Goal: Task Accomplishment & Management: Manage account settings

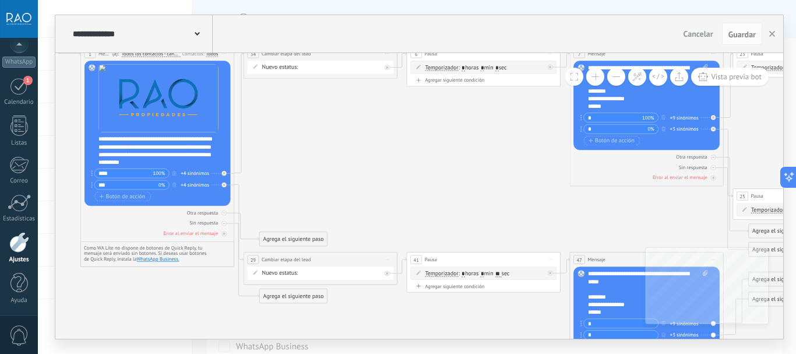
drag, startPoint x: 331, startPoint y: 138, endPoint x: 399, endPoint y: 187, distance: 84.0
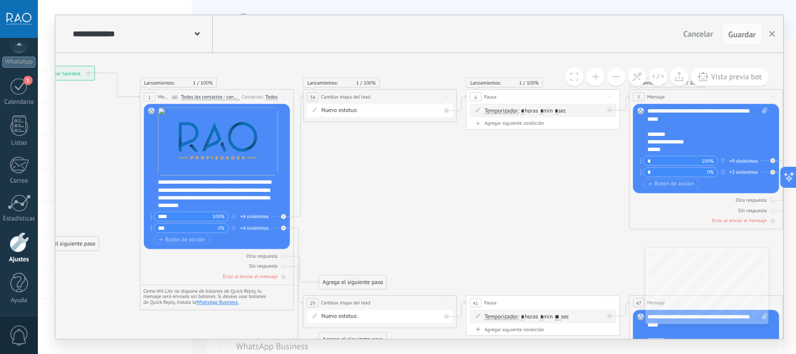
drag, startPoint x: 432, startPoint y: 184, endPoint x: 475, endPoint y: 191, distance: 43.6
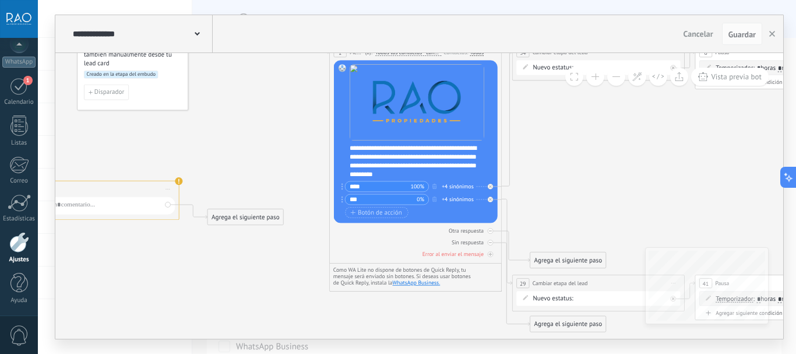
drag, startPoint x: 336, startPoint y: 239, endPoint x: 267, endPoint y: 159, distance: 105.4
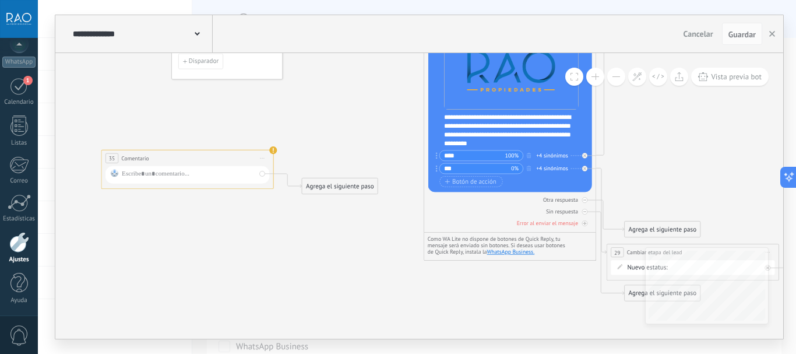
drag, startPoint x: 331, startPoint y: 243, endPoint x: 351, endPoint y: 243, distance: 19.8
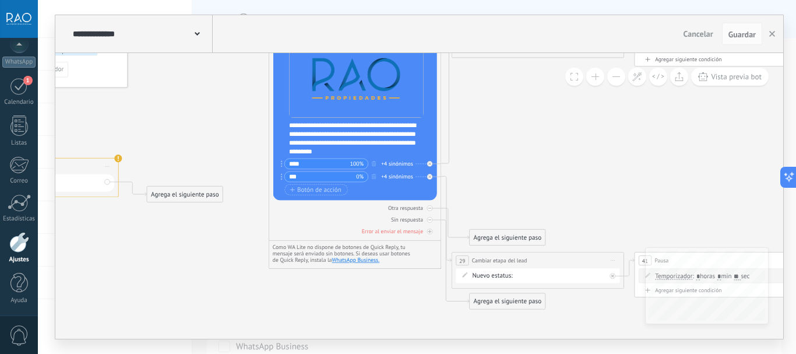
drag, startPoint x: 377, startPoint y: 139, endPoint x: 206, endPoint y: 149, distance: 170.5
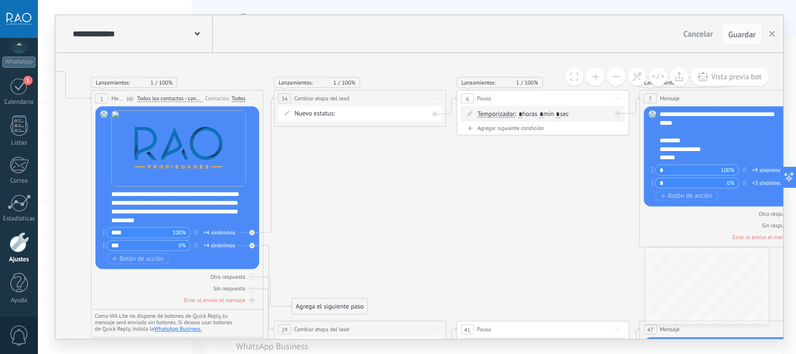
drag, startPoint x: 556, startPoint y: 169, endPoint x: 396, endPoint y: 233, distance: 171.8
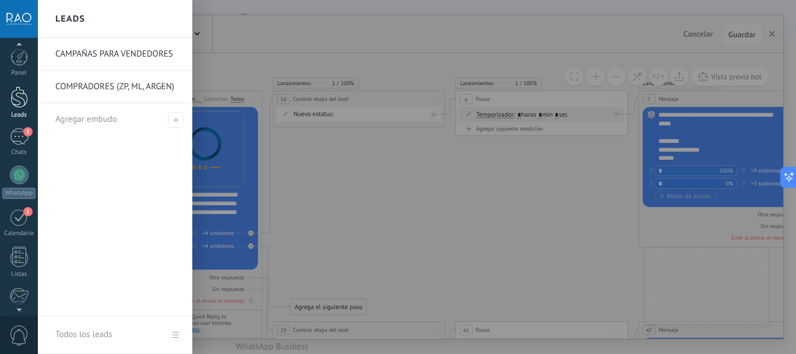
click at [19, 99] on div at bounding box center [18, 97] width 17 height 22
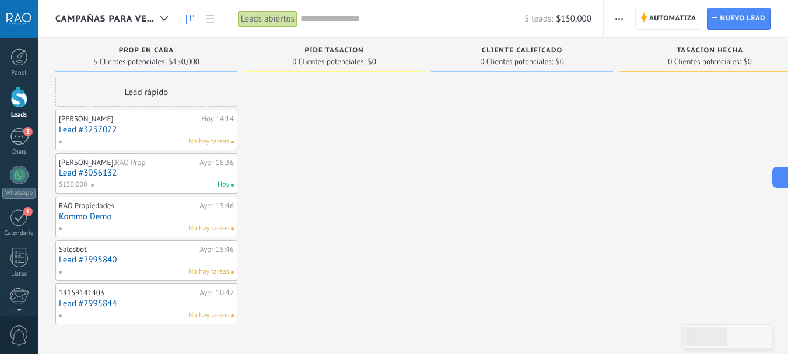
drag, startPoint x: 384, startPoint y: 141, endPoint x: 466, endPoint y: 141, distance: 82.2
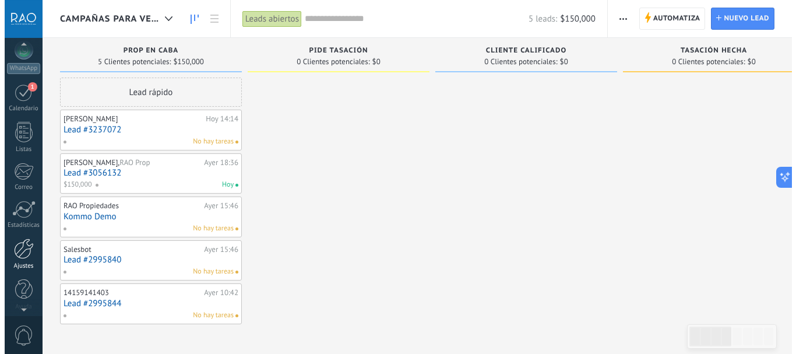
scroll to position [131, 0]
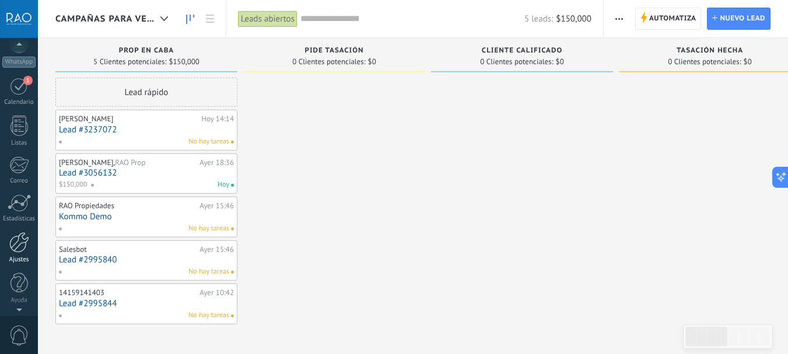
click at [12, 252] on div at bounding box center [19, 242] width 20 height 20
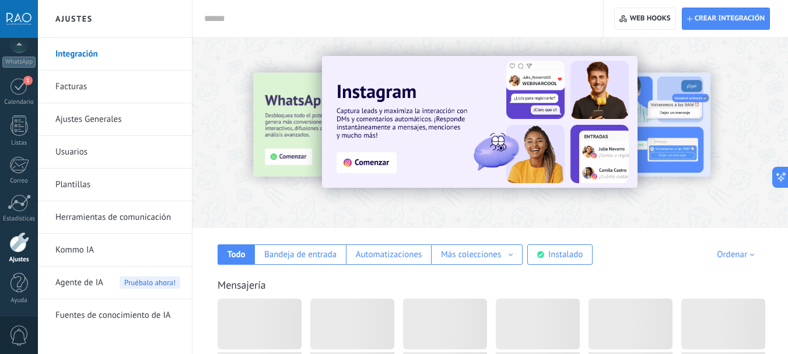
click at [123, 221] on link "Herramientas de comunicación" at bounding box center [117, 217] width 125 height 33
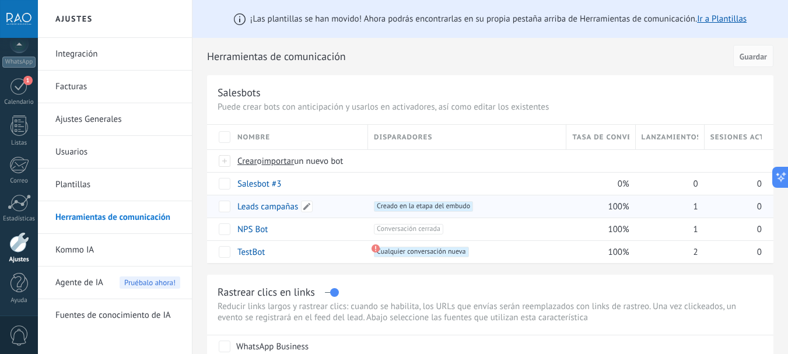
click at [262, 208] on link "Leads campañas" at bounding box center [267, 206] width 61 height 11
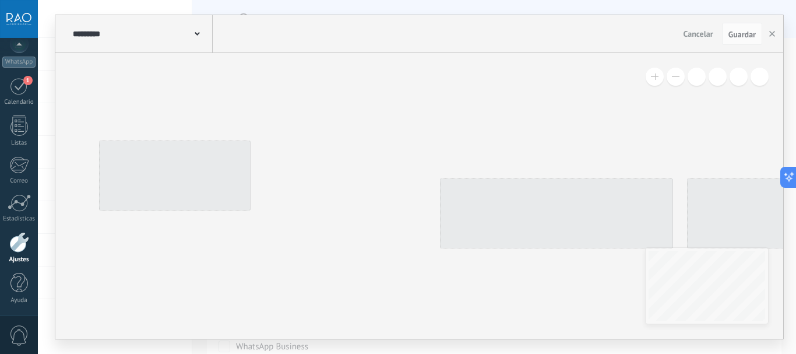
type input "**********"
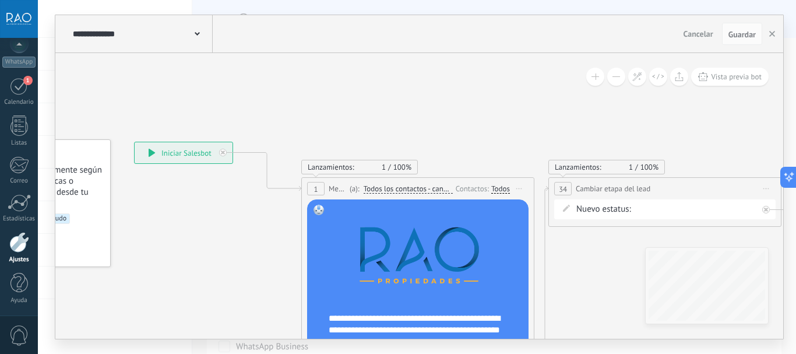
drag, startPoint x: 623, startPoint y: 138, endPoint x: 204, endPoint y: 121, distance: 419.0
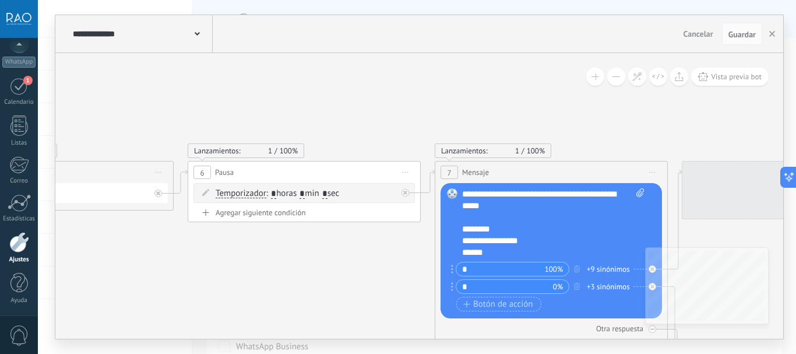
drag, startPoint x: 616, startPoint y: 126, endPoint x: 322, endPoint y: 126, distance: 293.9
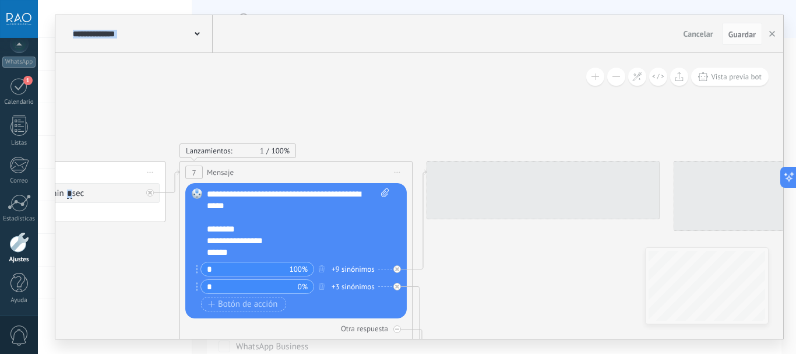
drag, startPoint x: 589, startPoint y: 117, endPoint x: 345, endPoint y: 117, distance: 244.9
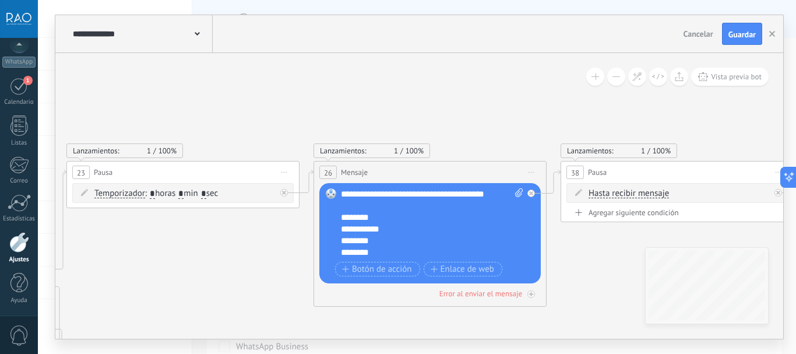
drag, startPoint x: 511, startPoint y: 118, endPoint x: 263, endPoint y: 118, distance: 247.8
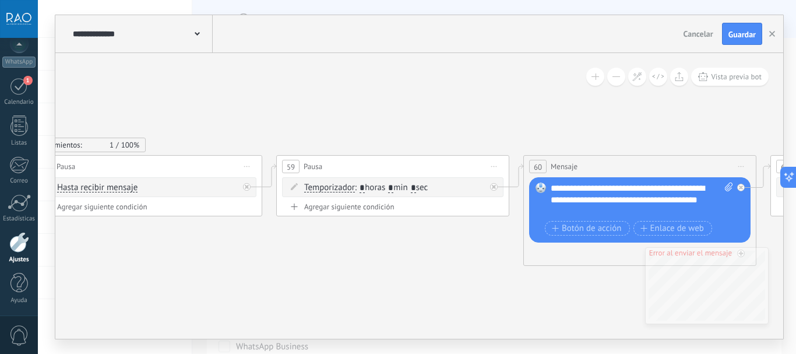
drag, startPoint x: 489, startPoint y: 136, endPoint x: 192, endPoint y: 129, distance: 296.3
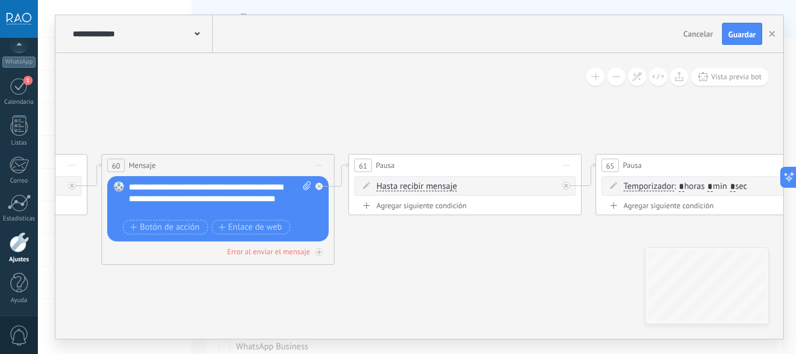
drag, startPoint x: 406, startPoint y: 133, endPoint x: 156, endPoint y: 133, distance: 250.1
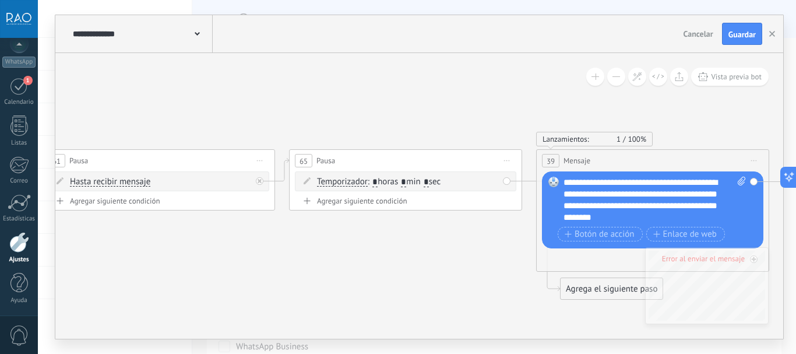
drag, startPoint x: 437, startPoint y: 138, endPoint x: 218, endPoint y: 133, distance: 218.7
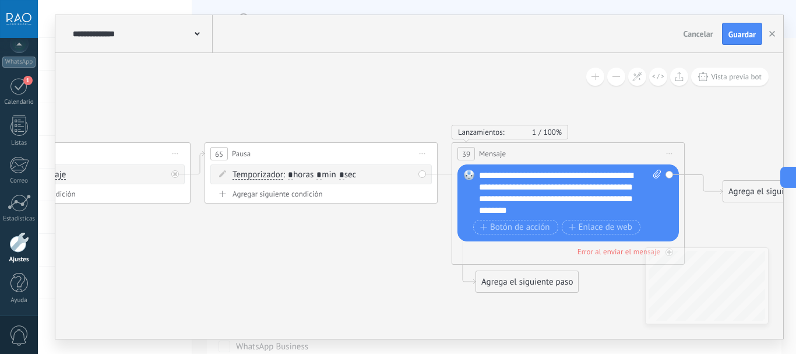
drag, startPoint x: 452, startPoint y: 135, endPoint x: 436, endPoint y: 125, distance: 18.8
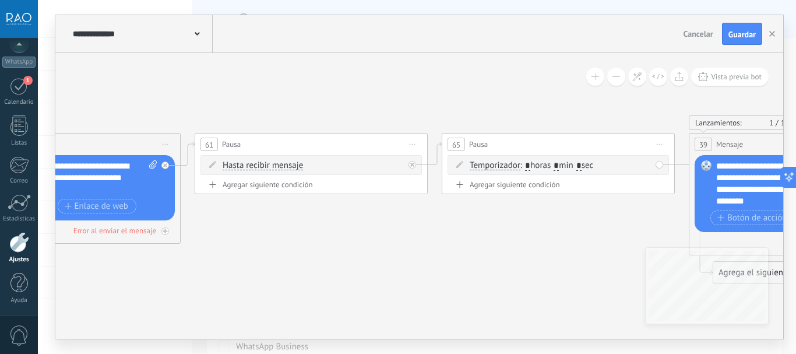
drag, startPoint x: 226, startPoint y: 124, endPoint x: 395, endPoint y: 117, distance: 169.2
click at [410, 143] on span "Iniciar vista previa aquí Cambiar nombre Duplicar [GEOGRAPHIC_DATA]" at bounding box center [412, 144] width 19 height 17
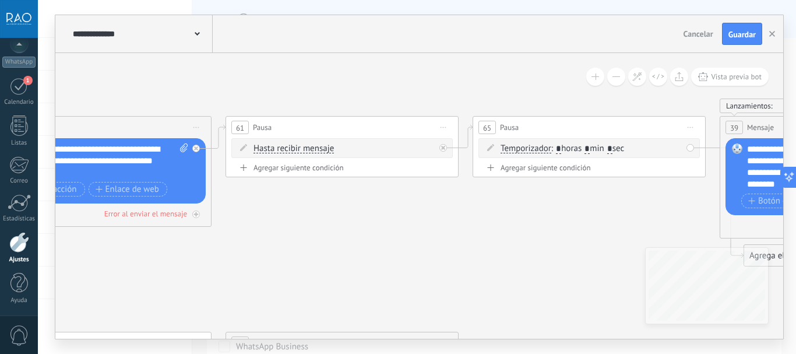
drag, startPoint x: 346, startPoint y: 219, endPoint x: 145, endPoint y: 216, distance: 201.2
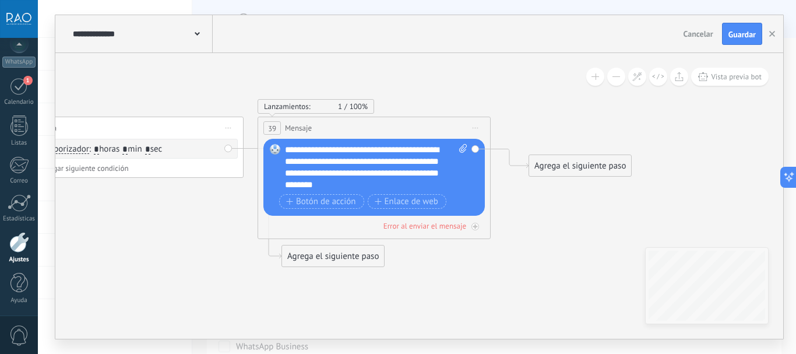
drag, startPoint x: 502, startPoint y: 208, endPoint x: 170, endPoint y: 209, distance: 331.8
click at [552, 164] on div "Agrega el siguiente paso" at bounding box center [580, 165] width 102 height 19
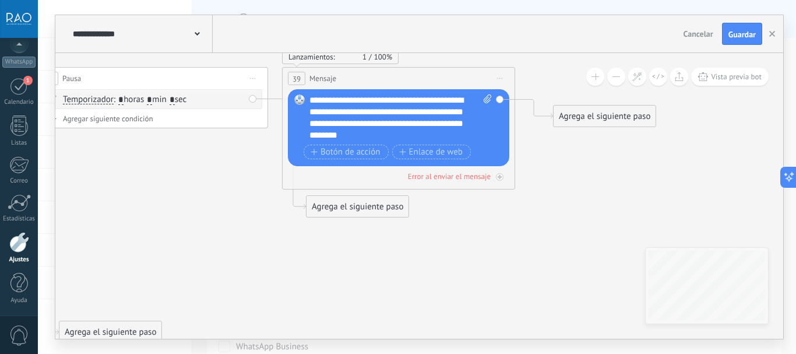
drag, startPoint x: 225, startPoint y: 219, endPoint x: 295, endPoint y: 252, distance: 77.7
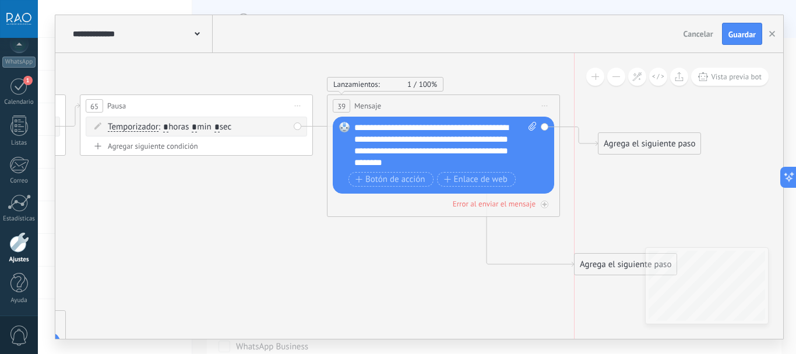
drag, startPoint x: 387, startPoint y: 241, endPoint x: 611, endPoint y: 268, distance: 226.2
click at [611, 268] on div "Agrega el siguiente paso" at bounding box center [626, 264] width 102 height 19
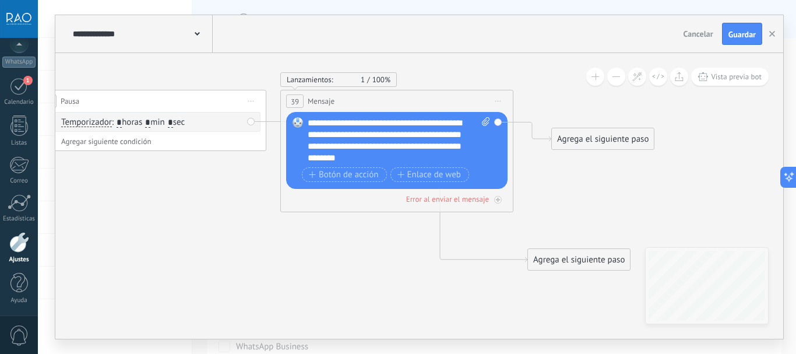
drag, startPoint x: 362, startPoint y: 272, endPoint x: 308, endPoint y: 257, distance: 56.3
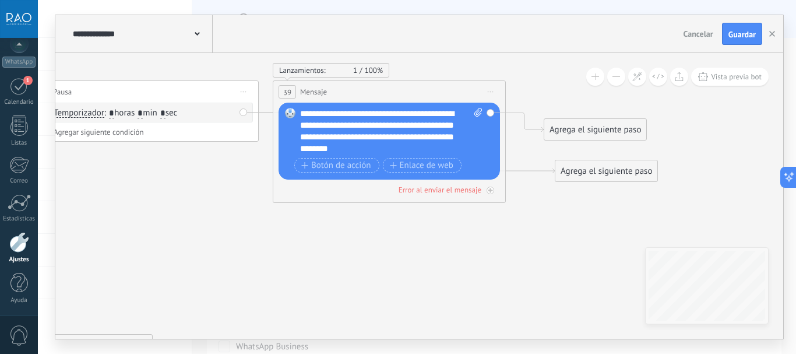
drag, startPoint x: 553, startPoint y: 257, endPoint x: 588, endPoint y: 177, distance: 86.7
click at [588, 177] on div "Agrega el siguiente paso" at bounding box center [607, 171] width 102 height 19
drag, startPoint x: 597, startPoint y: 173, endPoint x: 231, endPoint y: 233, distance: 370.4
click at [231, 233] on div "Agrega el siguiente paso" at bounding box center [254, 225] width 102 height 19
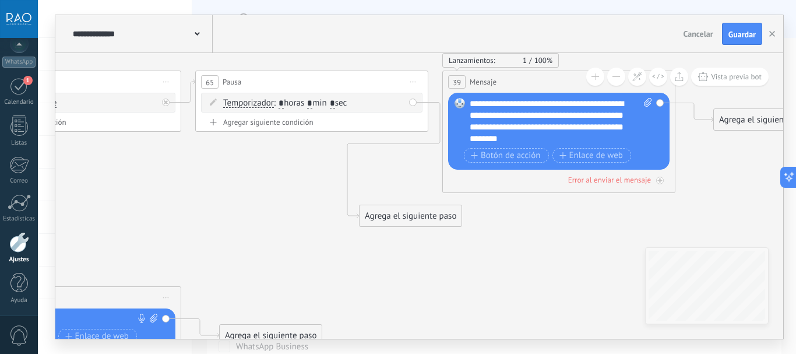
drag, startPoint x: 131, startPoint y: 194, endPoint x: 301, endPoint y: 184, distance: 170.0
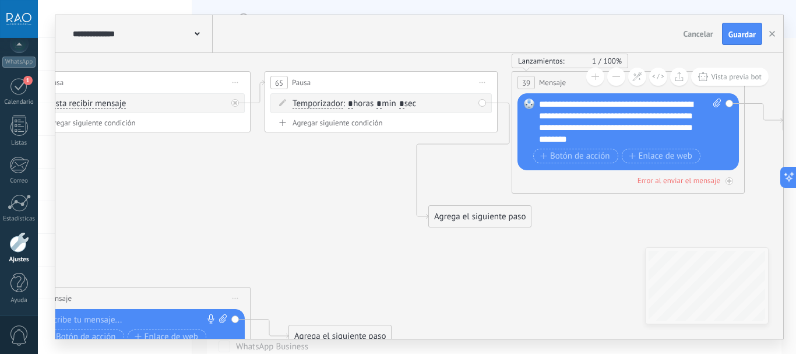
drag, startPoint x: 368, startPoint y: 195, endPoint x: 284, endPoint y: 202, distance: 84.3
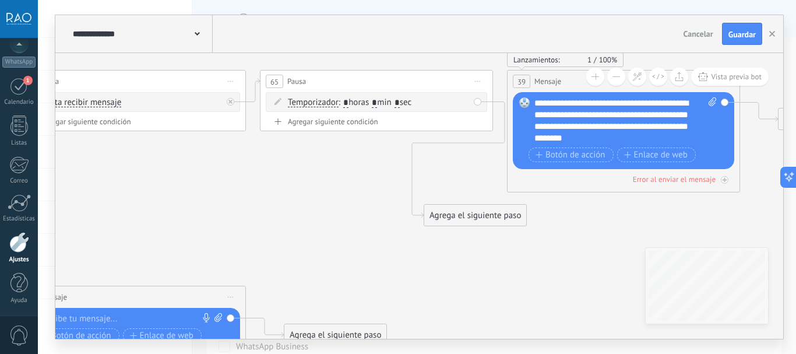
click at [466, 215] on div "Agrega el siguiente paso" at bounding box center [475, 215] width 102 height 19
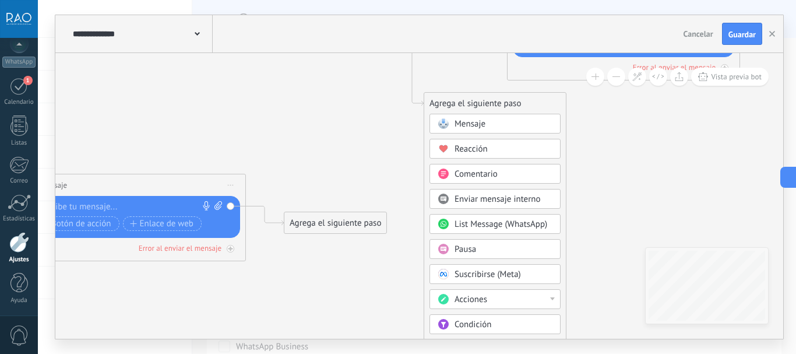
click at [473, 299] on span "Acciones" at bounding box center [471, 299] width 33 height 11
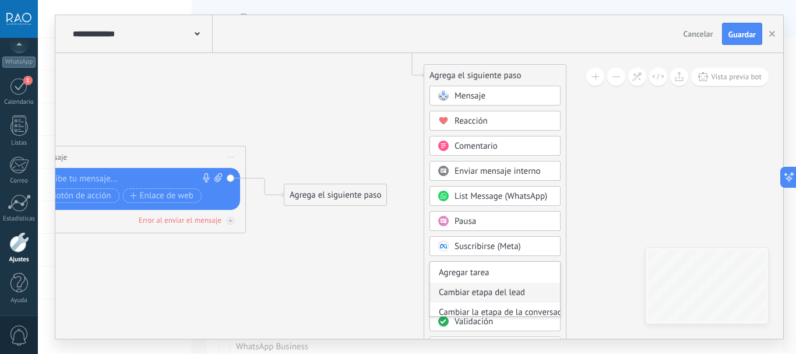
scroll to position [58, 0]
click at [489, 272] on div "Cambiar etapa del lead" at bounding box center [495, 273] width 130 height 20
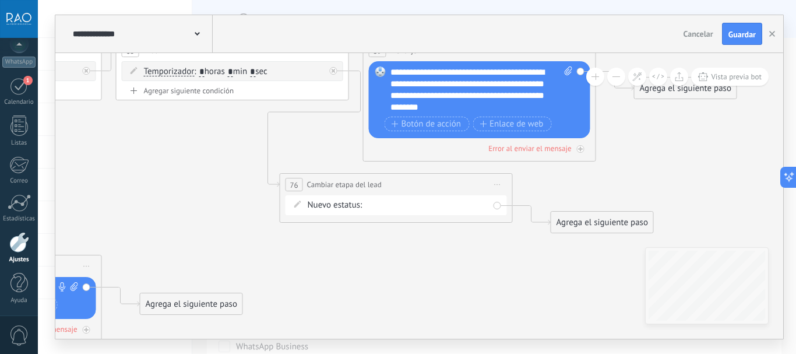
drag, startPoint x: 419, startPoint y: 232, endPoint x: 412, endPoint y: 259, distance: 28.3
click at [0, 0] on div "Prop en caba pide tasación Cliente calificado tasación hecha tasación enviada p…" at bounding box center [0, 0] width 0 height 0
click at [0, 0] on label "Cliente calificado" at bounding box center [0, 0] width 0 height 0
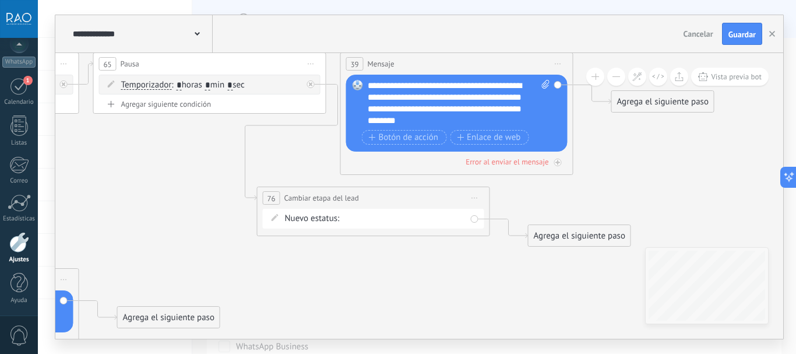
drag, startPoint x: 366, startPoint y: 260, endPoint x: 346, endPoint y: 272, distance: 23.8
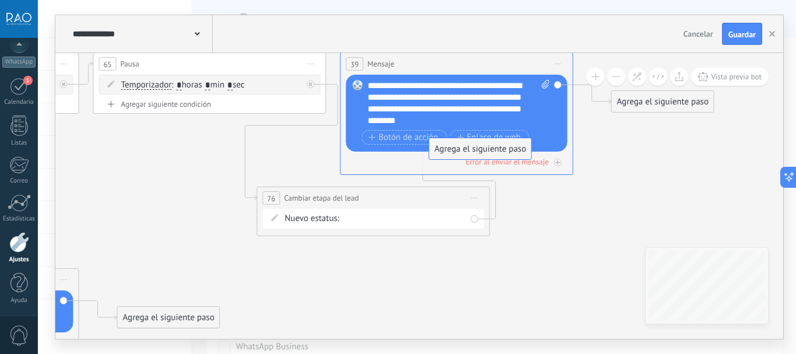
drag, startPoint x: 580, startPoint y: 234, endPoint x: 485, endPoint y: 150, distance: 126.4
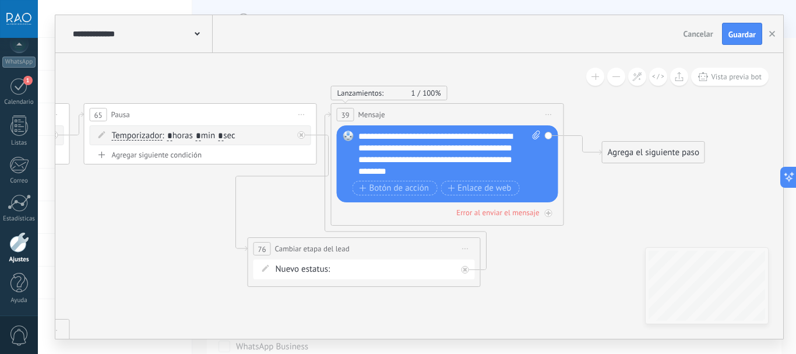
drag, startPoint x: 198, startPoint y: 156, endPoint x: 185, endPoint y: 220, distance: 65.4
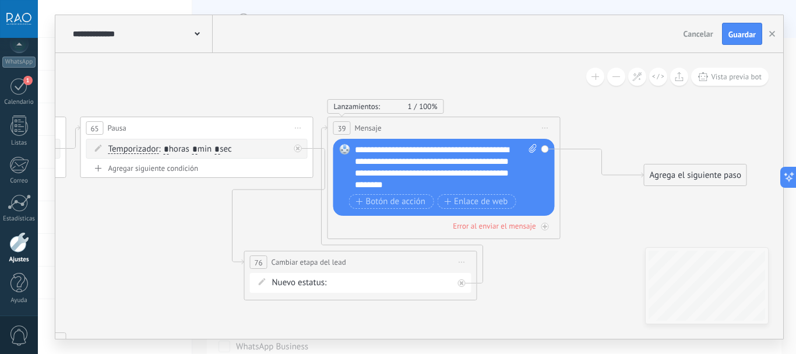
drag, startPoint x: 675, startPoint y: 180, endPoint x: 769, endPoint y: 185, distance: 94.1
click at [787, 188] on div "**********" at bounding box center [417, 177] width 759 height 354
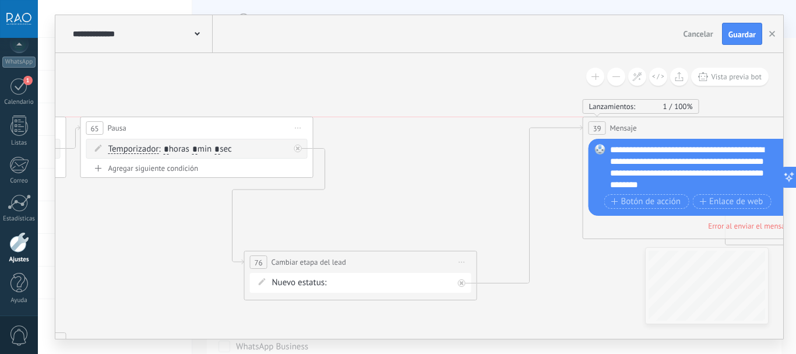
drag, startPoint x: 396, startPoint y: 128, endPoint x: 654, endPoint y: 127, distance: 257.7
click at [654, 127] on div "39 Mensaje ******* (a): Todos los contactos - canales seleccionados Todos los c…" at bounding box center [700, 128] width 232 height 22
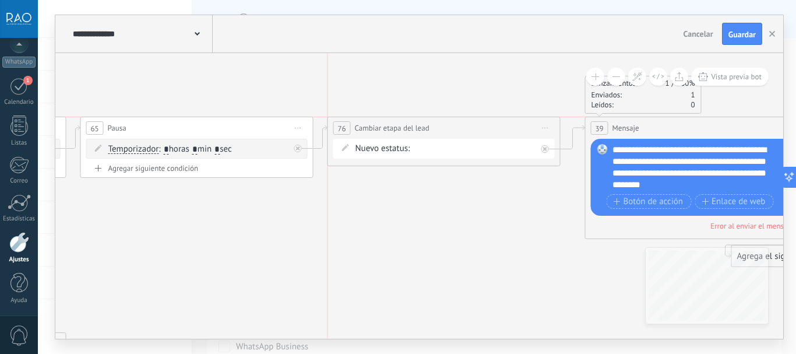
drag, startPoint x: 315, startPoint y: 264, endPoint x: 400, endPoint y: 125, distance: 162.5
click at [400, 125] on span "Cambiar etapa del lead" at bounding box center [392, 127] width 75 height 11
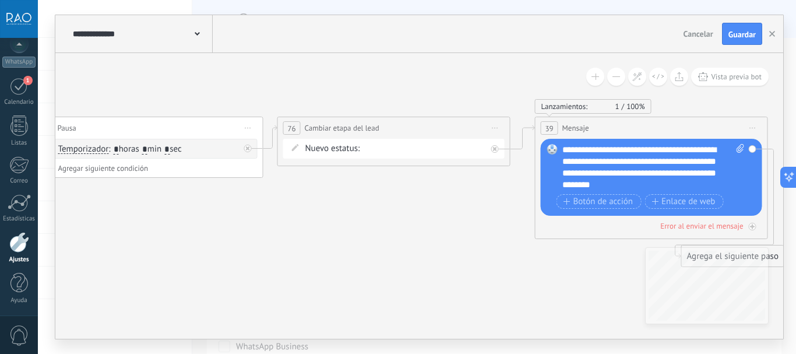
drag, startPoint x: 428, startPoint y: 206, endPoint x: 378, endPoint y: 208, distance: 50.2
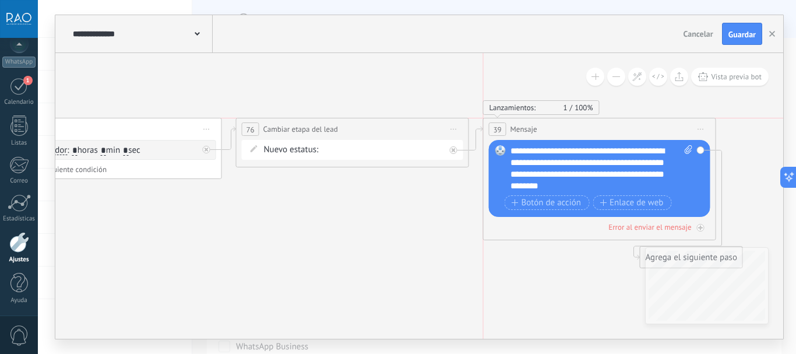
click at [553, 130] on div "39 Mensaje ******* (a): Todos los contactos - canales seleccionados Todos los c…" at bounding box center [600, 129] width 232 height 22
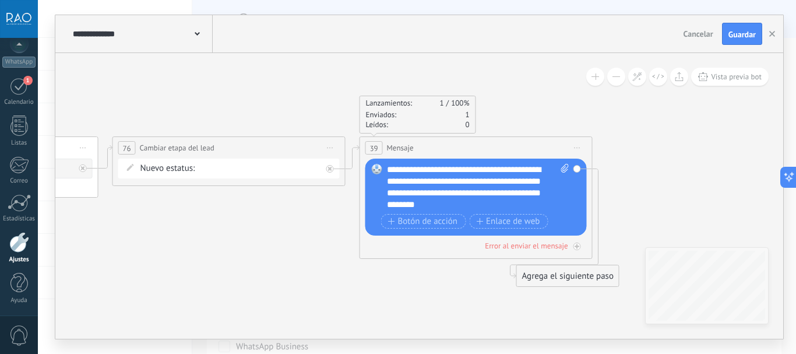
drag, startPoint x: 406, startPoint y: 227, endPoint x: 267, endPoint y: 237, distance: 139.7
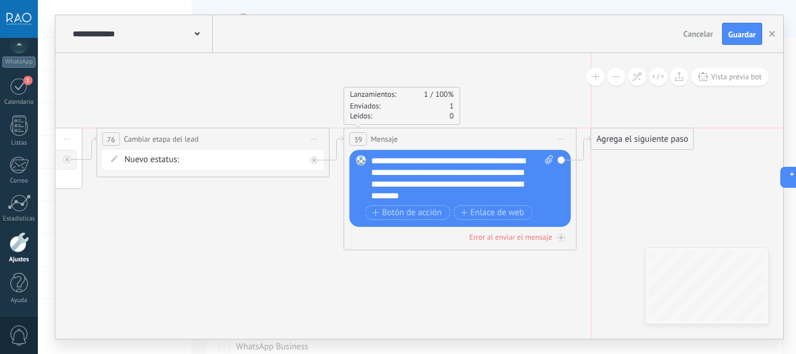
drag, startPoint x: 556, startPoint y: 263, endPoint x: 623, endPoint y: 138, distance: 141.9
click at [623, 138] on div "Agrega el siguiente paso" at bounding box center [643, 138] width 102 height 19
drag, startPoint x: 294, startPoint y: 216, endPoint x: 445, endPoint y: 187, distance: 153.9
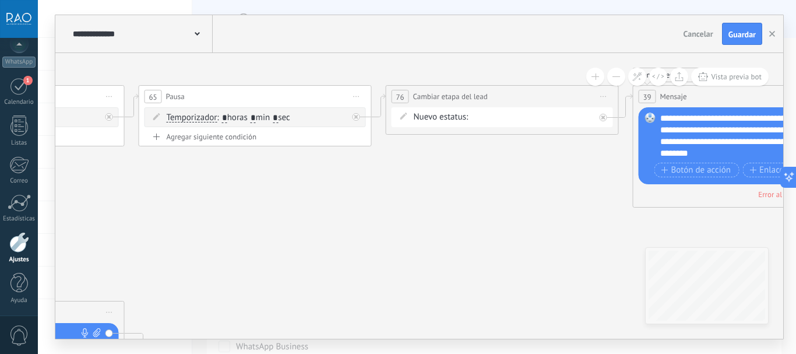
drag, startPoint x: 201, startPoint y: 199, endPoint x: 262, endPoint y: 226, distance: 67.4
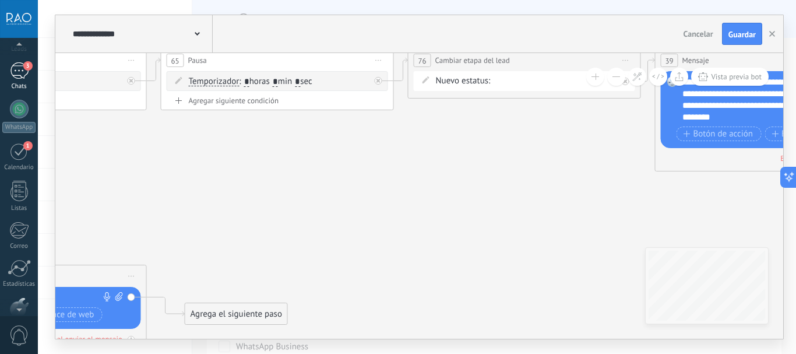
scroll to position [0, 0]
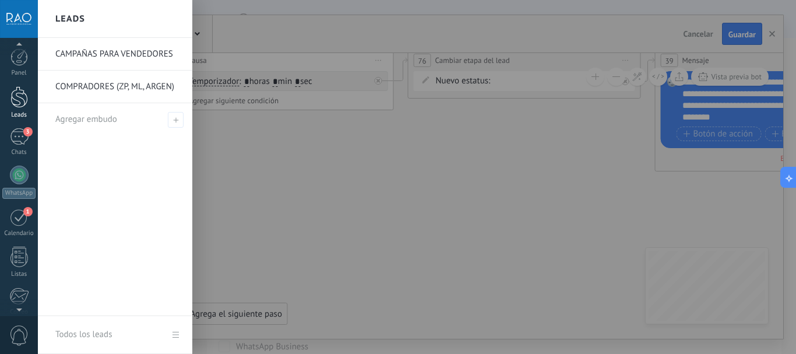
click at [17, 94] on div at bounding box center [18, 97] width 17 height 22
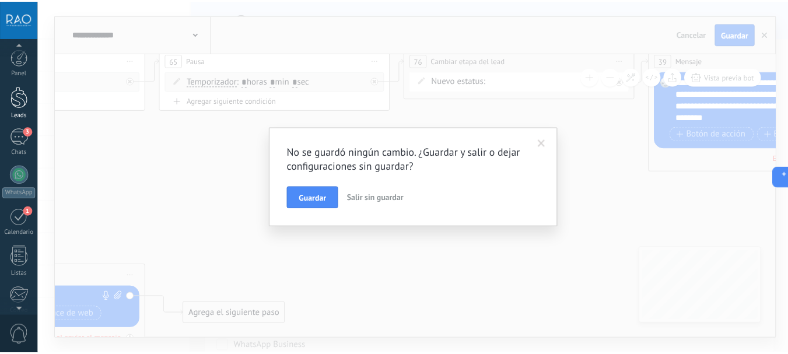
scroll to position [131, 0]
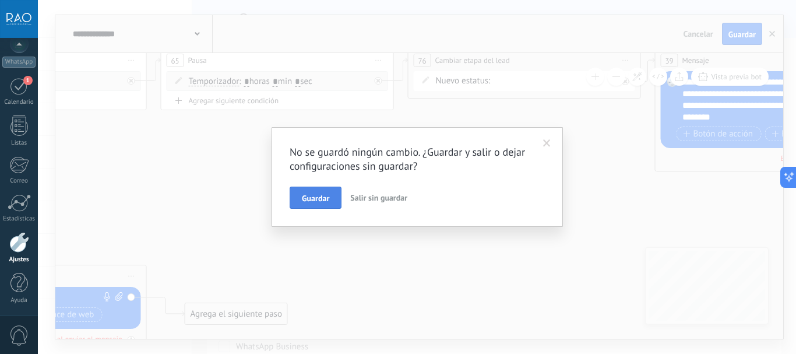
click at [317, 193] on button "Guardar" at bounding box center [316, 198] width 52 height 22
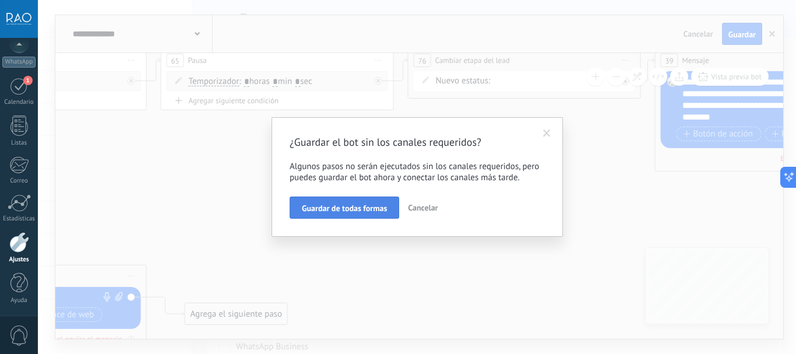
click at [329, 209] on span "Guardar de todas formas" at bounding box center [344, 208] width 85 height 8
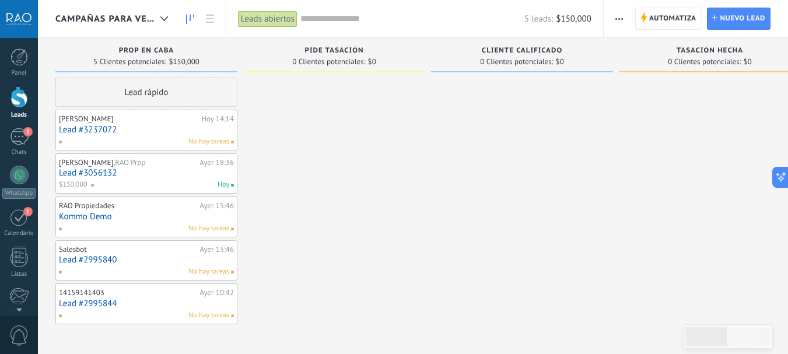
click at [359, 142] on div at bounding box center [334, 201] width 182 height 247
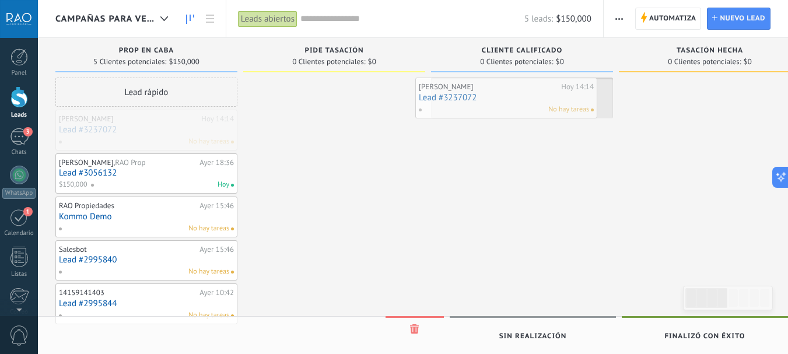
drag, startPoint x: 121, startPoint y: 129, endPoint x: 481, endPoint y: 97, distance: 361.2
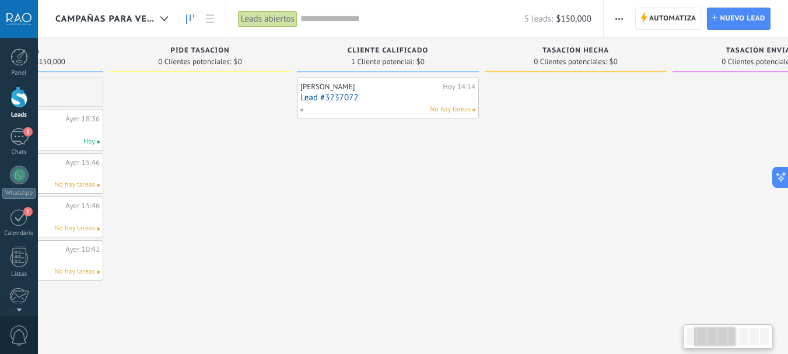
scroll to position [0, 149]
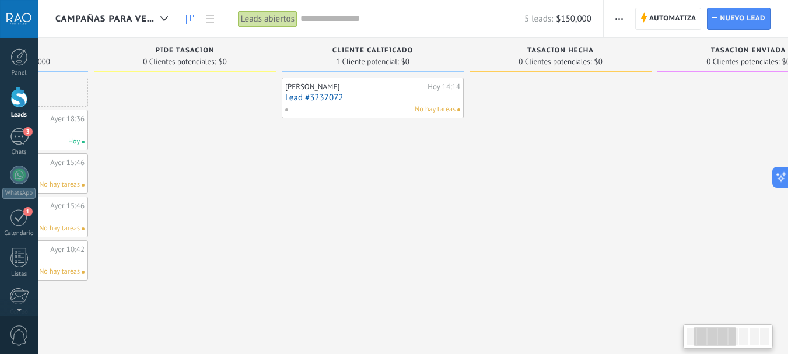
drag, startPoint x: 595, startPoint y: 167, endPoint x: 447, endPoint y: 208, distance: 153.6
click at [447, 208] on div "[PERSON_NAME][DATE] 14:14 Lead #3237072 No hay tareas" at bounding box center [373, 179] width 182 height 203
click at [627, 19] on button "button" at bounding box center [618, 19] width 17 height 22
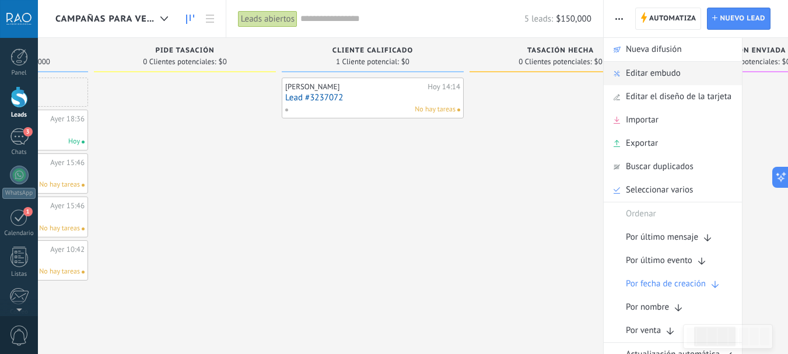
click at [643, 74] on span "Editar embudo" at bounding box center [653, 73] width 55 height 23
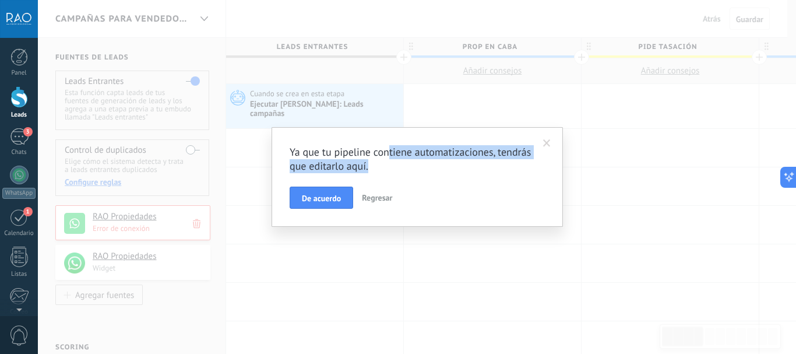
drag, startPoint x: 388, startPoint y: 151, endPoint x: 394, endPoint y: 167, distance: 17.0
click at [394, 167] on h2 "Ya que tu pipeline contiene automatizaciones, tendrás que editarlo aquí." at bounding box center [412, 159] width 244 height 28
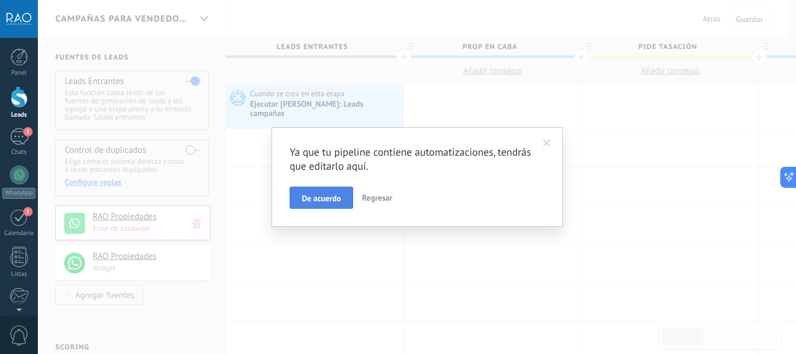
click at [322, 200] on span "De acuerdo" at bounding box center [321, 198] width 39 height 8
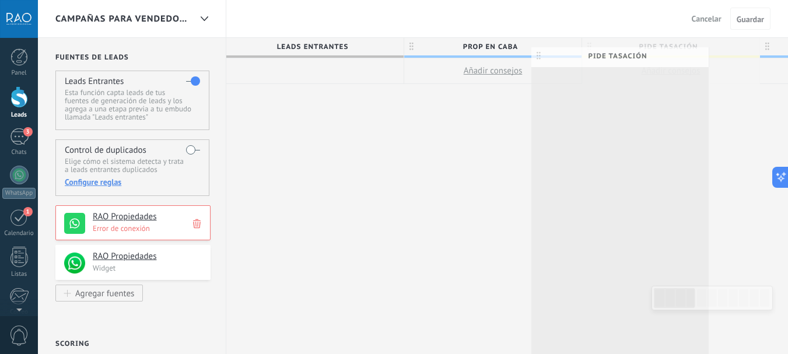
scroll to position [0, 1]
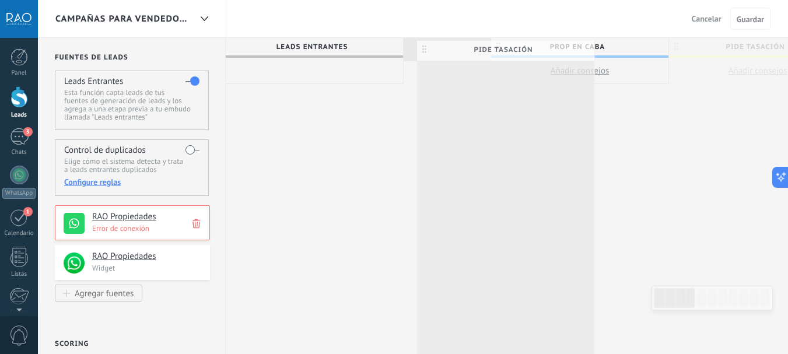
drag, startPoint x: 591, startPoint y: 44, endPoint x: 426, endPoint y: 47, distance: 164.5
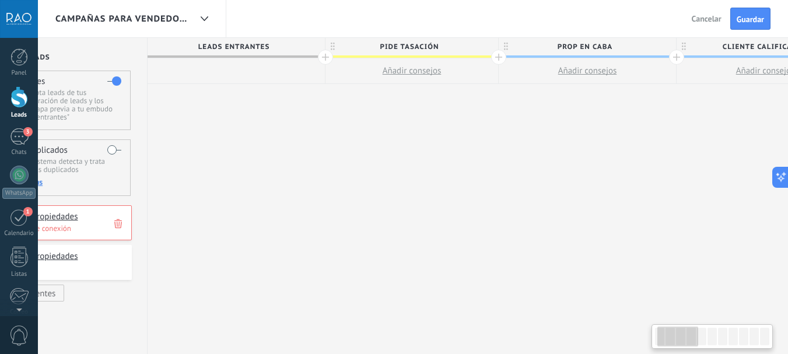
scroll to position [0, 102]
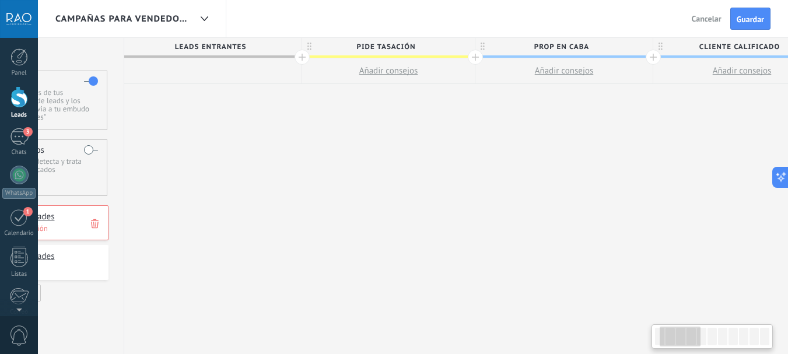
drag, startPoint x: 543, startPoint y: 125, endPoint x: 442, endPoint y: 124, distance: 101.5
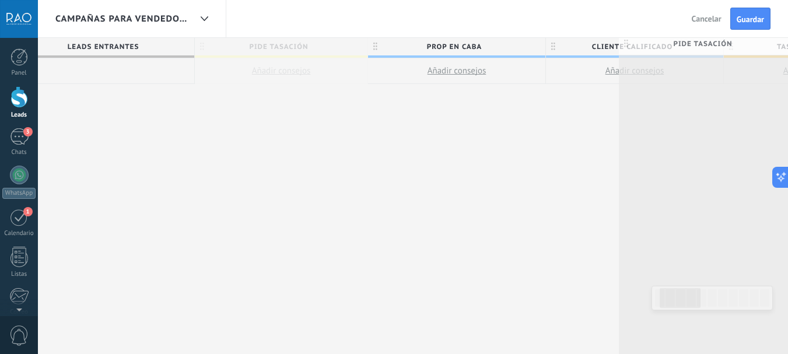
scroll to position [0, 238]
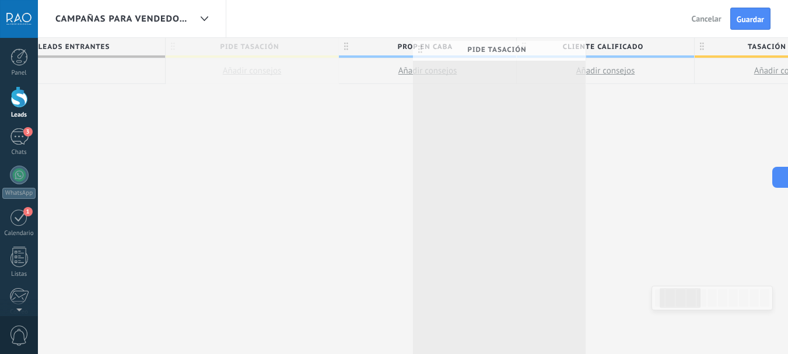
drag, startPoint x: 308, startPoint y: 45, endPoint x: 417, endPoint y: 48, distance: 109.7
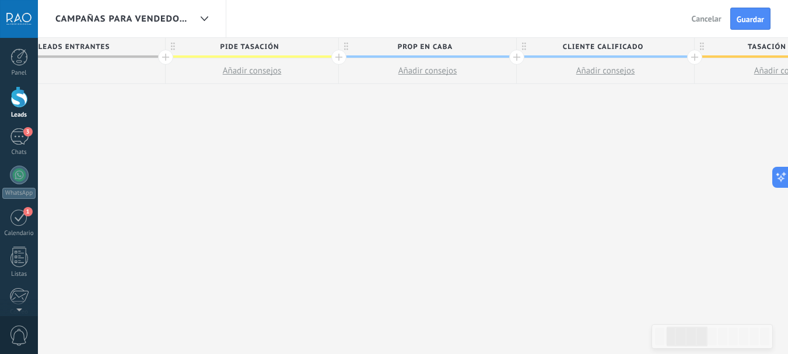
scroll to position [0, 239]
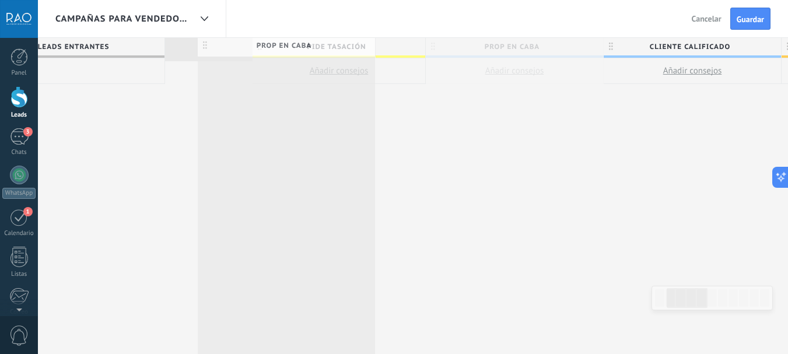
drag, startPoint x: 346, startPoint y: 44, endPoint x: 206, endPoint y: 43, distance: 140.5
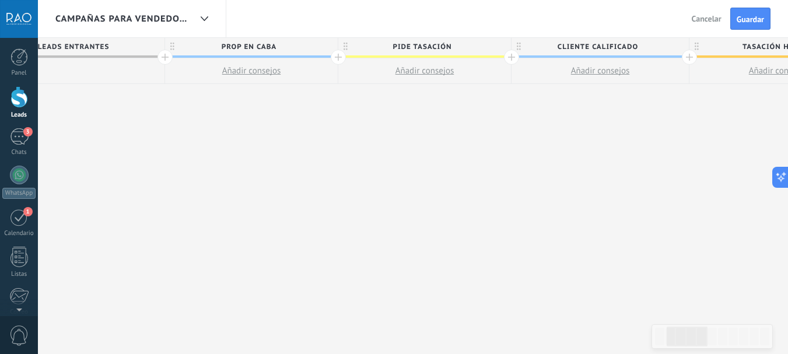
click at [445, 44] on span "pide tasación" at bounding box center [421, 47] width 167 height 18
click at [487, 48] on body ".abccls-1,.abccls-2{fill-rule:evenodd}.abccls-2{fill:#fff} .abfcls-1{fill:none}…" at bounding box center [394, 177] width 788 height 354
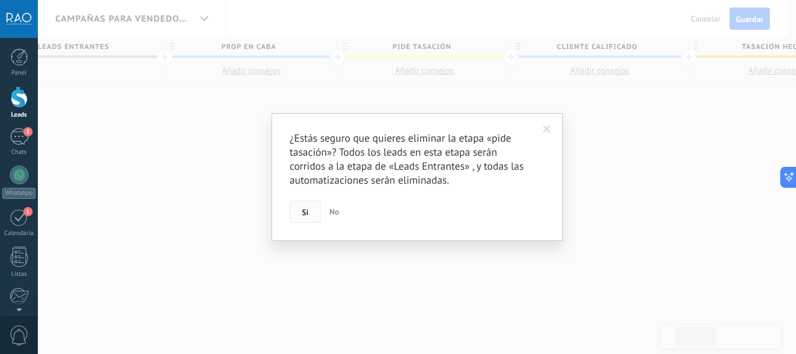
click at [303, 211] on span "Si" at bounding box center [305, 212] width 6 height 8
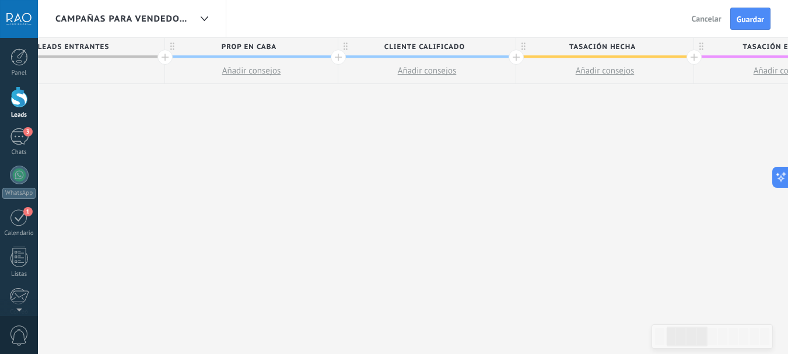
click at [460, 44] on span "Cliente calificado" at bounding box center [423, 47] width 171 height 18
click at [473, 47] on input "**********" at bounding box center [424, 46] width 155 height 17
type input "**********"
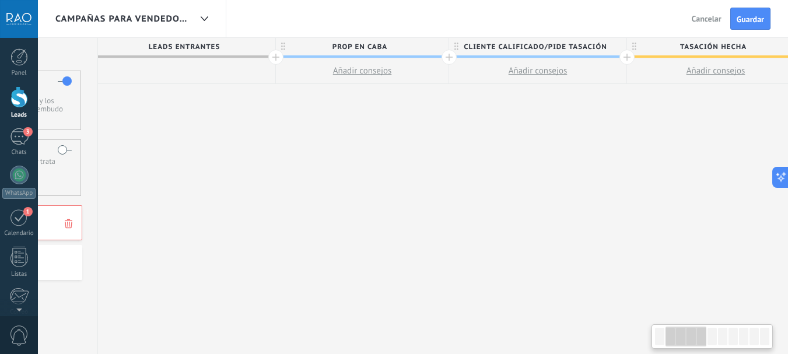
drag, startPoint x: 373, startPoint y: 166, endPoint x: 510, endPoint y: 166, distance: 136.4
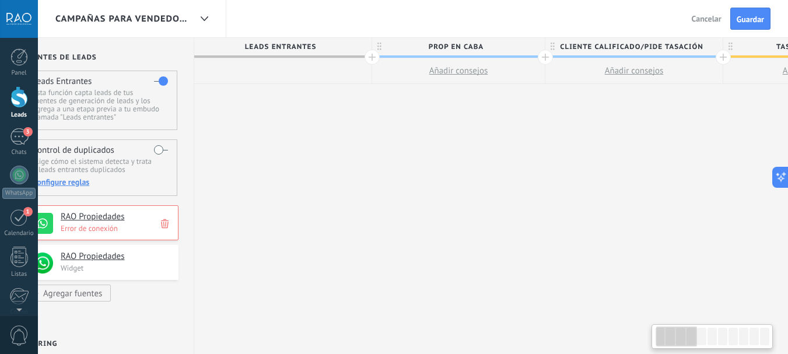
scroll to position [0, 30]
drag, startPoint x: 317, startPoint y: 150, endPoint x: 327, endPoint y: 150, distance: 9.9
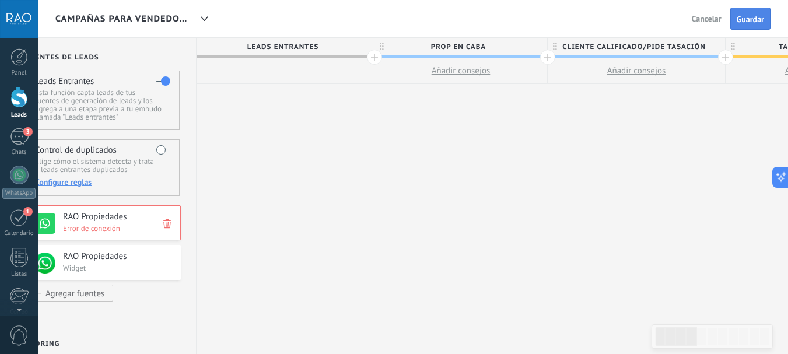
click at [760, 19] on span "Guardar" at bounding box center [749, 19] width 27 height 8
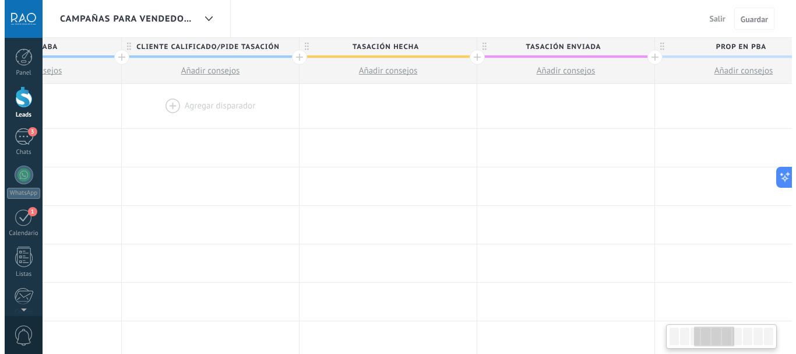
scroll to position [0, 465]
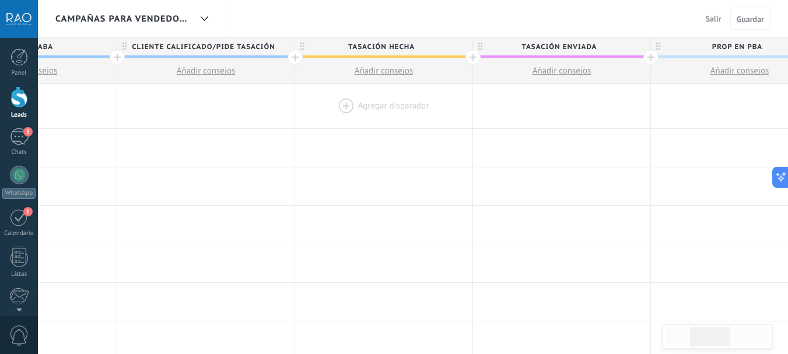
click at [373, 102] on div at bounding box center [383, 106] width 177 height 44
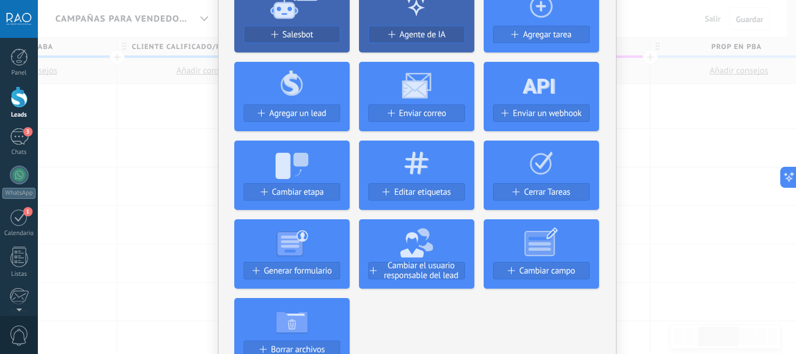
scroll to position [175, 0]
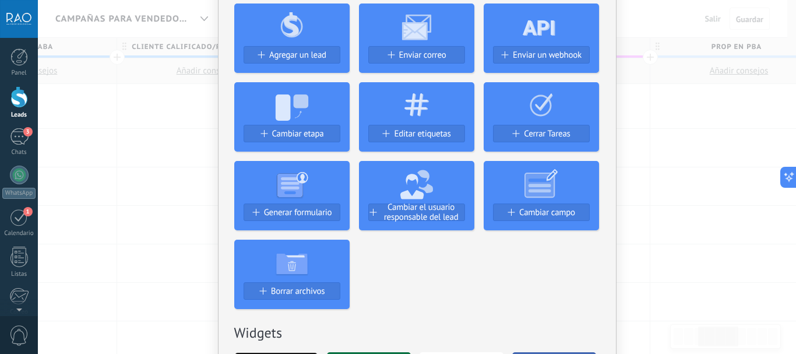
click at [664, 176] on div "No hay resultados Salesbot Agente de IA Agregar tarea Agregar un lead Enviar co…" at bounding box center [417, 177] width 759 height 354
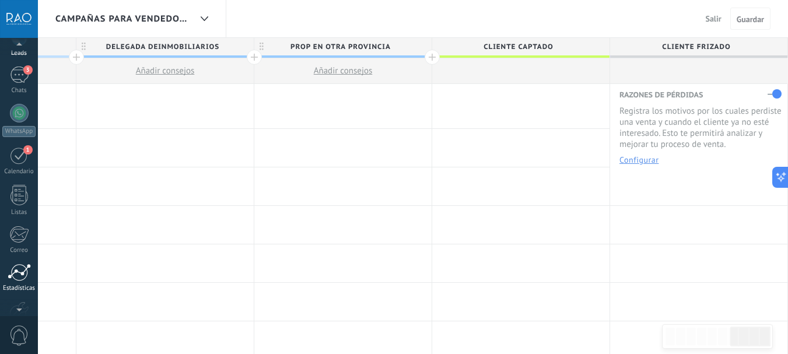
scroll to position [131, 0]
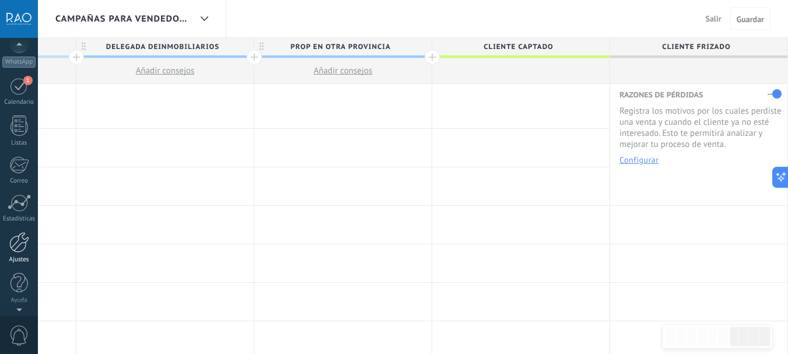
click at [18, 249] on div at bounding box center [19, 242] width 20 height 20
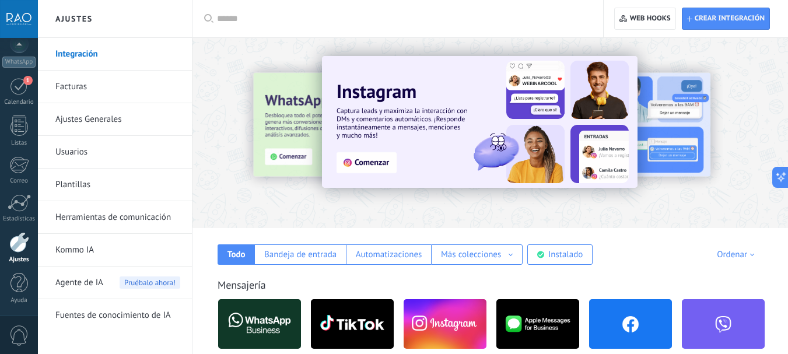
scroll to position [58, 0]
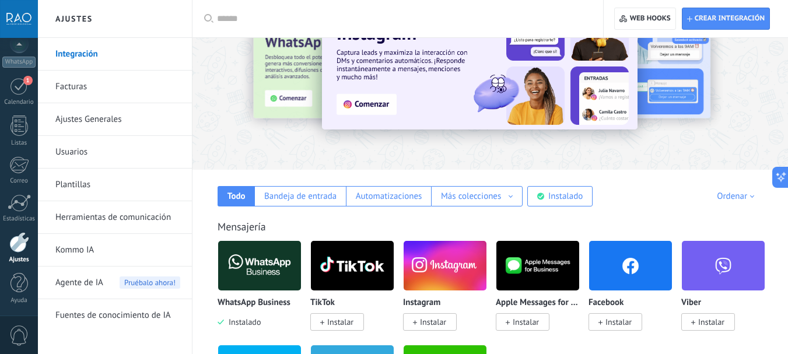
click at [101, 210] on link "Herramientas de comunicación" at bounding box center [117, 217] width 125 height 33
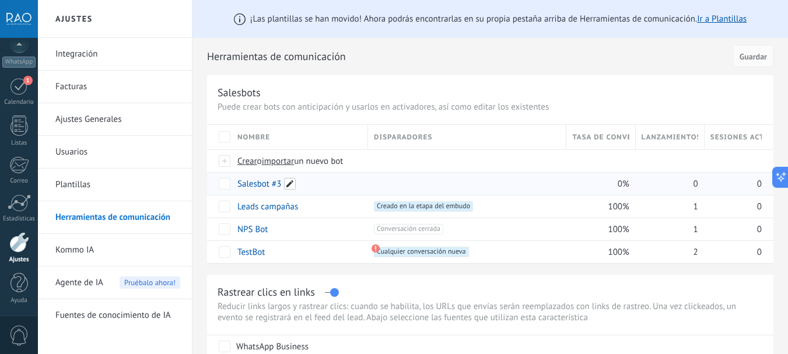
click at [291, 184] on span at bounding box center [290, 184] width 12 height 12
click at [311, 208] on span "Cancelar" at bounding box center [314, 210] width 30 height 10
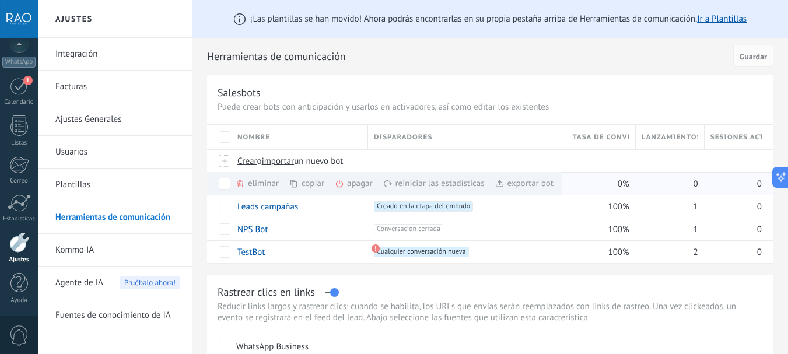
click at [249, 186] on div "eliminar màs" at bounding box center [277, 183] width 83 height 23
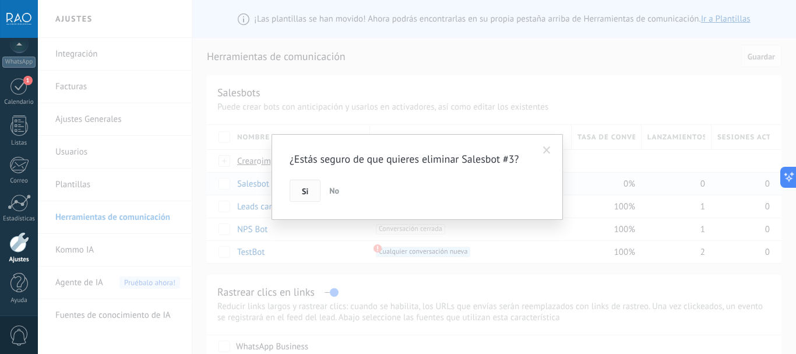
click at [303, 191] on span "Si" at bounding box center [305, 191] width 6 height 8
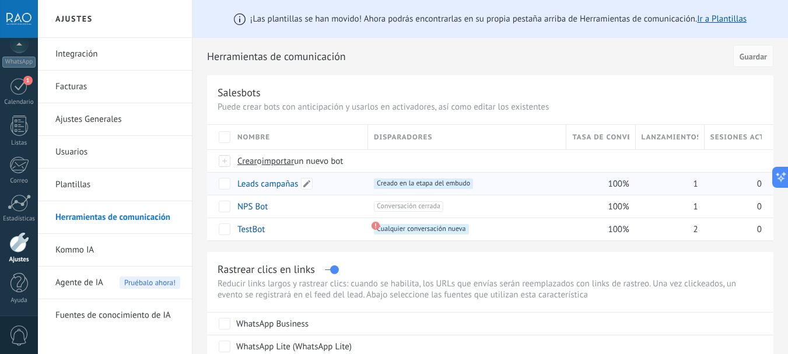
click at [275, 184] on link "Leads campañas" at bounding box center [267, 183] width 61 height 11
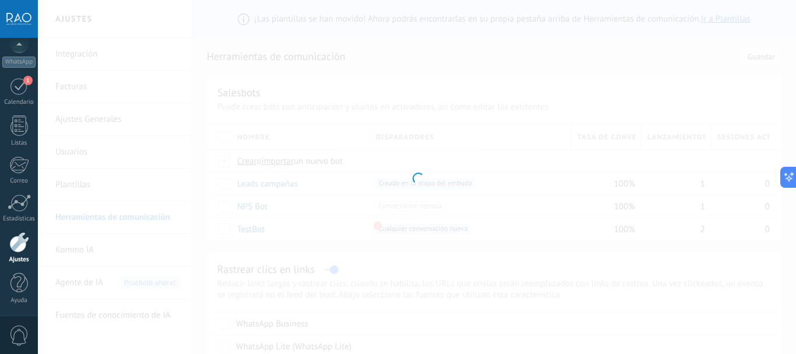
type input "**********"
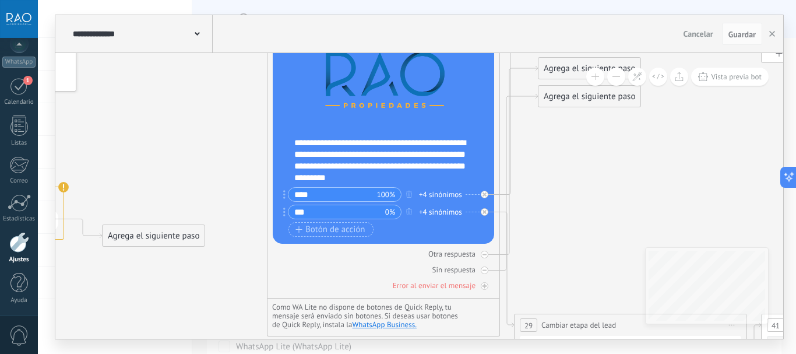
drag, startPoint x: 372, startPoint y: 294, endPoint x: 198, endPoint y: 117, distance: 249.0
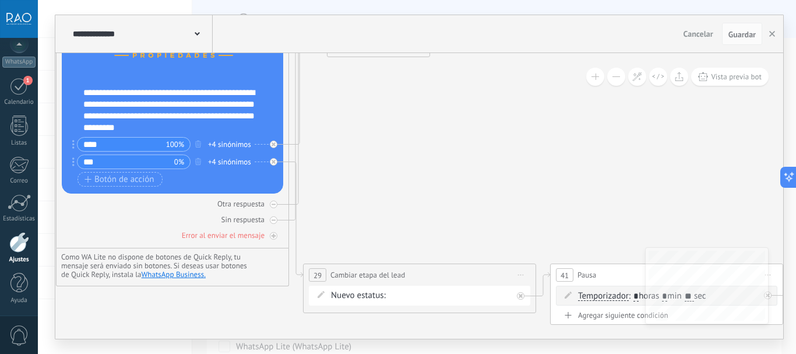
drag, startPoint x: 595, startPoint y: 236, endPoint x: 429, endPoint y: 136, distance: 193.0
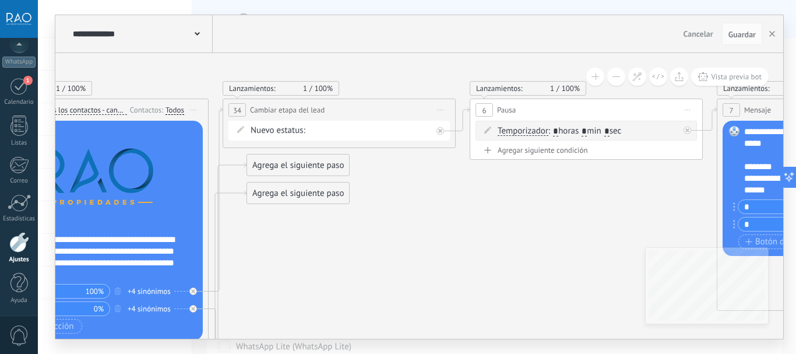
drag, startPoint x: 429, startPoint y: 136, endPoint x: 373, endPoint y: 238, distance: 115.9
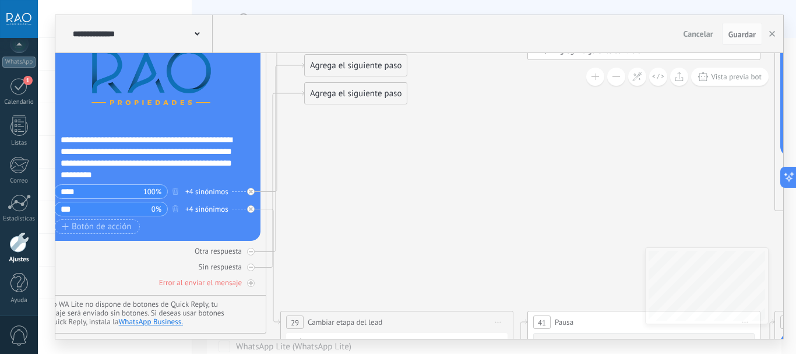
drag, startPoint x: 382, startPoint y: 267, endPoint x: 433, endPoint y: 173, distance: 107.5
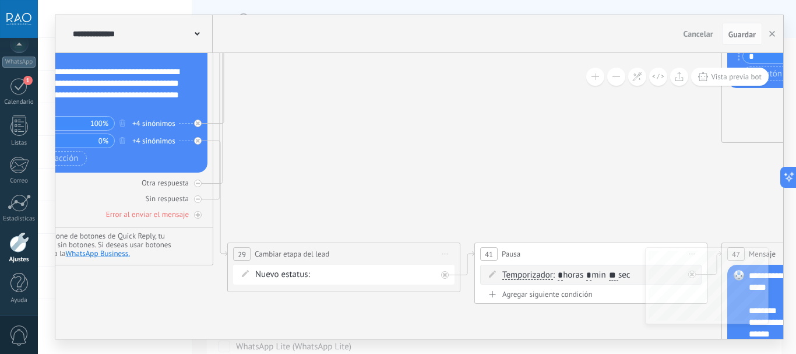
drag, startPoint x: 339, startPoint y: 268, endPoint x: 289, endPoint y: 203, distance: 81.9
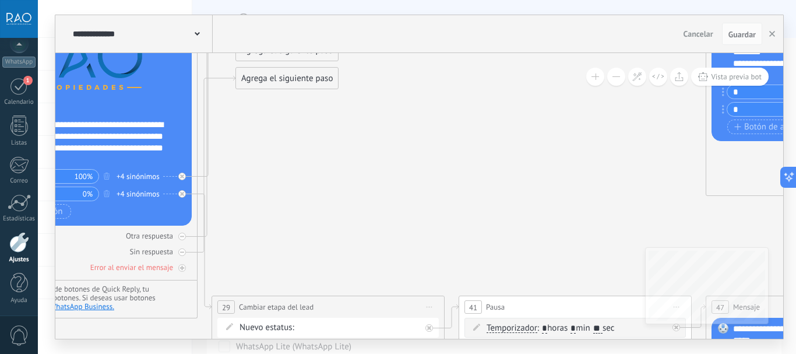
drag, startPoint x: 314, startPoint y: 166, endPoint x: 300, endPoint y: 216, distance: 51.5
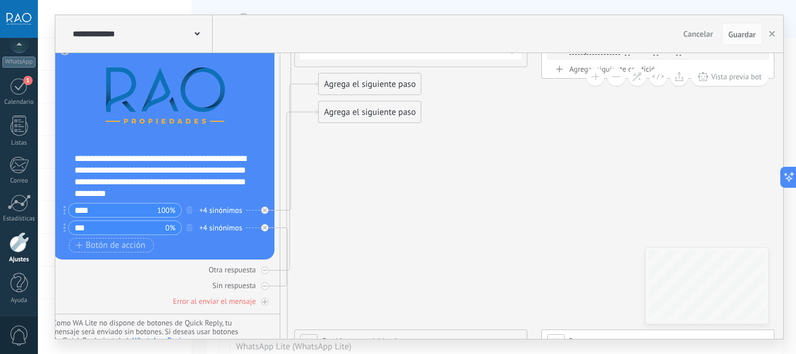
drag, startPoint x: 296, startPoint y: 149, endPoint x: 376, endPoint y: 170, distance: 82.0
drag, startPoint x: 364, startPoint y: 115, endPoint x: 410, endPoint y: 250, distance: 142.7
click at [410, 250] on div "Agrega el siguiente paso" at bounding box center [415, 251] width 102 height 19
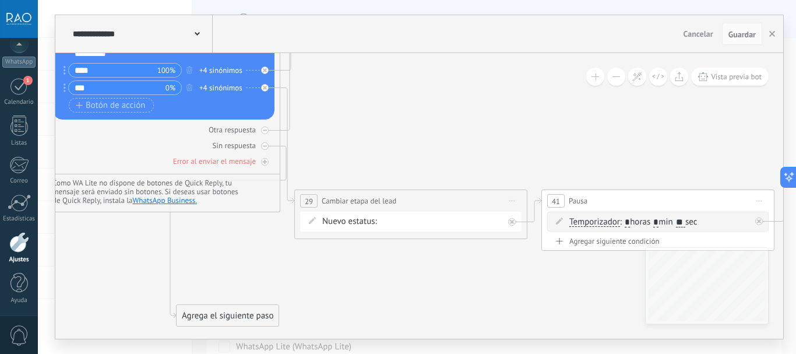
drag, startPoint x: 404, startPoint y: 118, endPoint x: 215, endPoint y: 314, distance: 273.0
click at [215, 314] on div "Agrega el siguiente paso" at bounding box center [228, 315] width 102 height 19
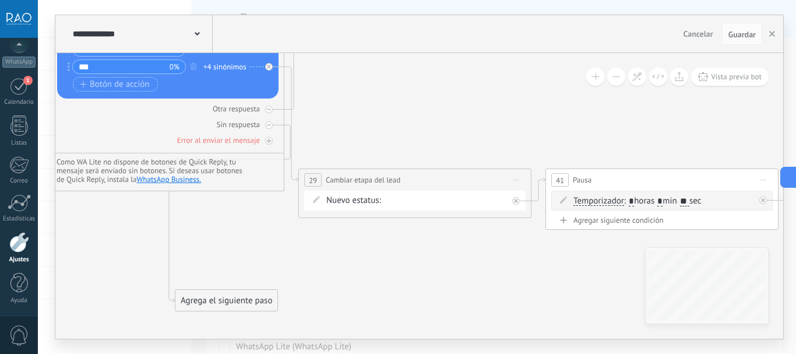
drag, startPoint x: 413, startPoint y: 135, endPoint x: 338, endPoint y: 203, distance: 101.5
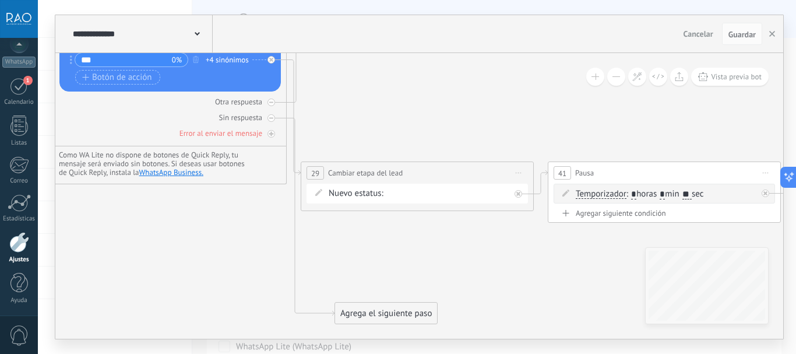
drag, startPoint x: 271, startPoint y: 293, endPoint x: 394, endPoint y: 313, distance: 124.1
click at [394, 313] on div "Agrega el siguiente paso" at bounding box center [386, 313] width 102 height 19
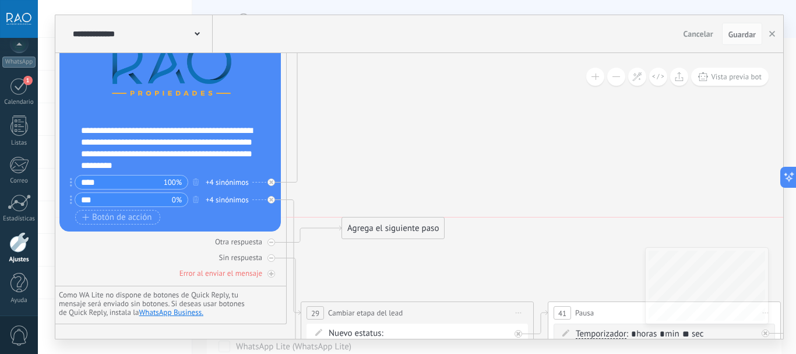
drag, startPoint x: 360, startPoint y: 62, endPoint x: 377, endPoint y: 248, distance: 187.4
click at [377, 238] on div "Agrega el siguiente paso" at bounding box center [393, 228] width 102 height 19
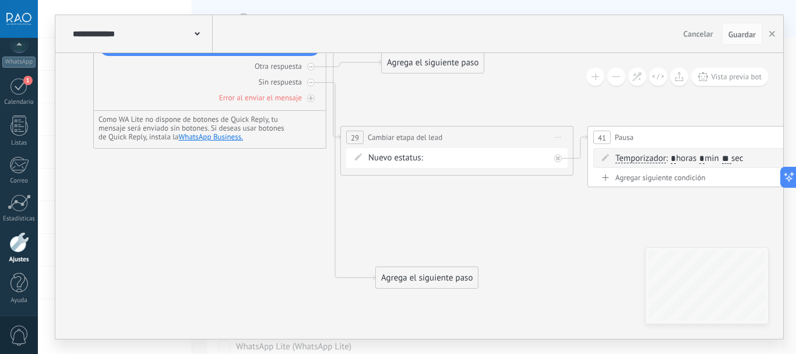
drag, startPoint x: 381, startPoint y: 278, endPoint x: 421, endPoint y: 103, distance: 179.9
drag, startPoint x: 434, startPoint y: 75, endPoint x: 564, endPoint y: 324, distance: 281.2
click at [564, 324] on div "Agrega el siguiente paso" at bounding box center [569, 322] width 102 height 19
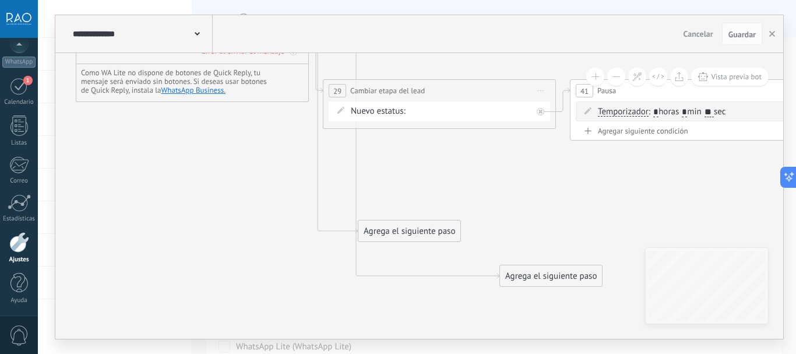
drag, startPoint x: 562, startPoint y: 267, endPoint x: 511, endPoint y: 148, distance: 129.3
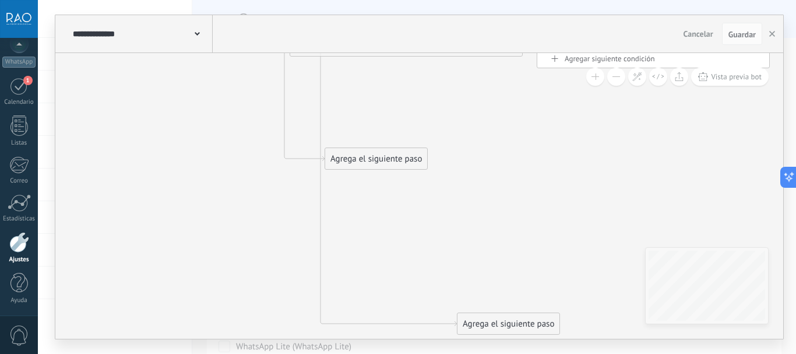
drag, startPoint x: 513, startPoint y: 209, endPoint x: 503, endPoint y: 329, distance: 120.5
click at [503, 329] on div "Agrega el siguiente paso" at bounding box center [509, 323] width 102 height 19
drag, startPoint x: 354, startPoint y: 169, endPoint x: 357, endPoint y: 283, distance: 114.3
click at [356, 283] on div "Agrega el siguiente paso" at bounding box center [379, 278] width 102 height 19
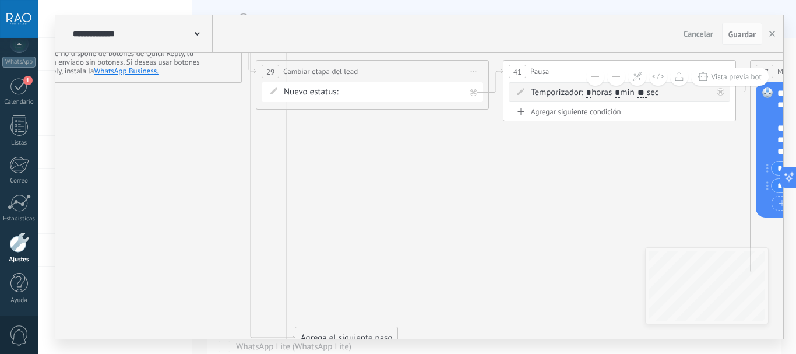
drag, startPoint x: 406, startPoint y: 148, endPoint x: 320, endPoint y: 292, distance: 167.9
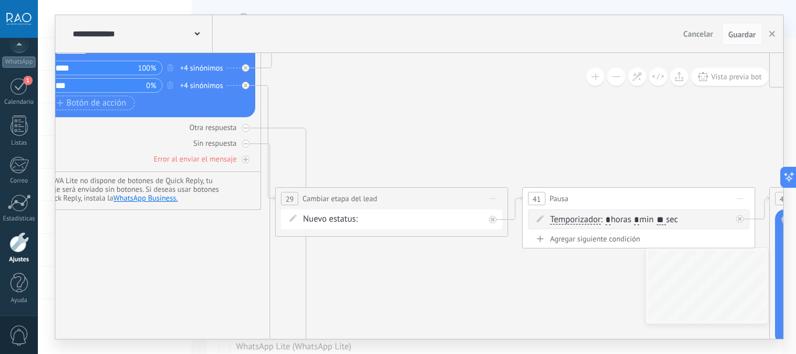
drag, startPoint x: 318, startPoint y: 98, endPoint x: 387, endPoint y: 132, distance: 76.7
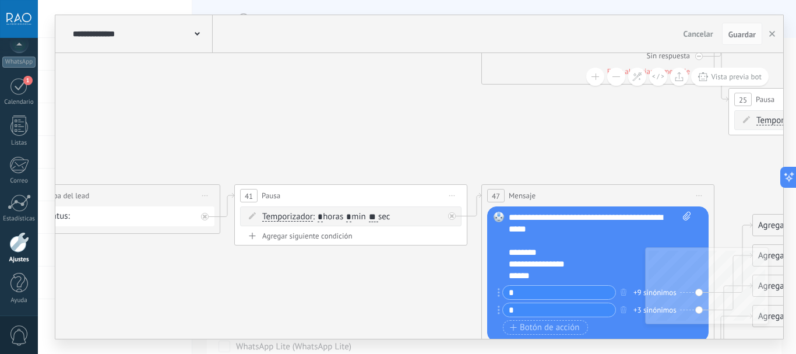
drag, startPoint x: 617, startPoint y: 140, endPoint x: 332, endPoint y: 138, distance: 284.5
click at [378, 218] on input "**" at bounding box center [373, 217] width 9 height 9
type input "*"
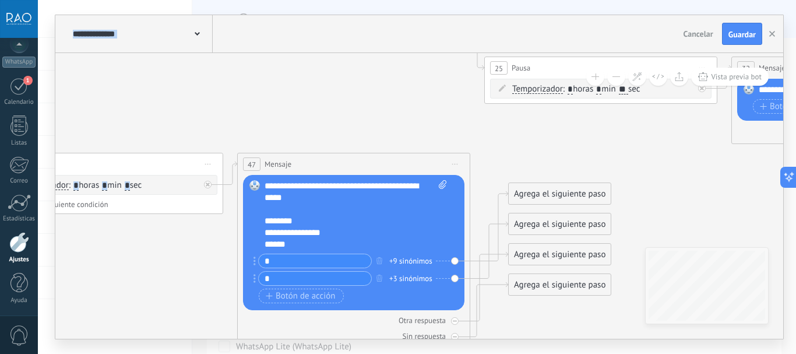
drag, startPoint x: 521, startPoint y: 156, endPoint x: 282, endPoint y: 125, distance: 240.4
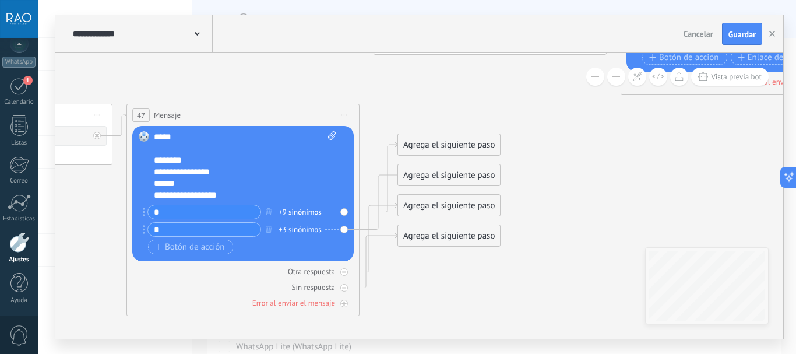
drag, startPoint x: 347, startPoint y: 118, endPoint x: 235, endPoint y: 68, distance: 122.9
click at [235, 68] on icon at bounding box center [766, 94] width 4219 height 1258
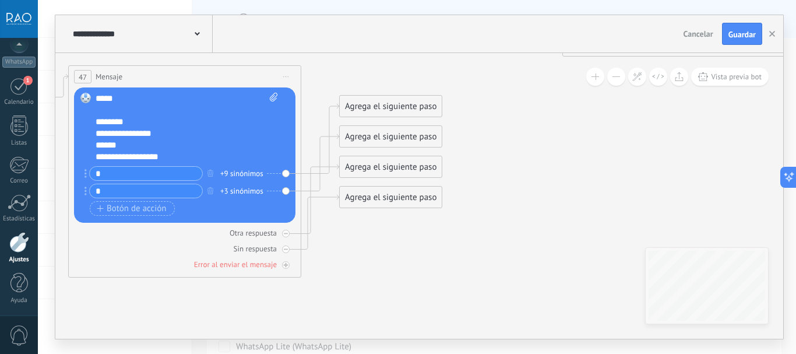
drag, startPoint x: 432, startPoint y: 306, endPoint x: 376, endPoint y: 250, distance: 79.2
click at [376, 272] on icon at bounding box center [708, 55] width 4219 height 1258
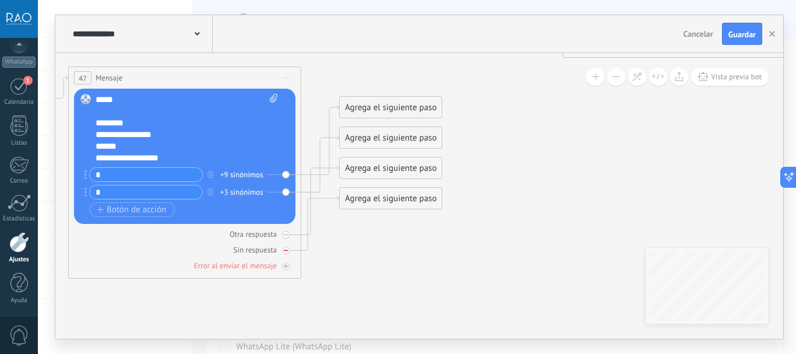
click at [285, 252] on div at bounding box center [286, 251] width 8 height 8
click at [0, 0] on icon at bounding box center [0, 0] width 0 height 0
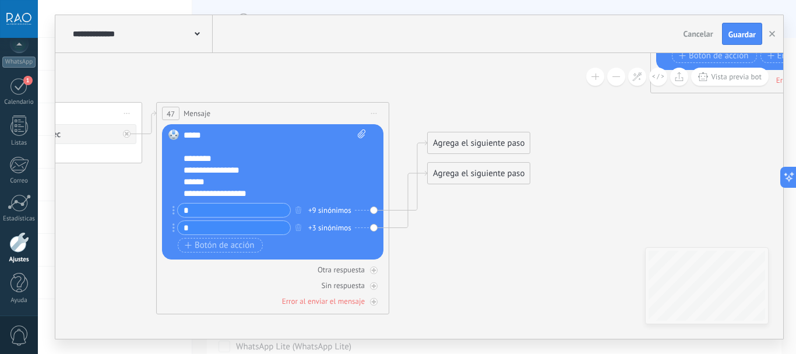
drag, startPoint x: 383, startPoint y: 236, endPoint x: 542, endPoint y: 295, distance: 169.7
click at [531, 293] on icon at bounding box center [796, 92] width 4219 height 1258
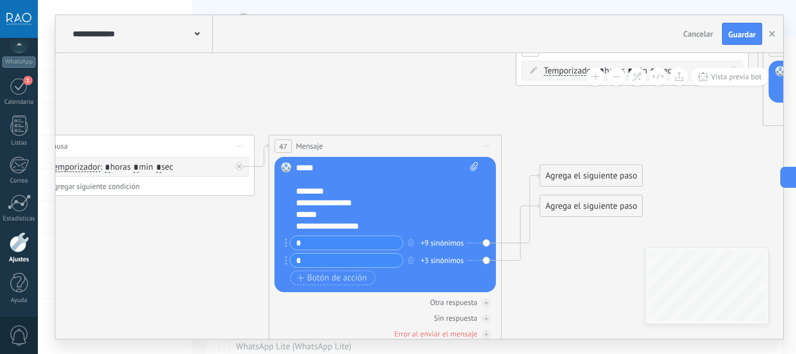
drag, startPoint x: 219, startPoint y: 109, endPoint x: 391, endPoint y: 72, distance: 175.9
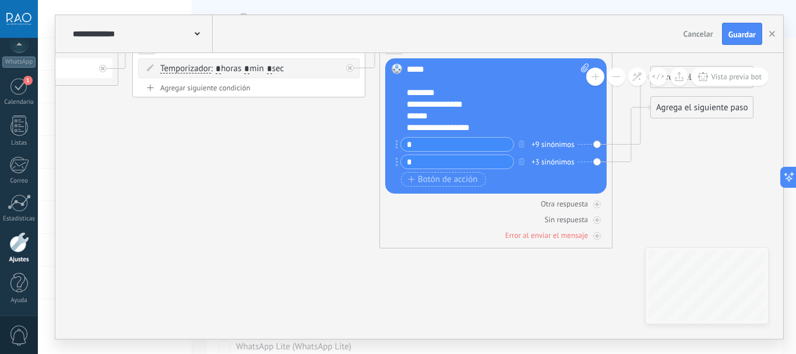
drag, startPoint x: 245, startPoint y: 209, endPoint x: 230, endPoint y: 171, distance: 40.8
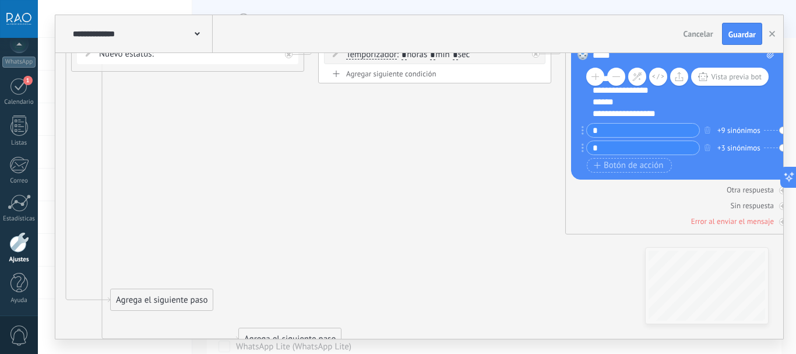
drag, startPoint x: 236, startPoint y: 223, endPoint x: 379, endPoint y: 221, distance: 142.9
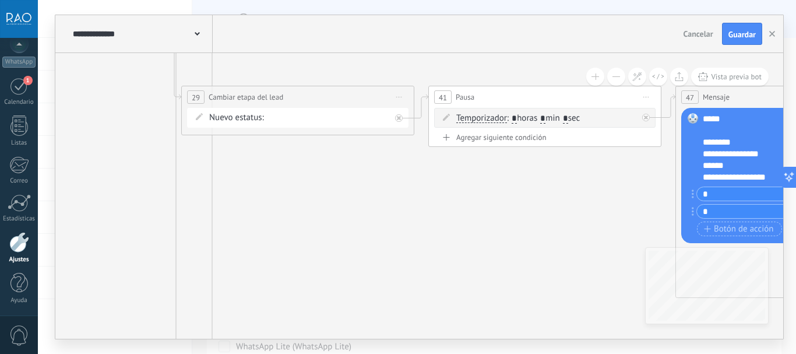
drag, startPoint x: 198, startPoint y: 136, endPoint x: 230, endPoint y: 177, distance: 51.9
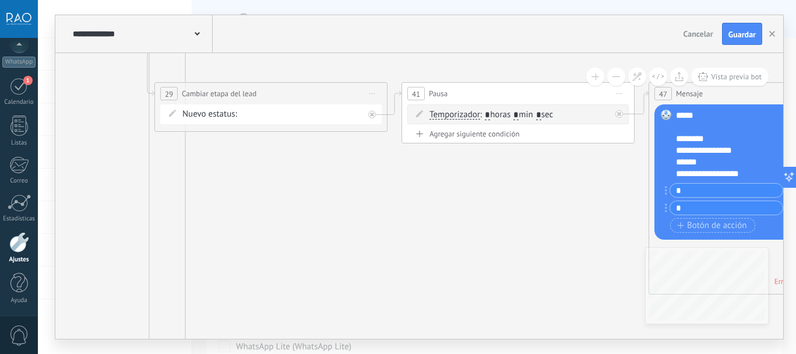
click at [0, 0] on div "Prop en caba Cliente calificado/pide tasación tasación hecha tasación enviada p…" at bounding box center [0, 0] width 0 height 0
click at [416, 198] on div at bounding box center [417, 177] width 759 height 354
click at [228, 113] on span "Nuevo estatus:" at bounding box center [210, 114] width 55 height 12
click at [0, 0] on div "Prop en caba Cliente calificado/pide tasación tasación hecha tasación enviada p…" at bounding box center [0, 0] width 0 height 0
click at [200, 168] on div at bounding box center [417, 177] width 759 height 354
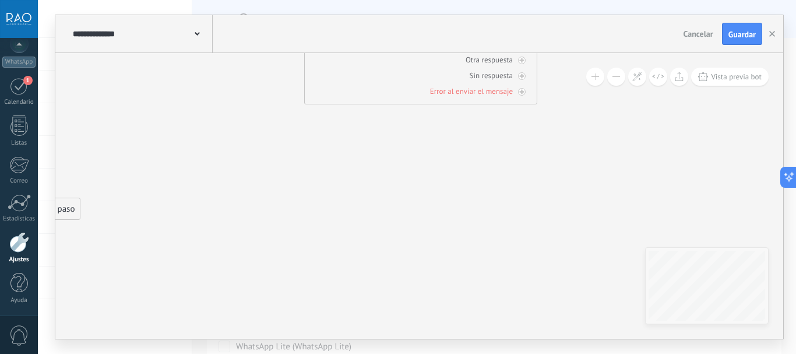
drag, startPoint x: 384, startPoint y: 180, endPoint x: 114, endPoint y: 112, distance: 278.3
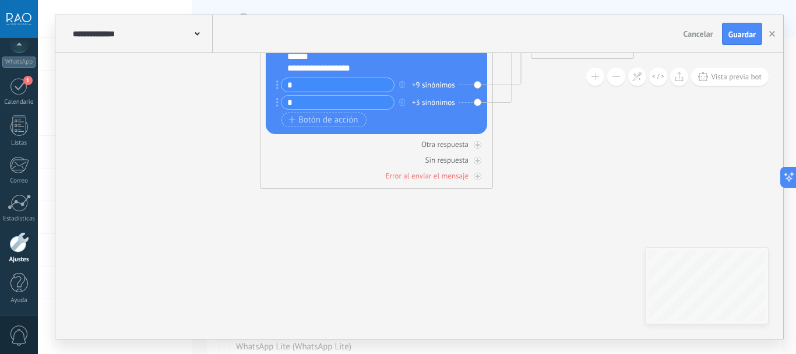
drag, startPoint x: 292, startPoint y: 149, endPoint x: 288, endPoint y: 265, distance: 115.5
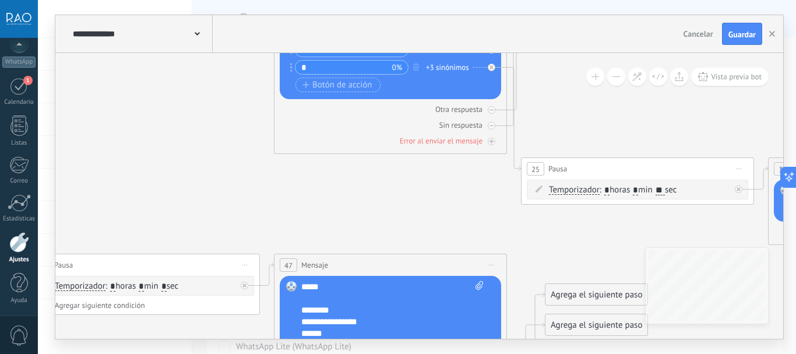
drag, startPoint x: 213, startPoint y: 131, endPoint x: 224, endPoint y: 328, distance: 198.0
click at [217, 345] on div "**********" at bounding box center [417, 177] width 759 height 354
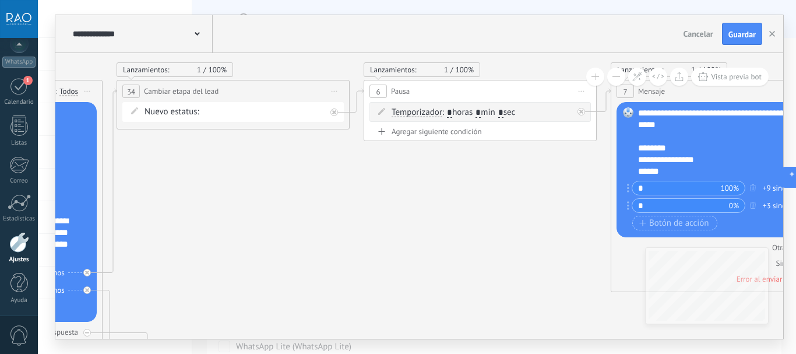
drag, startPoint x: 224, startPoint y: 219, endPoint x: 545, endPoint y: 244, distance: 322.3
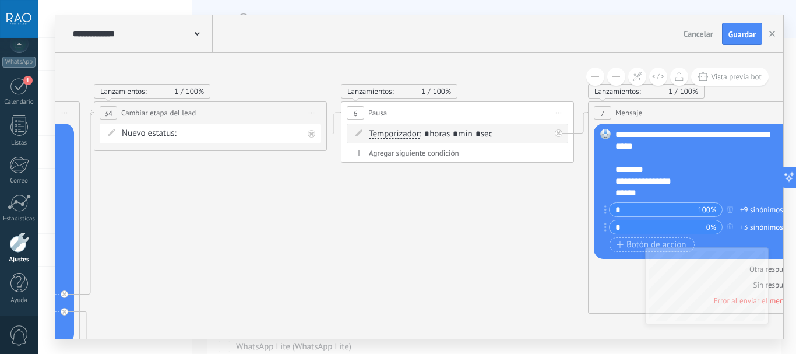
drag, startPoint x: 279, startPoint y: 209, endPoint x: 210, endPoint y: 243, distance: 76.7
click at [157, 111] on span "Cambiar etapa del lead" at bounding box center [158, 112] width 75 height 11
click at [163, 111] on span "Cambiar etapa del lead" at bounding box center [158, 112] width 75 height 11
click at [180, 110] on span "Cambiar etapa del lead" at bounding box center [158, 112] width 75 height 11
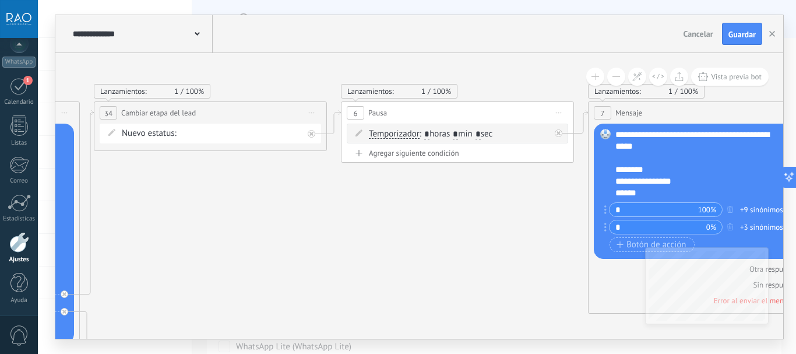
click at [180, 110] on span "Cambiar etapa del lead" at bounding box center [158, 112] width 75 height 11
click at [0, 0] on div "Prop en caba Cliente calificado/pide tasación tasación hecha tasación enviada p…" at bounding box center [0, 0] width 0 height 0
click at [263, 136] on span at bounding box center [238, 136] width 102 height 10
click at [498, 257] on div at bounding box center [417, 177] width 759 height 354
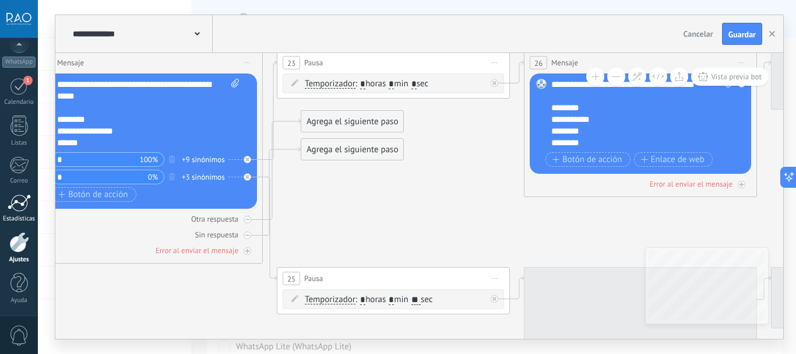
drag, startPoint x: 557, startPoint y: 258, endPoint x: 0, endPoint y: 208, distance: 559.0
click at [0, 208] on body ".abccls-1,.abccls-2{fill-rule:evenodd}.abccls-2{fill:#fff} .abfcls-1{fill:none}…" at bounding box center [398, 177] width 796 height 354
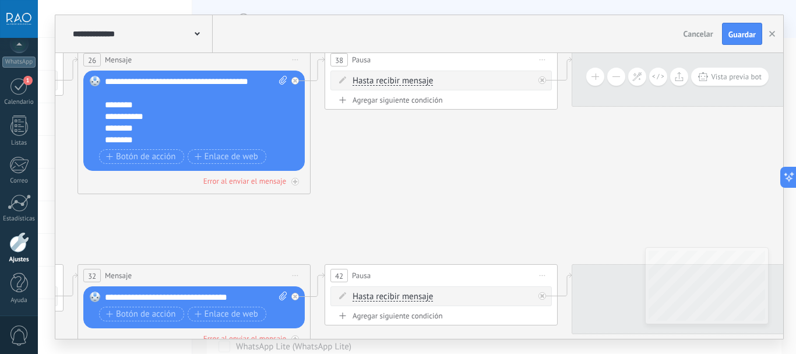
drag, startPoint x: 532, startPoint y: 212, endPoint x: 41, endPoint y: 210, distance: 491.0
click at [40, 209] on div "**********" at bounding box center [417, 177] width 759 height 354
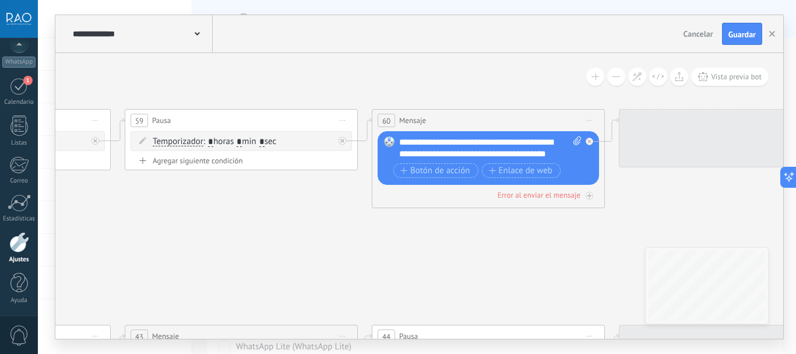
drag, startPoint x: 142, startPoint y: 254, endPoint x: 213, endPoint y: 247, distance: 71.5
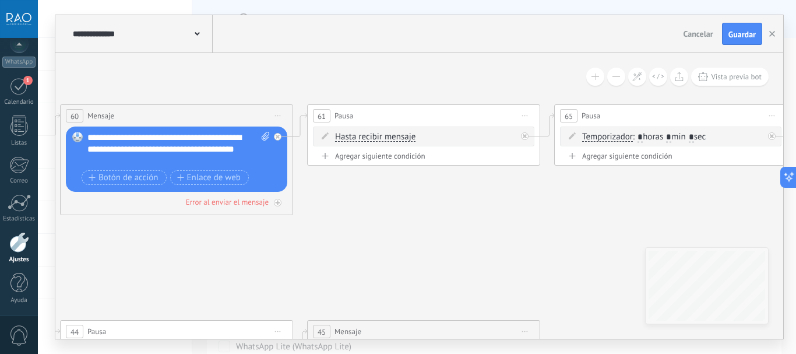
drag, startPoint x: 270, startPoint y: 267, endPoint x: 148, endPoint y: 268, distance: 122.4
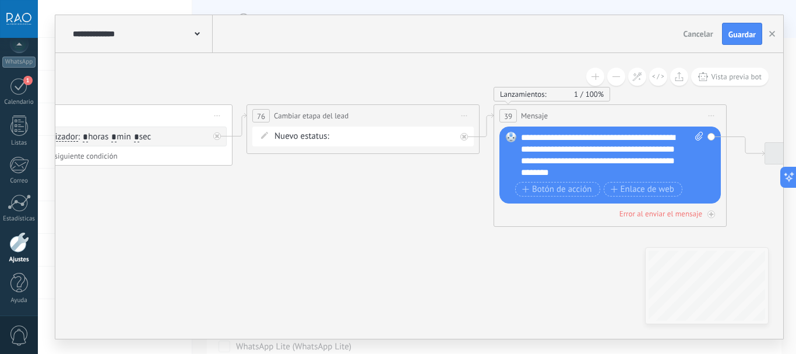
drag, startPoint x: 581, startPoint y: 234, endPoint x: 157, endPoint y: 234, distance: 423.9
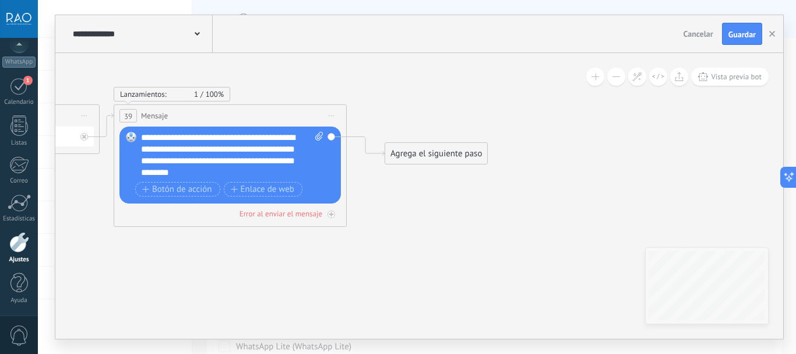
drag, startPoint x: 536, startPoint y: 230, endPoint x: 63, endPoint y: 229, distance: 473.5
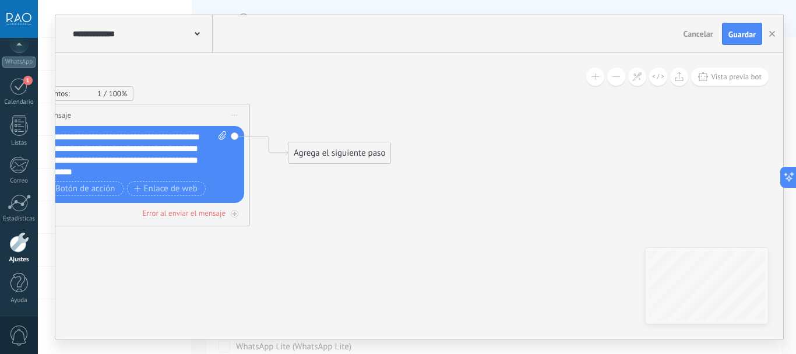
click at [346, 152] on div "Agrega el siguiente paso" at bounding box center [340, 152] width 102 height 19
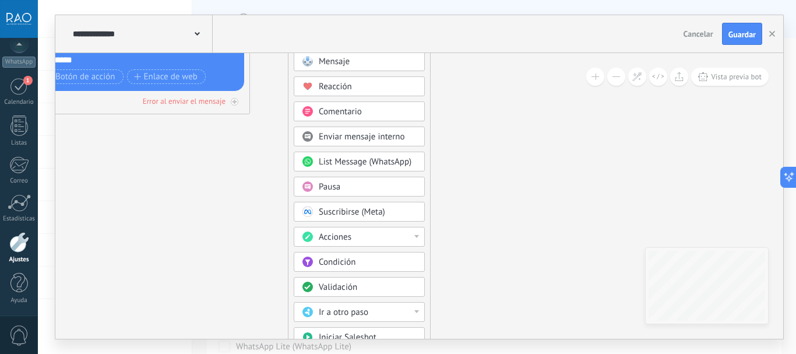
click at [351, 238] on span "Acciones" at bounding box center [335, 236] width 33 height 11
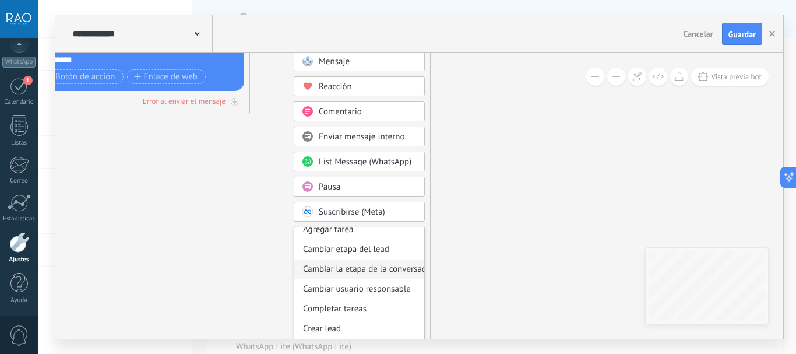
scroll to position [58, 0]
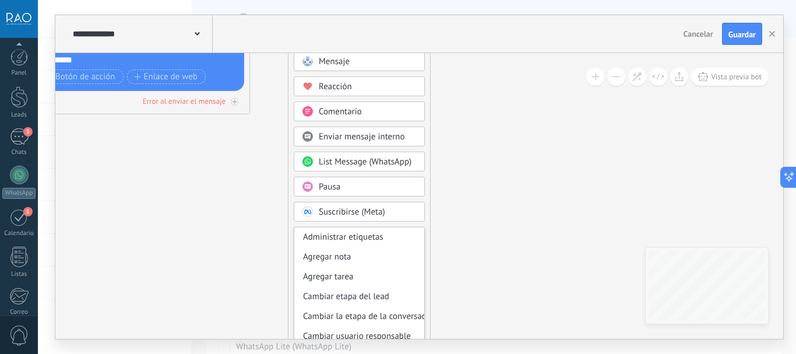
scroll to position [58, 0]
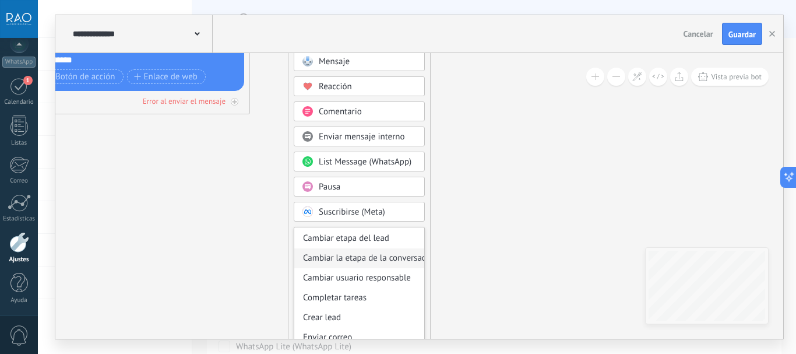
click at [360, 259] on div "Cambiar la etapa de la conversación" at bounding box center [359, 258] width 130 height 20
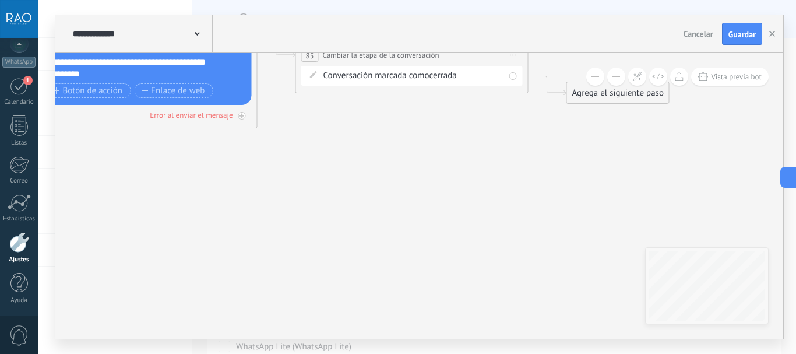
drag, startPoint x: 424, startPoint y: 151, endPoint x: 410, endPoint y: 172, distance: 24.9
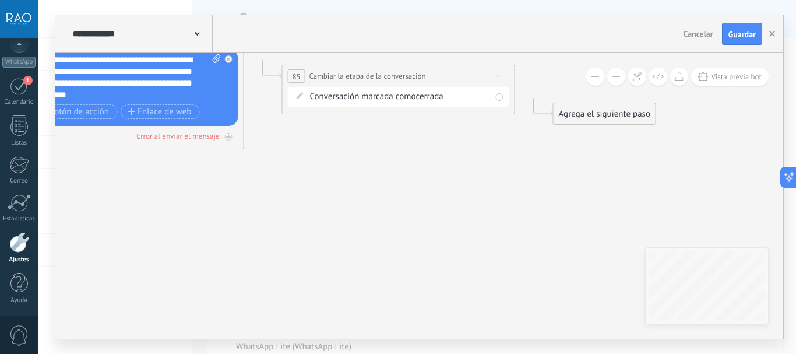
click at [428, 101] on div "Conversación marcada como cerrada cerrada respondida cerrada cerrada respondida" at bounding box center [400, 97] width 181 height 12
click at [429, 100] on span "cerrada" at bounding box center [429, 96] width 27 height 9
click at [429, 100] on button "cerrada" at bounding box center [483, 96] width 146 height 21
click at [500, 78] on span "Iniciar vista previa aquí Cambiar nombre Duplicar [GEOGRAPHIC_DATA]" at bounding box center [500, 76] width 19 height 17
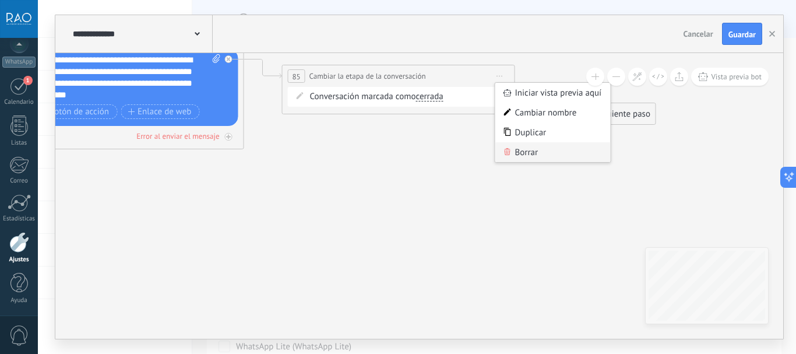
click at [518, 152] on div "Borrar" at bounding box center [553, 152] width 115 height 20
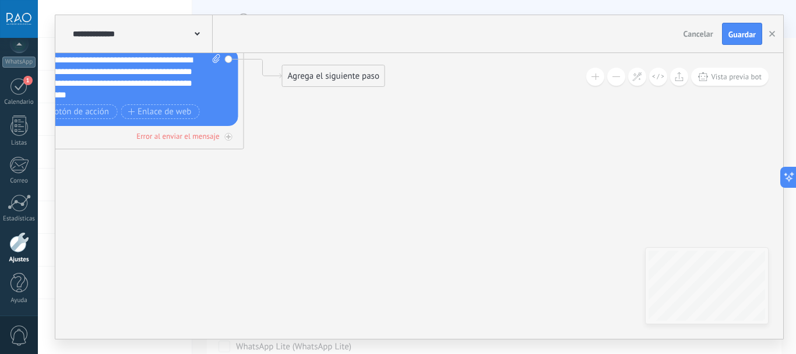
click at [322, 80] on div "Agrega el siguiente paso" at bounding box center [334, 75] width 102 height 19
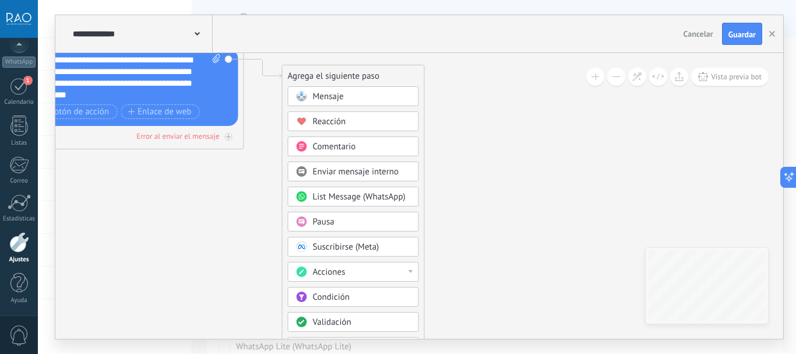
click at [339, 292] on span "Condición" at bounding box center [331, 297] width 37 height 11
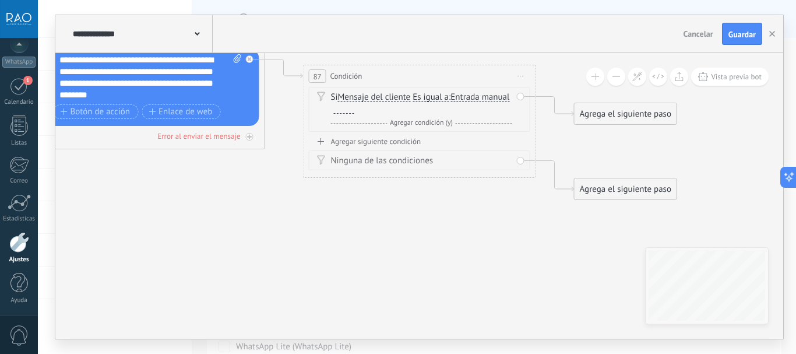
click at [362, 95] on span "Mensaje del cliente" at bounding box center [374, 97] width 73 height 9
click at [362, 95] on button "Mensaje del cliente" at bounding box center [405, 97] width 146 height 21
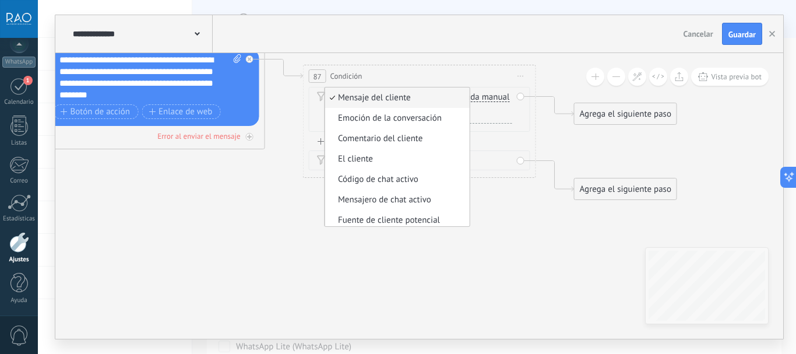
click at [444, 78] on div "87 Condición ********* Iniciar vista previa aquí Cambiar nombre Duplicar Borrar" at bounding box center [420, 76] width 232 height 22
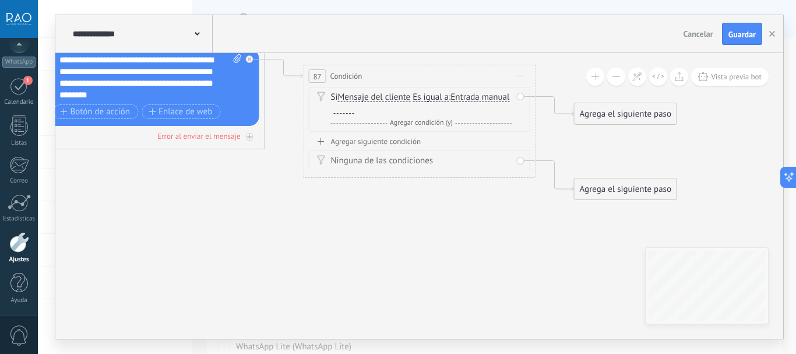
click at [451, 103] on span "Entrada manual Vacío Cadena aleatoria Cadena aleatoria corta Entrada manual Lea…" at bounding box center [480, 97] width 59 height 11
click at [451, 102] on span "Entrada manual" at bounding box center [480, 97] width 59 height 9
click at [445, 108] on button "Entrada manual" at bounding box center [518, 97] width 146 height 21
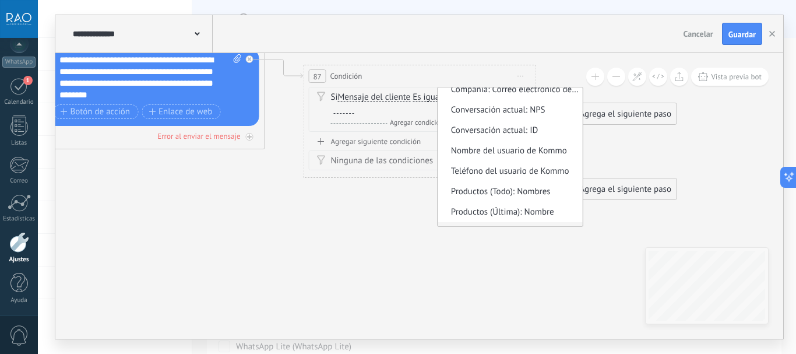
scroll to position [555, 0]
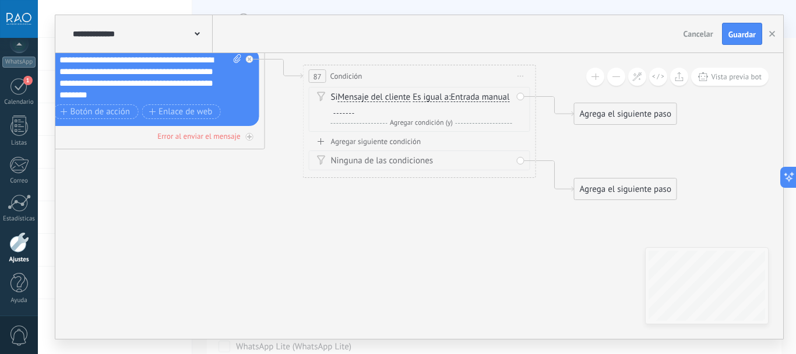
click at [426, 122] on span "Agregar condición (y)" at bounding box center [421, 122] width 69 height 9
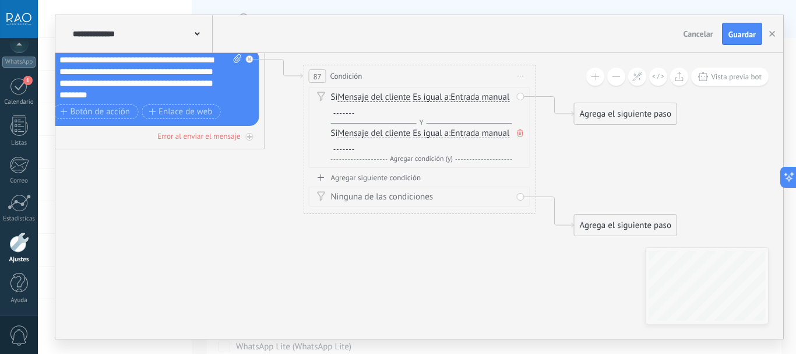
click at [382, 174] on div "Agregar siguiente condición" at bounding box center [420, 178] width 222 height 10
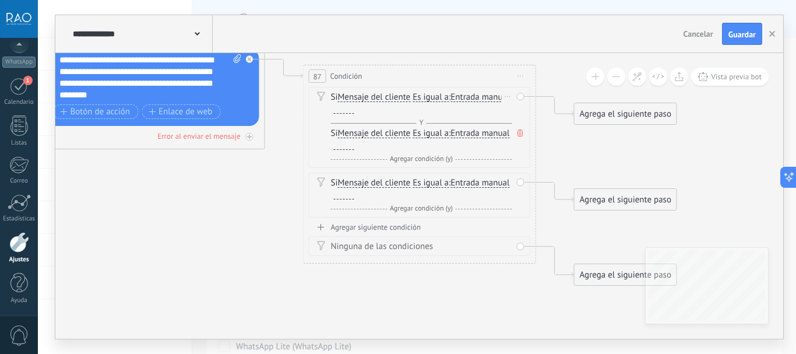
click at [518, 131] on icon at bounding box center [521, 132] width 6 height 7
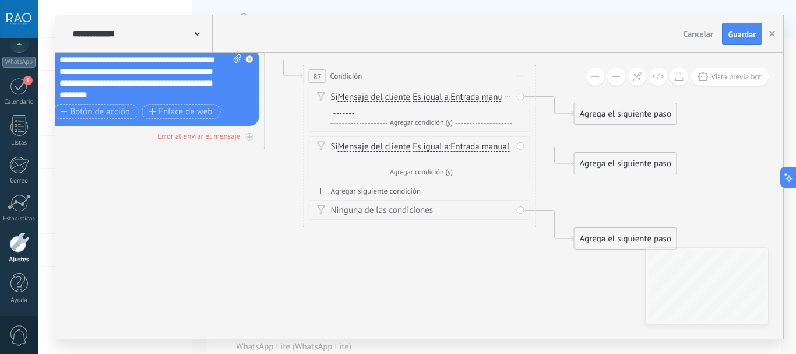
click at [522, 77] on span "Iniciar vista previa aquí Cambiar nombre Duplicar [GEOGRAPHIC_DATA]" at bounding box center [521, 76] width 19 height 17
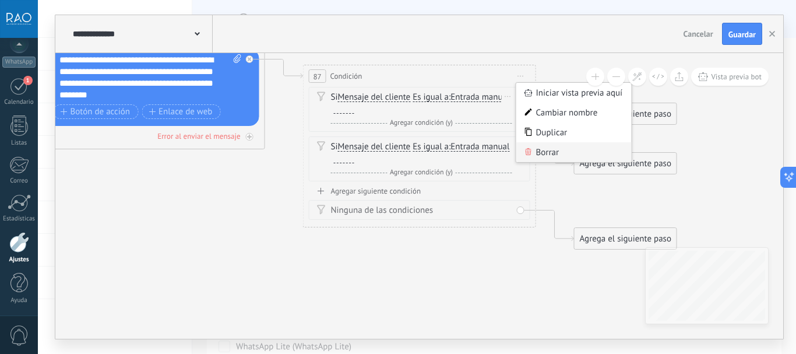
click at [531, 151] on icon at bounding box center [529, 151] width 6 height 7
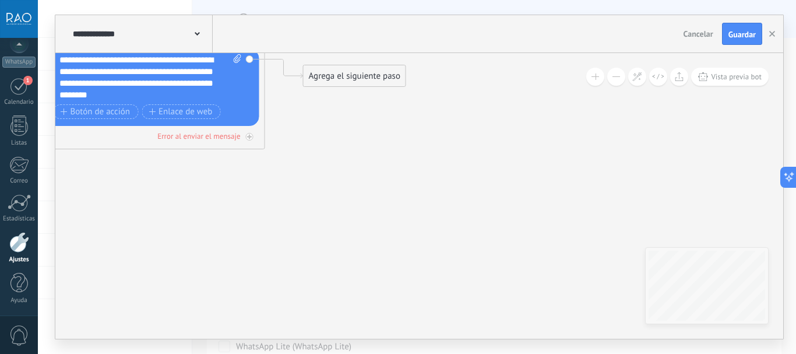
click at [348, 83] on div "Agrega el siguiente paso" at bounding box center [355, 75] width 102 height 19
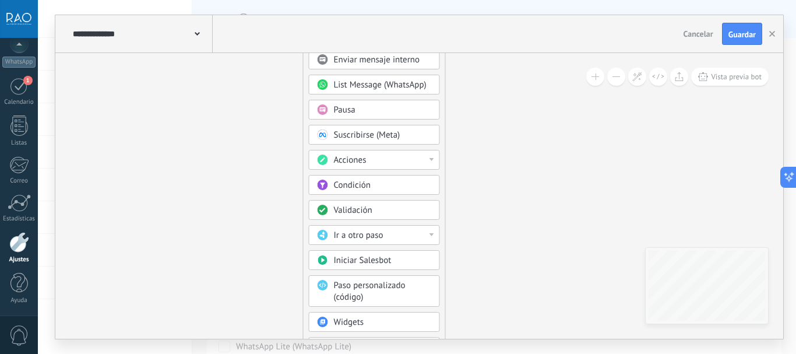
click at [391, 235] on div "Ir a otro paso" at bounding box center [383, 236] width 98 height 12
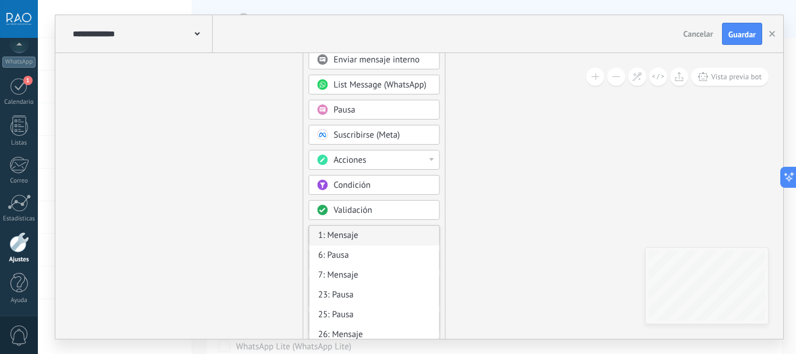
click at [391, 233] on div "1: Mensaje" at bounding box center [375, 236] width 130 height 20
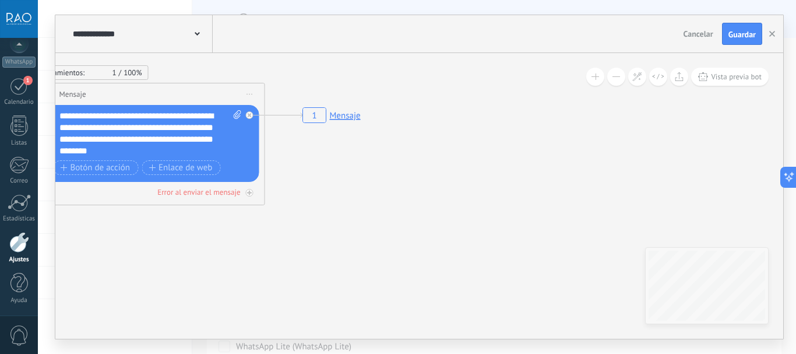
click at [336, 120] on rect at bounding box center [332, 115] width 65 height 22
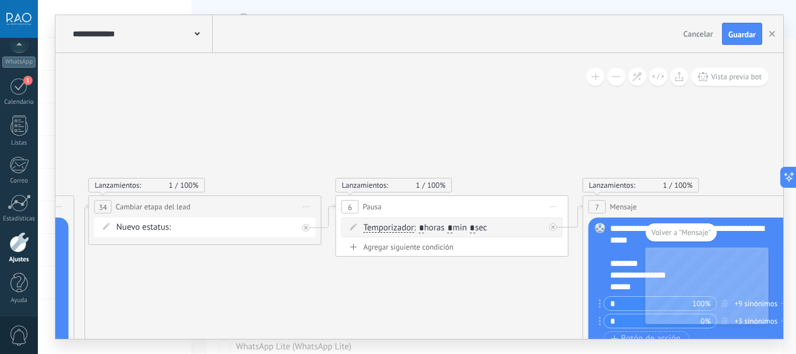
drag, startPoint x: 666, startPoint y: 121, endPoint x: 251, endPoint y: 120, distance: 415.2
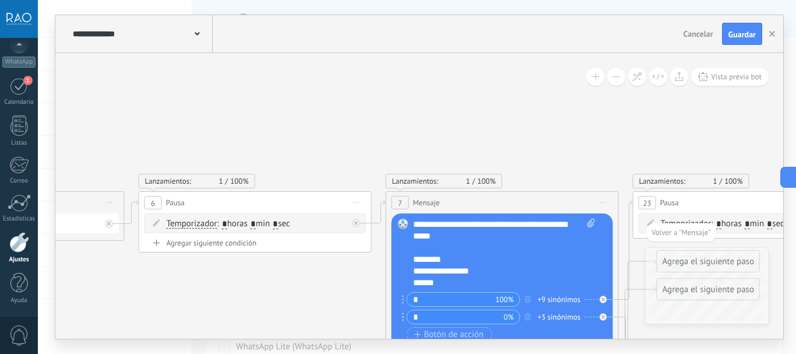
drag, startPoint x: 486, startPoint y: 117, endPoint x: 258, endPoint y: 115, distance: 228.6
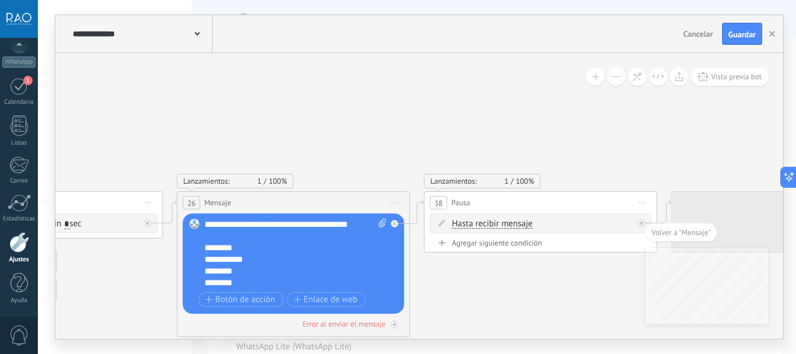
drag, startPoint x: 563, startPoint y: 115, endPoint x: 259, endPoint y: 115, distance: 303.8
click at [9, 115] on body ".abccls-1,.abccls-2{fill-rule:evenodd}.abccls-2{fill:#fff} .abfcls-1{fill:none}…" at bounding box center [398, 177] width 796 height 354
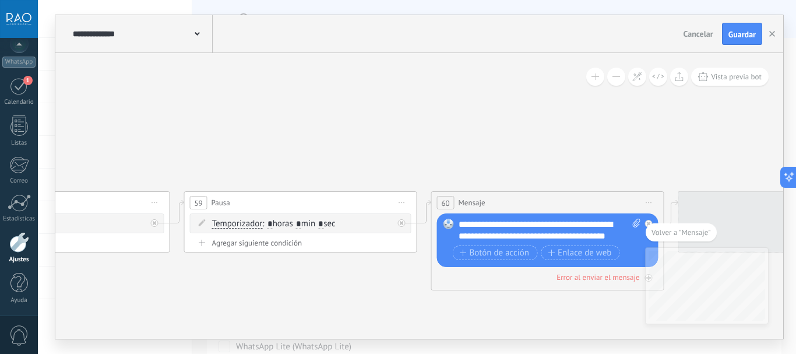
drag, startPoint x: 486, startPoint y: 115, endPoint x: 73, endPoint y: 115, distance: 412.8
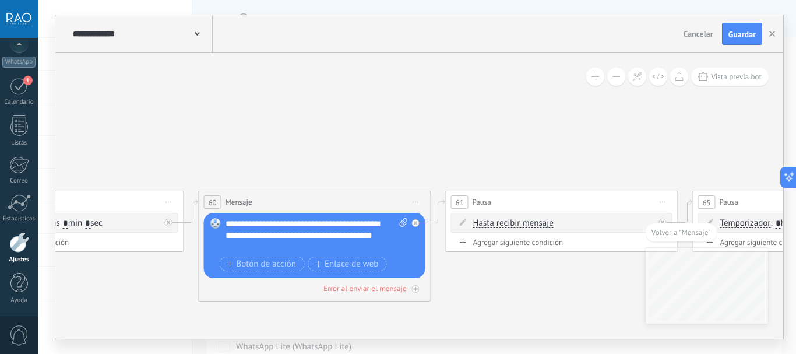
drag, startPoint x: 545, startPoint y: 138, endPoint x: 207, endPoint y: 103, distance: 339.5
click at [29, 93] on body ".abccls-1,.abccls-2{fill-rule:evenodd}.abccls-2{fill:#fff} .abfcls-1{fill:none}…" at bounding box center [398, 177] width 796 height 354
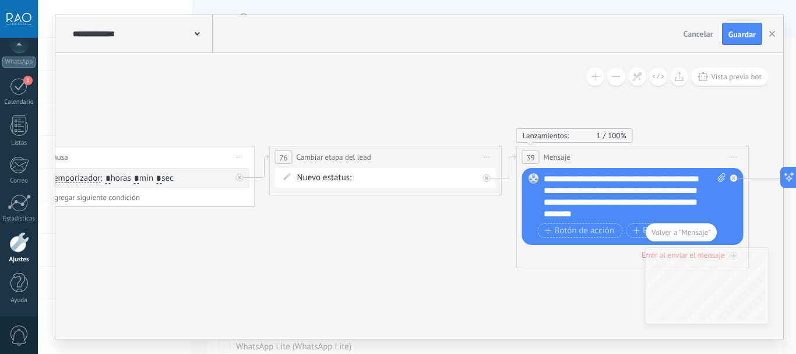
drag, startPoint x: 477, startPoint y: 99, endPoint x: 63, endPoint y: 99, distance: 414.0
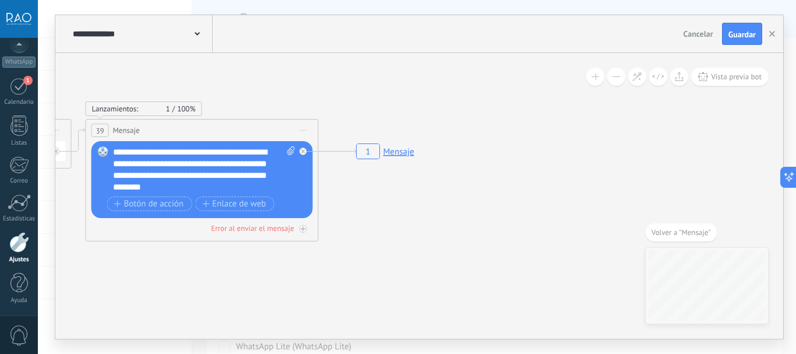
drag, startPoint x: 405, startPoint y: 201, endPoint x: 347, endPoint y: 138, distance: 85.8
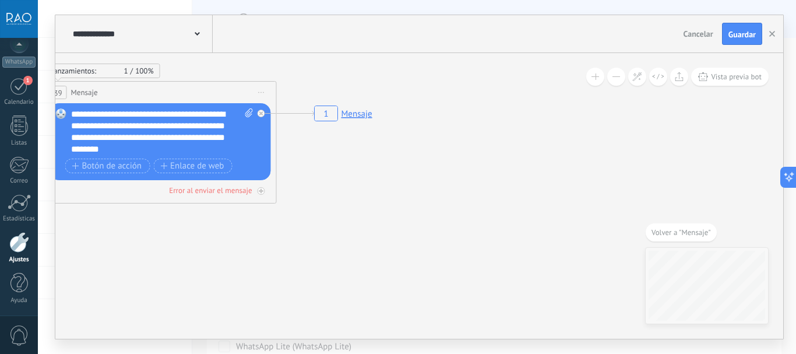
drag, startPoint x: 321, startPoint y: 113, endPoint x: 298, endPoint y: 143, distance: 37.9
click at [321, 114] on rect at bounding box center [343, 114] width 65 height 22
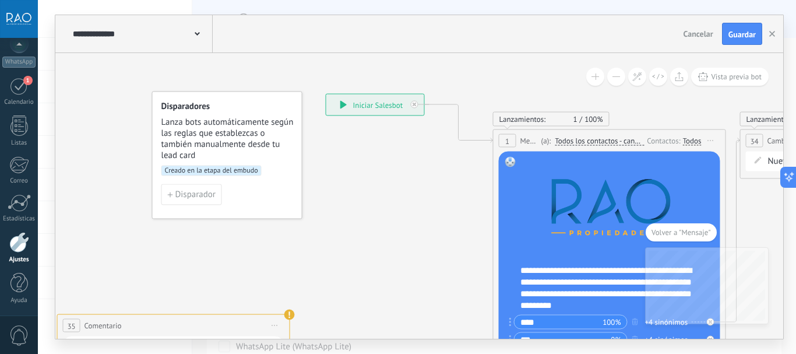
drag, startPoint x: 180, startPoint y: 121, endPoint x: 358, endPoint y: 199, distance: 194.8
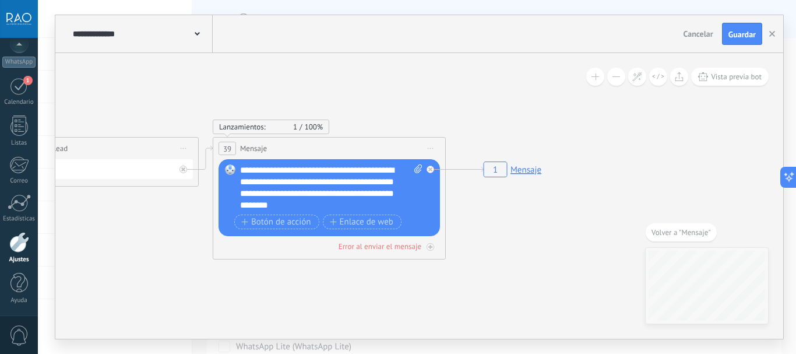
drag, startPoint x: 462, startPoint y: 281, endPoint x: 188, endPoint y: 279, distance: 274.6
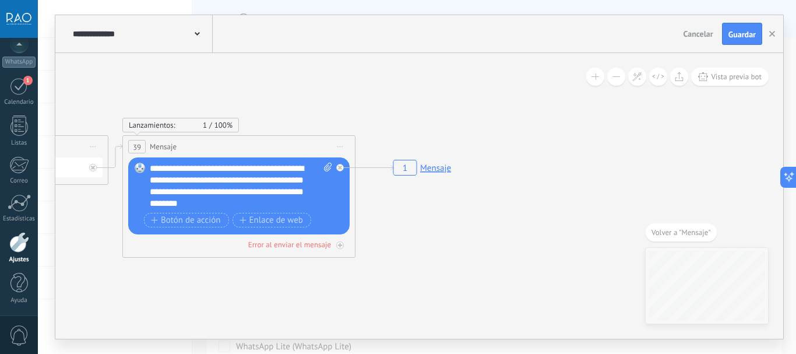
drag, startPoint x: 439, startPoint y: 168, endPoint x: 412, endPoint y: 147, distance: 34.5
click at [412, 157] on rect at bounding box center [422, 168] width 65 height 22
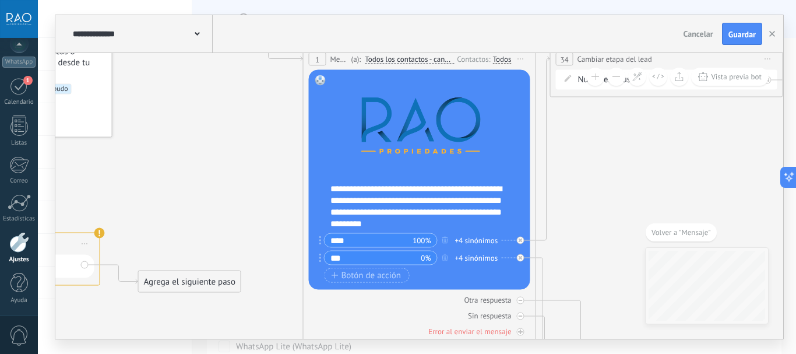
click at [646, 231] on span at bounding box center [646, 232] width 0 height 18
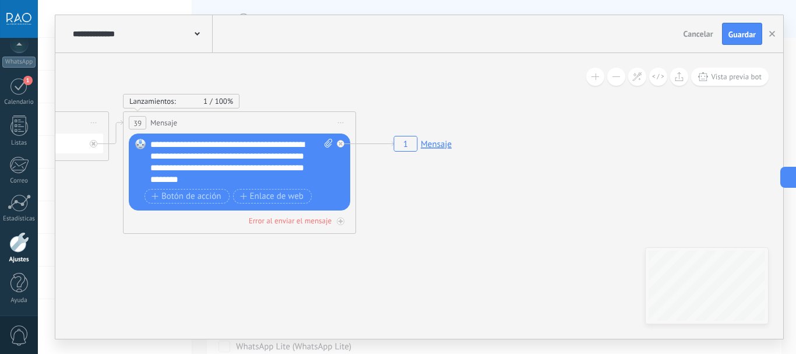
click at [405, 143] on rect at bounding box center [423, 144] width 65 height 22
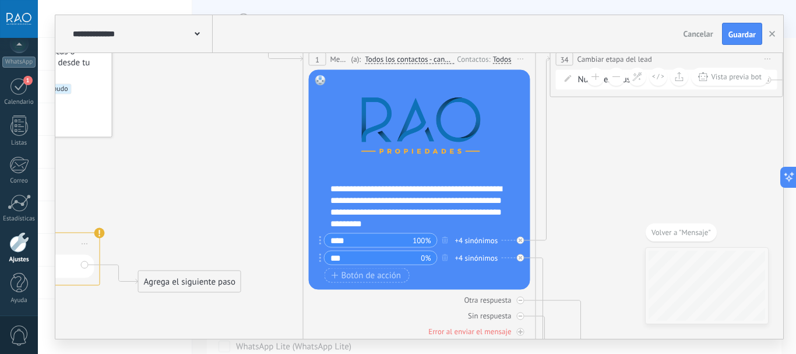
click at [660, 228] on span "Volver a "Mensaje"" at bounding box center [681, 232] width 59 height 10
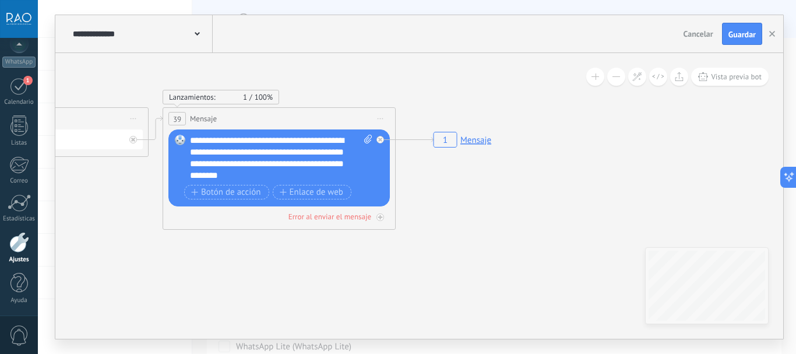
drag, startPoint x: 425, startPoint y: 146, endPoint x: 414, endPoint y: 162, distance: 19.7
click at [430, 151] on rect at bounding box center [462, 140] width 65 height 22
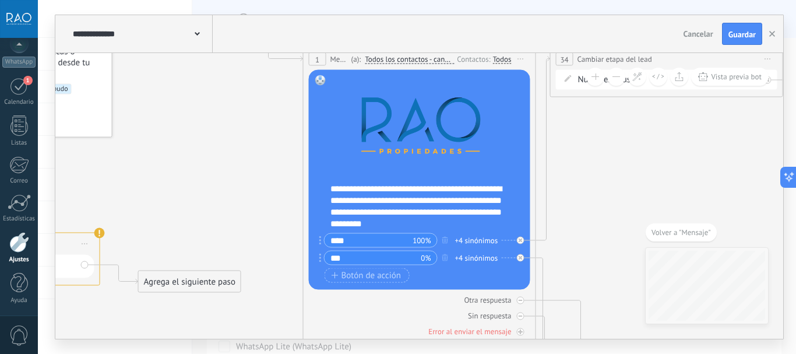
click at [675, 235] on span "Volver a "Mensaje"" at bounding box center [681, 232] width 59 height 10
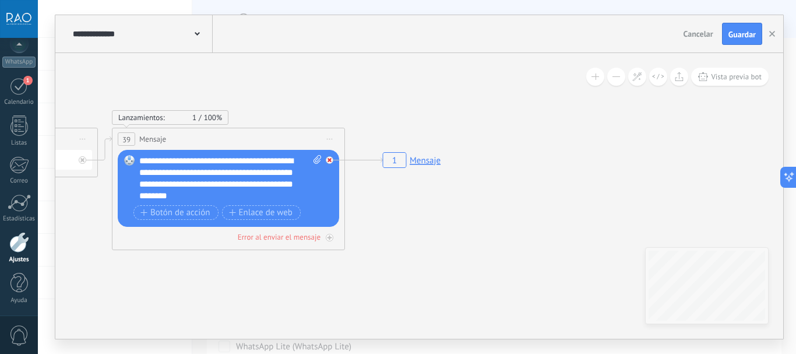
click at [329, 159] on icon at bounding box center [330, 160] width 4 height 4
click at [416, 177] on div "Agrega el siguiente paso" at bounding box center [435, 176] width 102 height 19
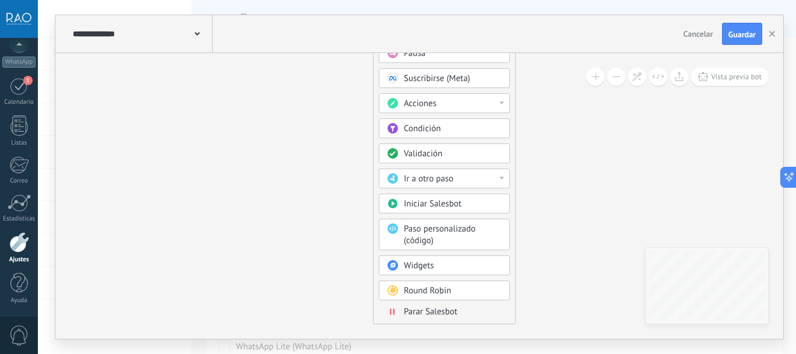
drag, startPoint x: 363, startPoint y: 165, endPoint x: 360, endPoint y: 181, distance: 16.0
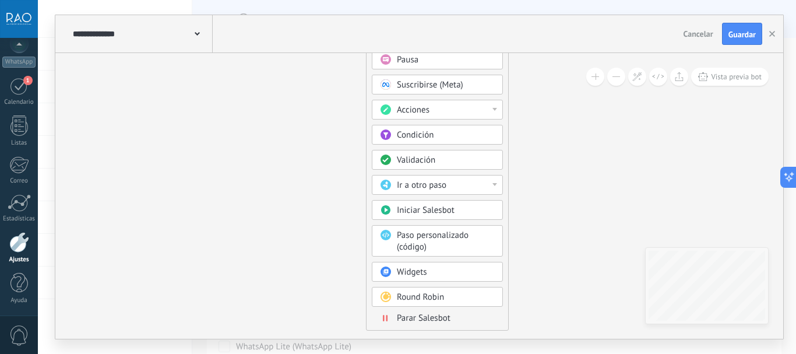
click at [414, 183] on span "Ir a otro paso" at bounding box center [422, 185] width 50 height 11
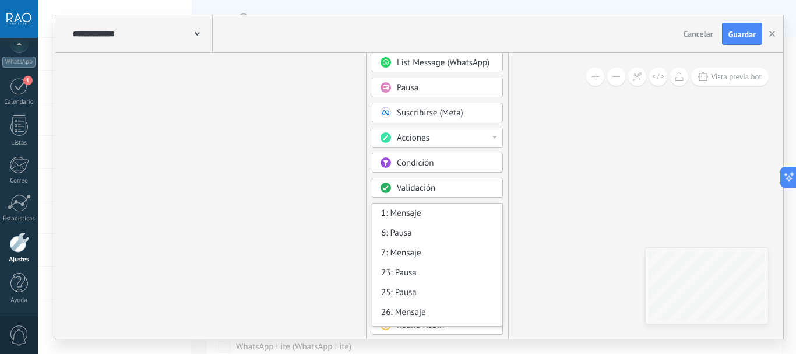
click at [369, 149] on div "Agrega el siguiente paso Mensaje Mensaje Mensaje Reacción Comentario Enviar men…" at bounding box center [437, 145] width 143 height 428
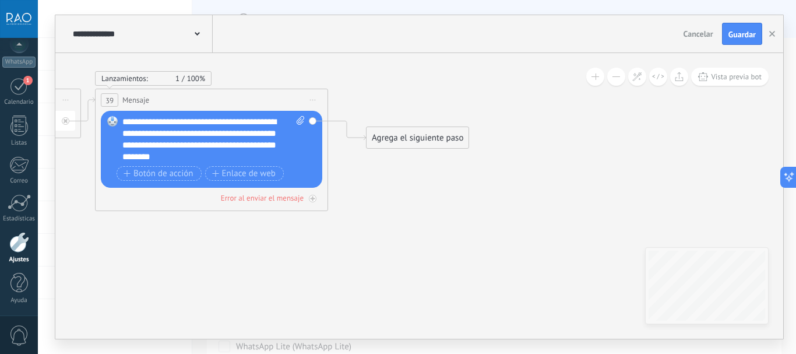
click at [405, 139] on div "Agrega el siguiente paso" at bounding box center [418, 137] width 102 height 19
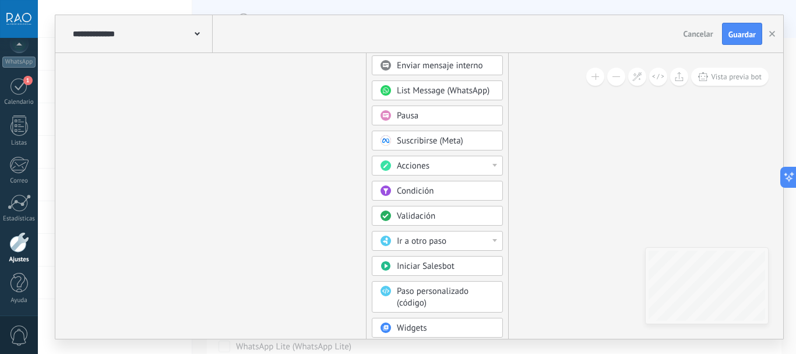
click at [412, 218] on span "Validación" at bounding box center [416, 215] width 38 height 11
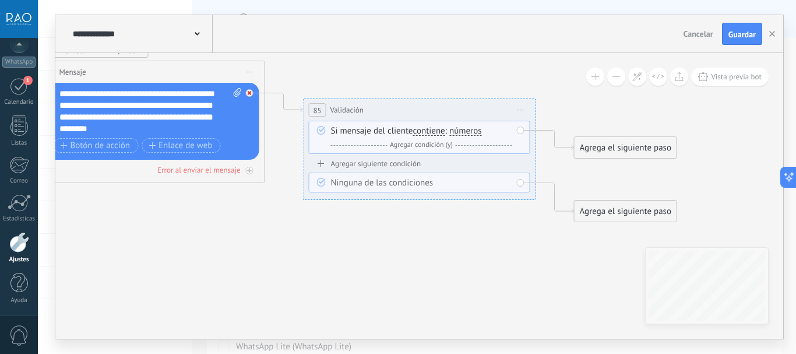
click at [251, 95] on div at bounding box center [250, 93] width 8 height 8
click at [519, 108] on span "Iniciar vista previa aquí Cambiar nombre Duplicar [GEOGRAPHIC_DATA]" at bounding box center [521, 109] width 19 height 17
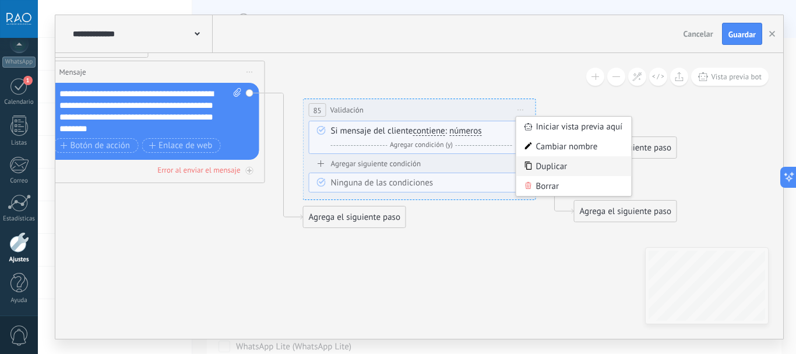
click at [535, 175] on div "Duplicar" at bounding box center [574, 166] width 115 height 20
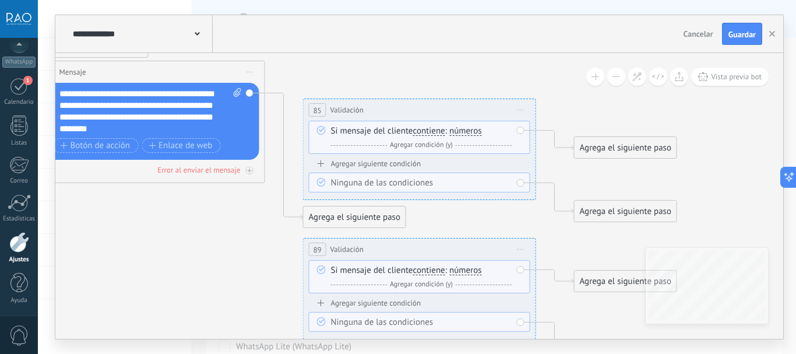
click at [521, 247] on span "Iniciar vista previa aquí Cambiar nombre Duplicar [GEOGRAPHIC_DATA]" at bounding box center [521, 249] width 19 height 17
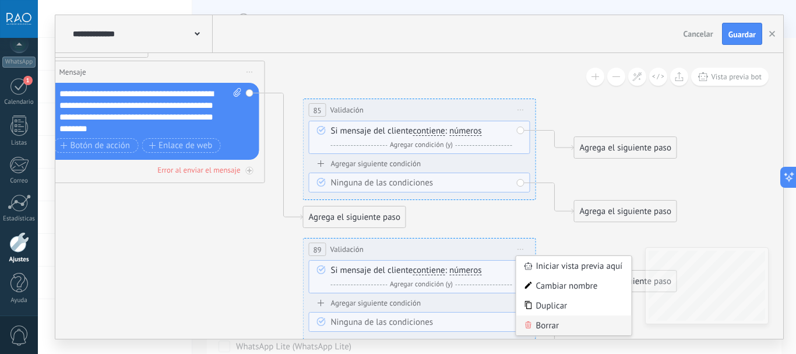
click at [546, 328] on div "Borrar" at bounding box center [574, 325] width 115 height 20
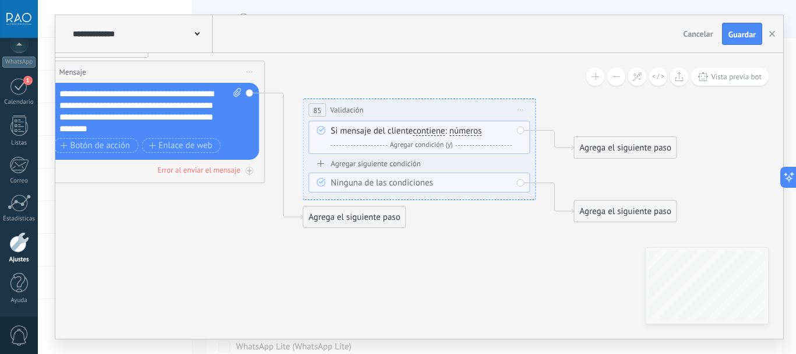
click at [523, 109] on span "Iniciar vista previa aquí Cambiar nombre Duplicar [GEOGRAPHIC_DATA]" at bounding box center [521, 109] width 19 height 17
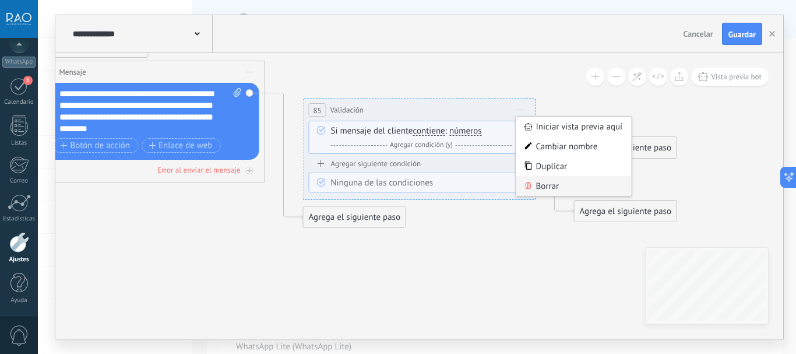
click at [534, 183] on div "Borrar" at bounding box center [574, 186] width 115 height 20
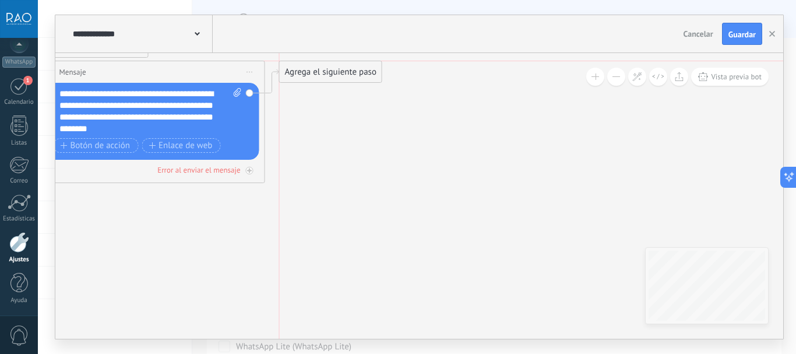
drag, startPoint x: 344, startPoint y: 210, endPoint x: 320, endPoint y: 68, distance: 144.4
click at [320, 68] on div "Agrega el siguiente paso" at bounding box center [331, 71] width 102 height 19
click at [320, 70] on div "Agrega el siguiente paso" at bounding box center [331, 71] width 102 height 19
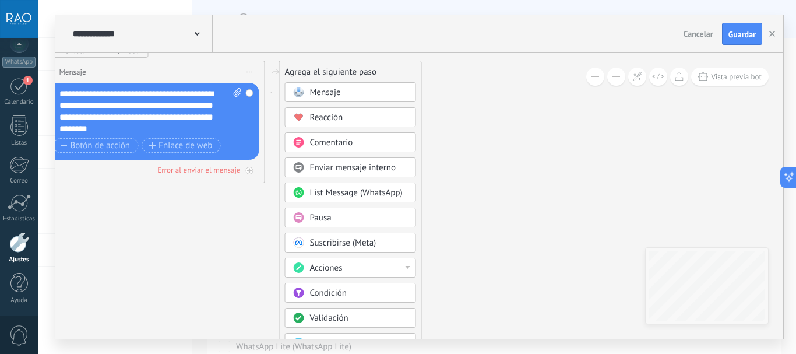
click at [355, 264] on div "Acciones" at bounding box center [359, 268] width 98 height 12
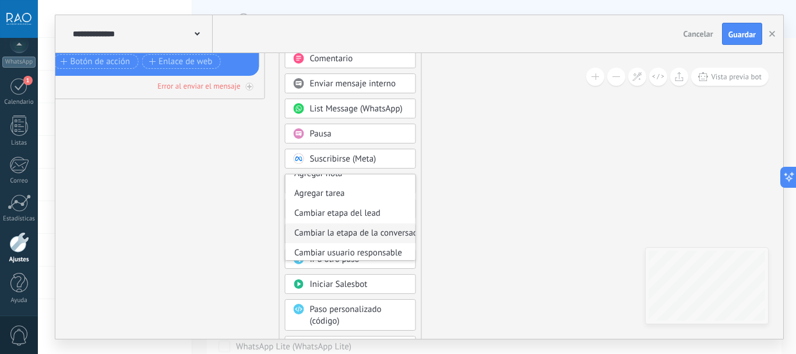
scroll to position [17, 0]
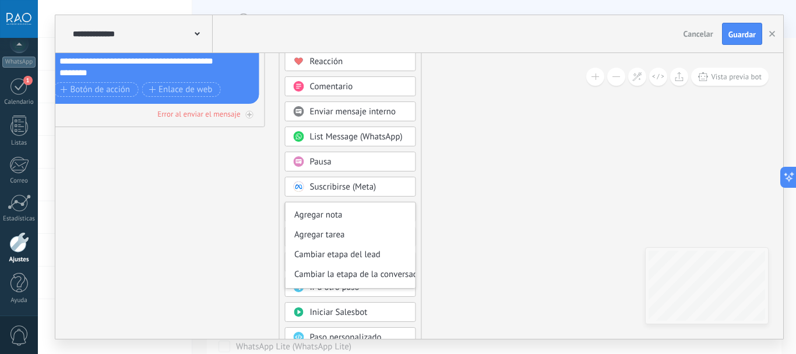
click at [393, 199] on div "Mensaje Mensaje Mensaje Reacción Comentario Enviar mensaje interno" at bounding box center [350, 229] width 131 height 406
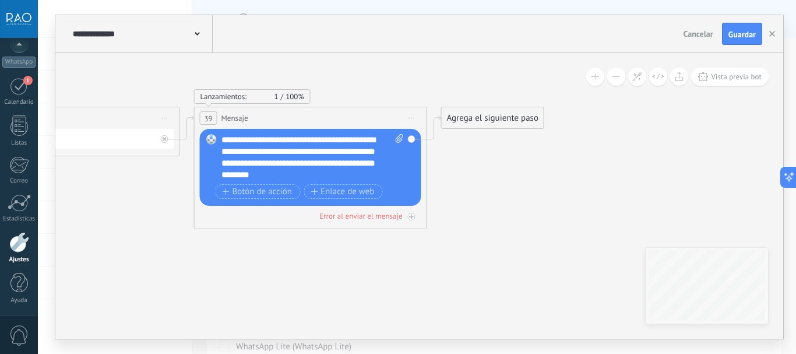
drag, startPoint x: 290, startPoint y: 211, endPoint x: 422, endPoint y: 324, distance: 172.8
click at [277, 192] on span "Botón de acción" at bounding box center [258, 191] width 70 height 9
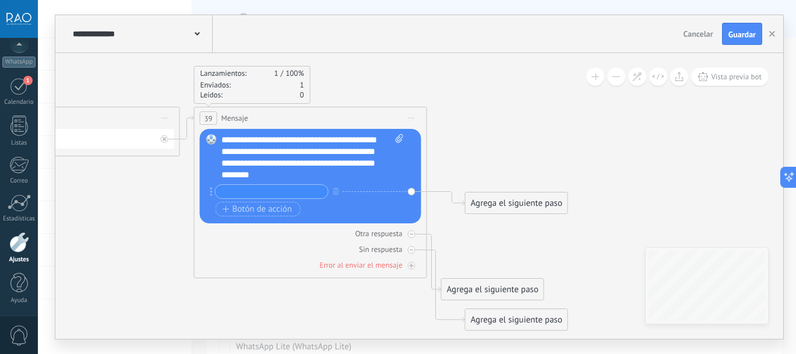
click at [533, 202] on div "Agrega el siguiente paso" at bounding box center [517, 203] width 102 height 19
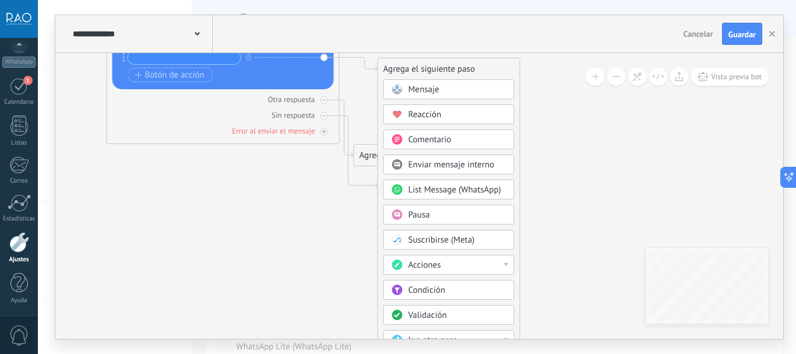
drag, startPoint x: 652, startPoint y: 197, endPoint x: 583, endPoint y: 90, distance: 127.3
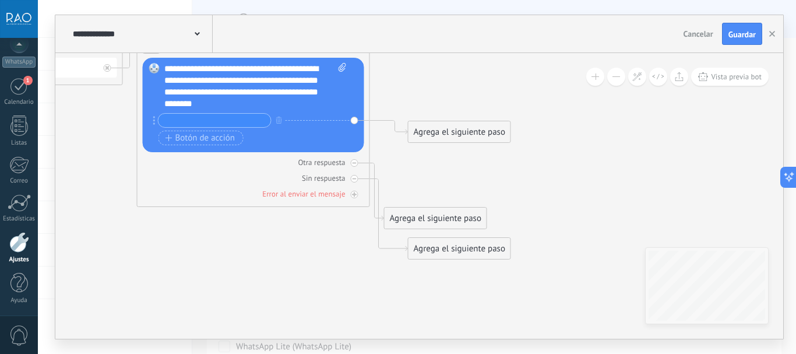
drag, startPoint x: 247, startPoint y: 206, endPoint x: 318, endPoint y: 298, distance: 115.9
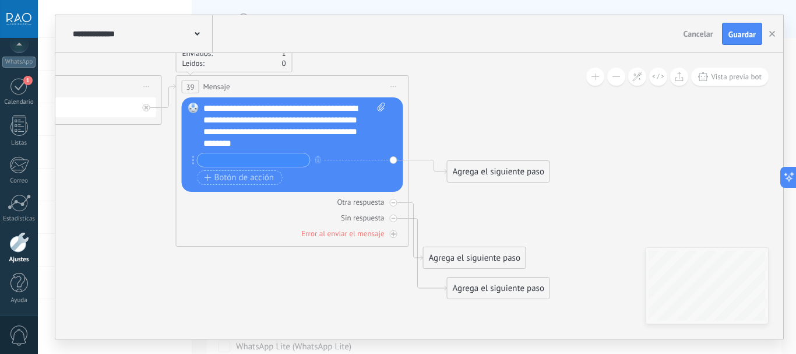
click at [396, 85] on span "Iniciar vista previa aquí Cambiar nombre Duplicar [GEOGRAPHIC_DATA]" at bounding box center [394, 86] width 19 height 17
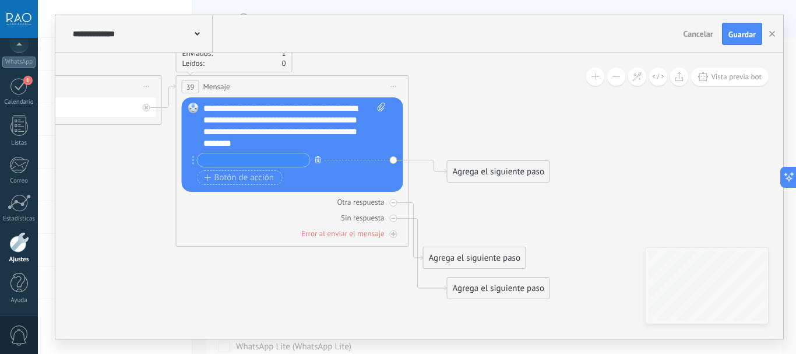
click at [315, 159] on icon "button" at bounding box center [318, 159] width 6 height 7
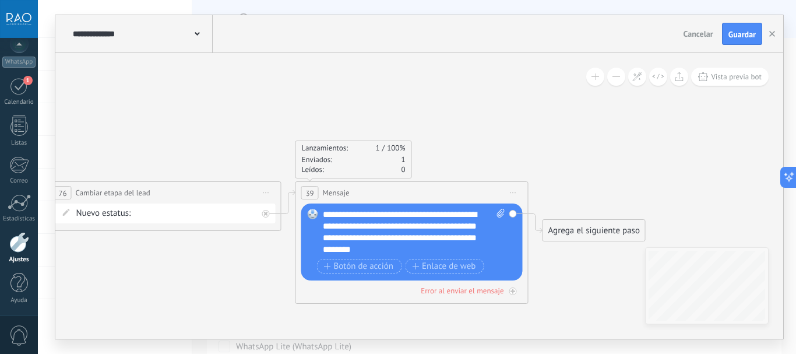
drag, startPoint x: 462, startPoint y: 178, endPoint x: 583, endPoint y: 279, distance: 156.9
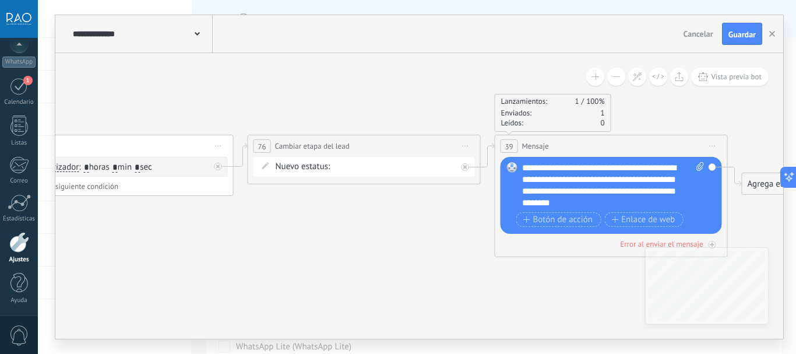
drag, startPoint x: 226, startPoint y: 279, endPoint x: 415, endPoint y: 244, distance: 192.0
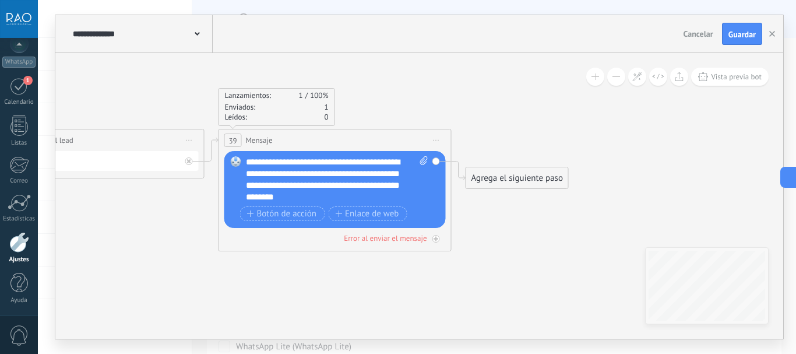
drag, startPoint x: 409, startPoint y: 297, endPoint x: 141, endPoint y: 293, distance: 267.7
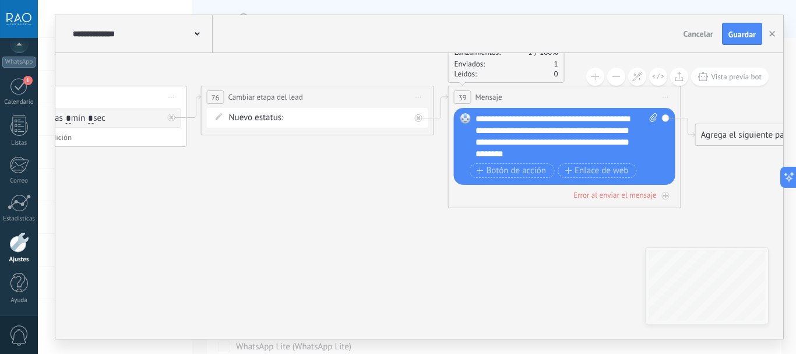
drag, startPoint x: 151, startPoint y: 290, endPoint x: 511, endPoint y: 230, distance: 365.4
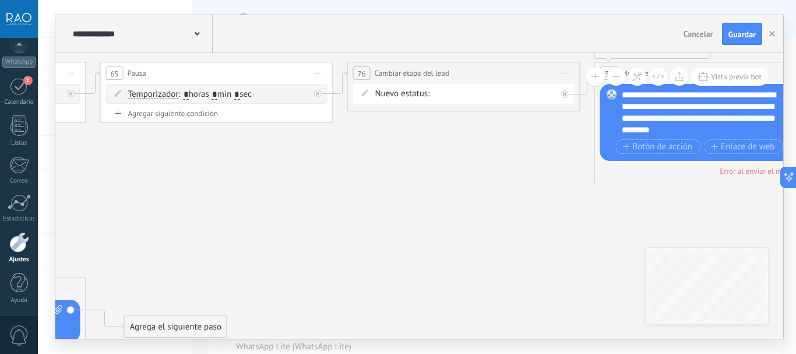
drag, startPoint x: 373, startPoint y: 241, endPoint x: 522, endPoint y: 240, distance: 148.7
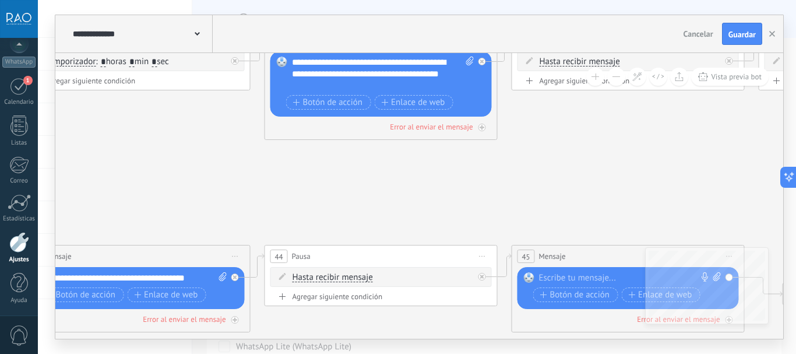
drag, startPoint x: 192, startPoint y: 253, endPoint x: 547, endPoint y: 232, distance: 355.1
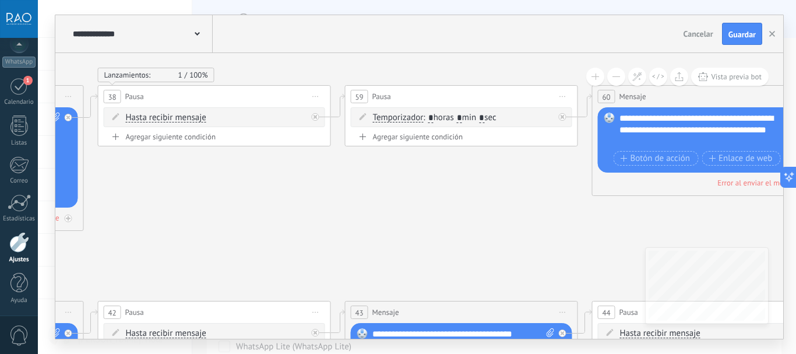
drag, startPoint x: 276, startPoint y: 183, endPoint x: 604, endPoint y: 239, distance: 332.4
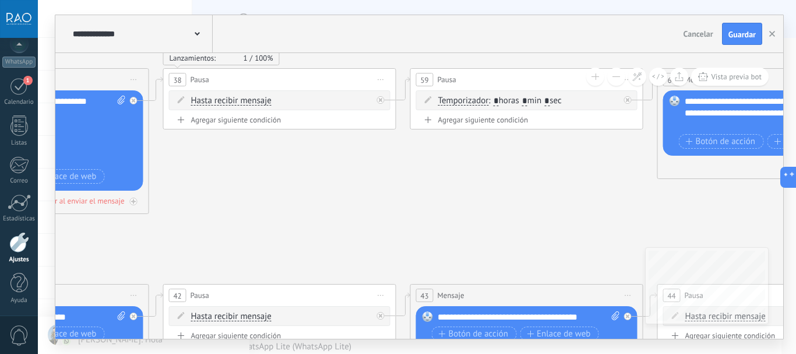
drag, startPoint x: 336, startPoint y: 238, endPoint x: 401, endPoint y: 217, distance: 68.0
click at [401, 217] on icon at bounding box center [112, 359] width 4321 height 1236
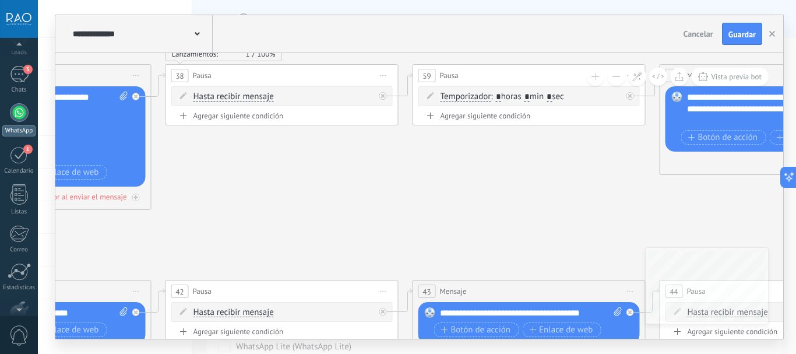
scroll to position [131, 0]
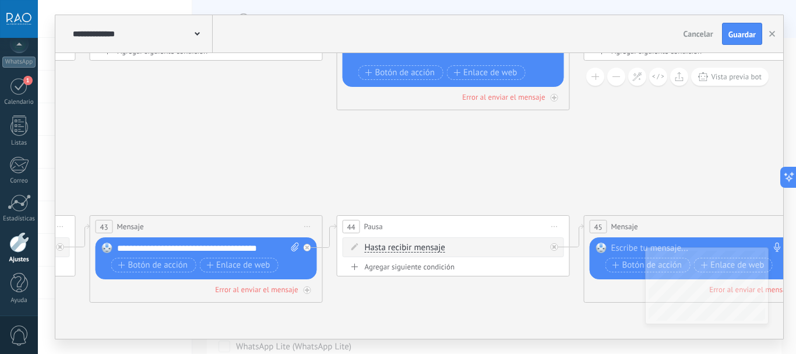
drag, startPoint x: 638, startPoint y: 224, endPoint x: 317, endPoint y: 160, distance: 327.0
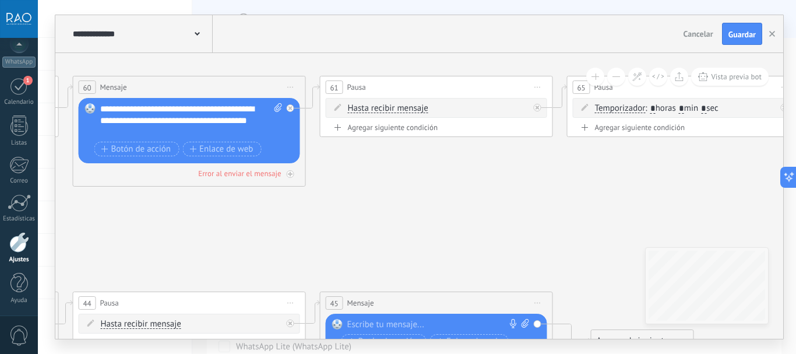
drag, startPoint x: 513, startPoint y: 157, endPoint x: 575, endPoint y: 233, distance: 97.7
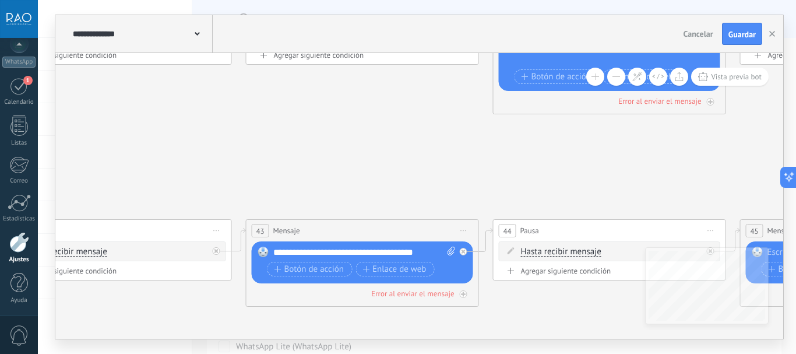
drag, startPoint x: 301, startPoint y: 209, endPoint x: 412, endPoint y: 144, distance: 128.1
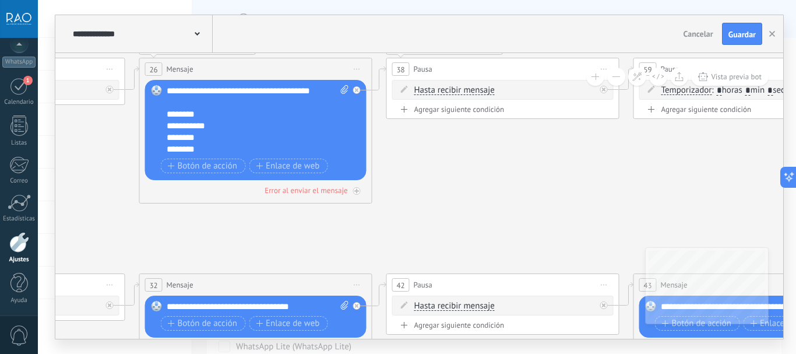
drag, startPoint x: 229, startPoint y: 144, endPoint x: 607, endPoint y: 195, distance: 381.3
click at [607, 195] on icon at bounding box center [336, 349] width 4321 height 1236
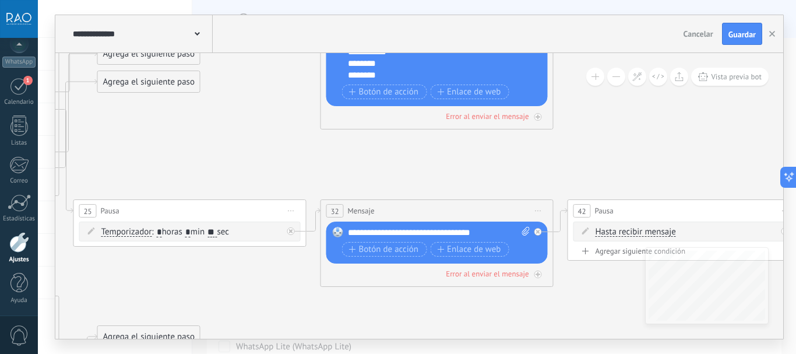
drag, startPoint x: 259, startPoint y: 228, endPoint x: 377, endPoint y: 173, distance: 130.7
click at [377, 173] on icon at bounding box center [517, 275] width 4321 height 1236
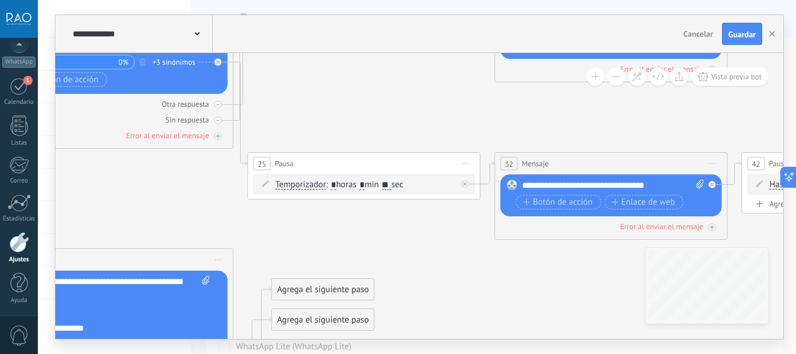
drag, startPoint x: 256, startPoint y: 167, endPoint x: 438, endPoint y: 117, distance: 188.7
click at [438, 117] on icon at bounding box center [691, 227] width 4321 height 1236
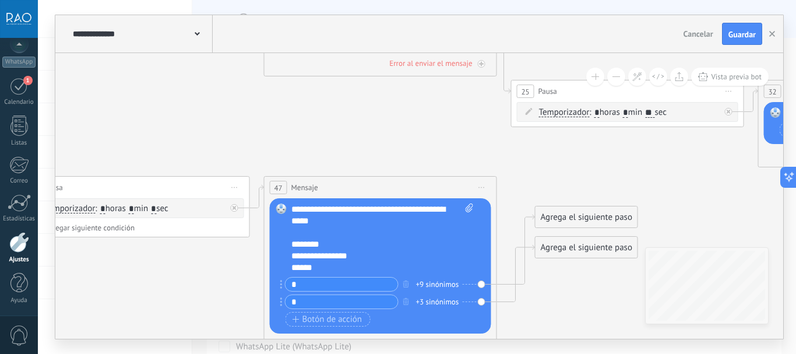
drag, startPoint x: 148, startPoint y: 194, endPoint x: 402, endPoint y: 120, distance: 264.8
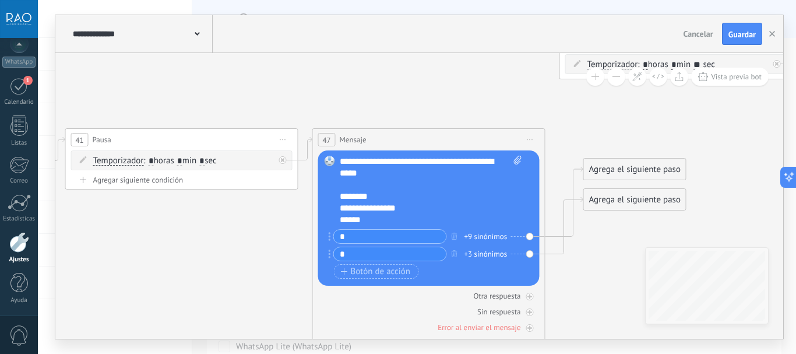
drag, startPoint x: 227, startPoint y: 139, endPoint x: 262, endPoint y: 93, distance: 57.4
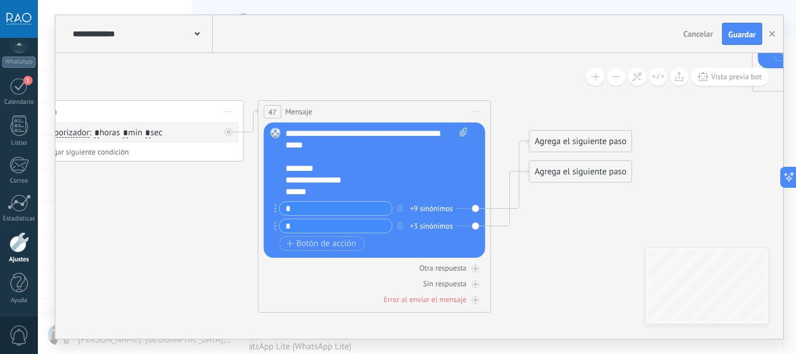
drag, startPoint x: 595, startPoint y: 245, endPoint x: 588, endPoint y: 235, distance: 12.1
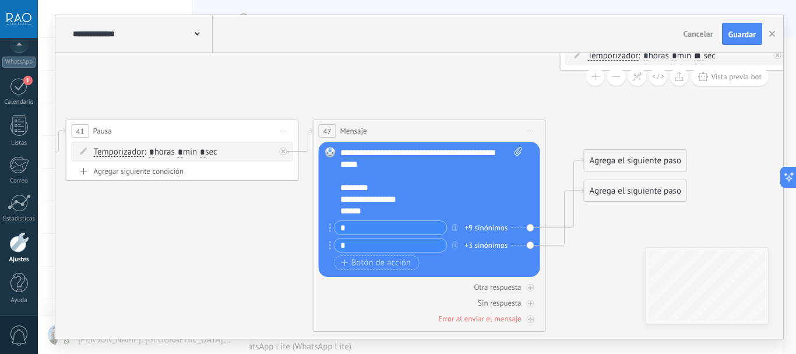
drag, startPoint x: 226, startPoint y: 213, endPoint x: 279, endPoint y: 229, distance: 54.8
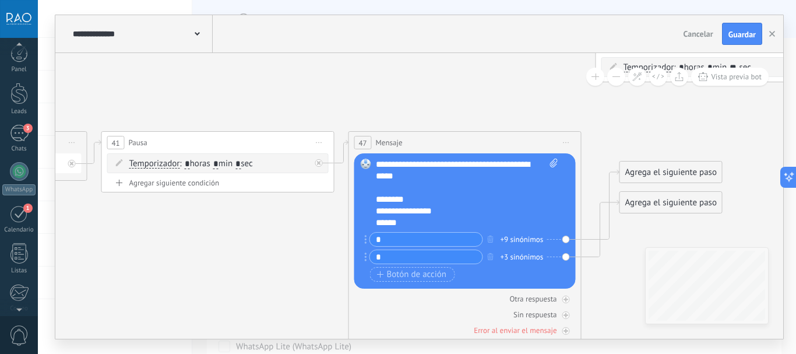
scroll to position [0, 0]
click at [16, 145] on div "3" at bounding box center [19, 136] width 19 height 17
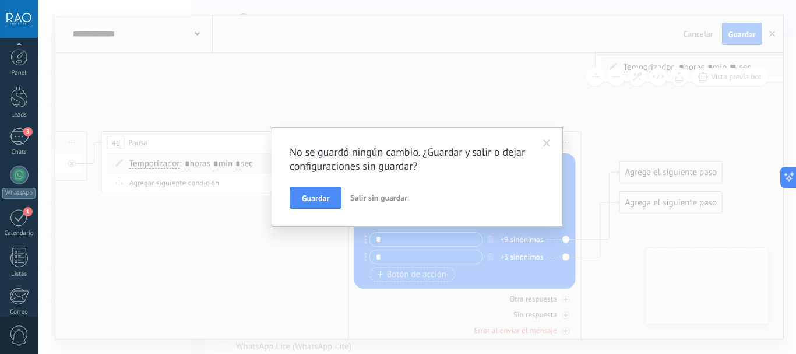
scroll to position [131, 0]
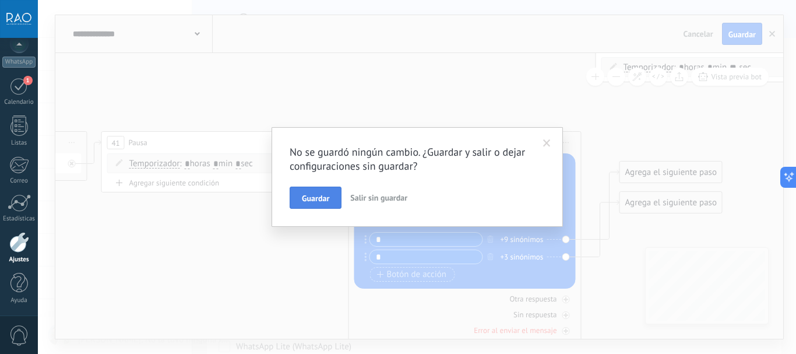
click at [318, 200] on span "Guardar" at bounding box center [315, 198] width 27 height 8
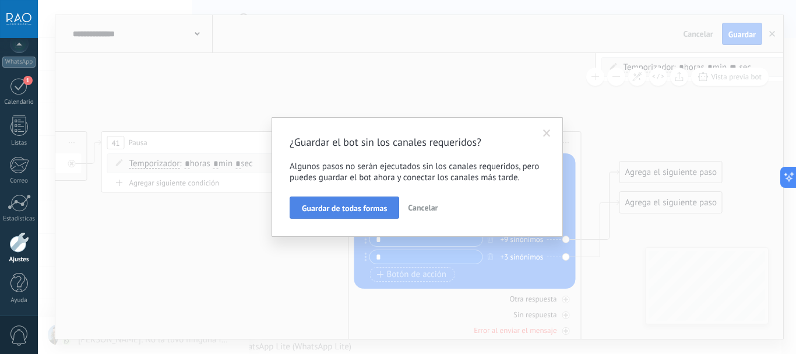
click at [324, 210] on span "Guardar de todas formas" at bounding box center [344, 208] width 85 height 8
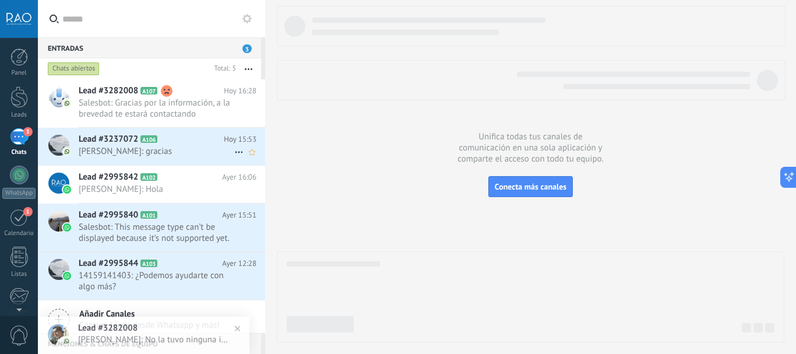
click at [159, 150] on span "Leandro Rao: gracias" at bounding box center [157, 151] width 156 height 11
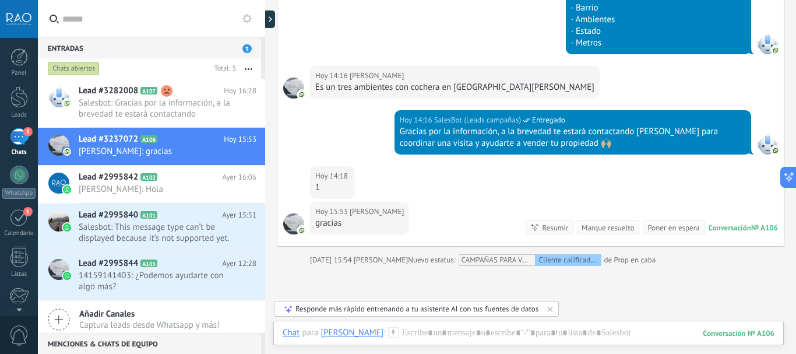
scroll to position [810, 0]
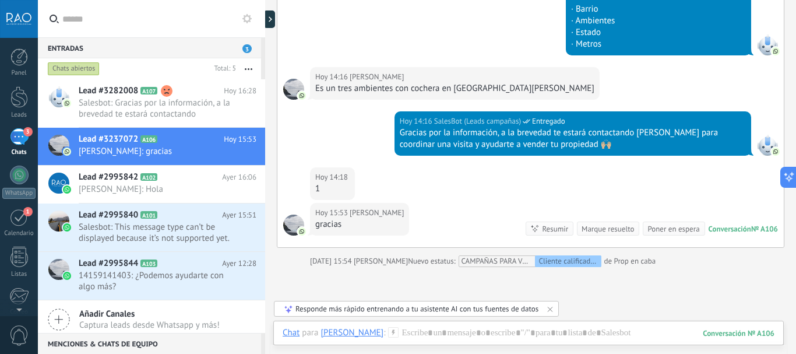
click at [301, 97] on img at bounding box center [302, 96] width 8 height 8
click at [142, 187] on span "Leandro Ezequiel Rao: Hola" at bounding box center [157, 189] width 156 height 11
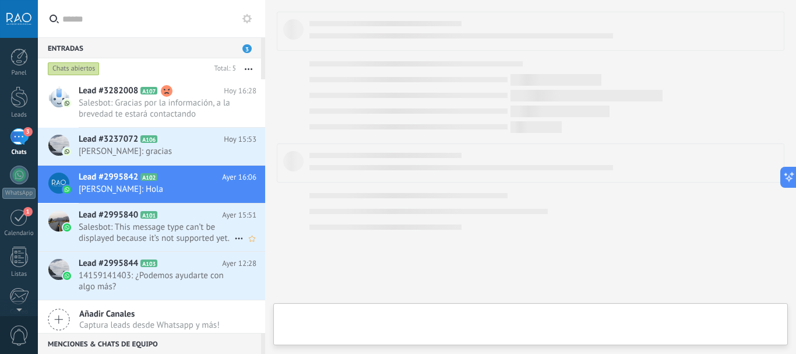
click at [138, 226] on span "Salesbot: This message type can’t be displayed because it’s not supported yet." at bounding box center [157, 233] width 156 height 22
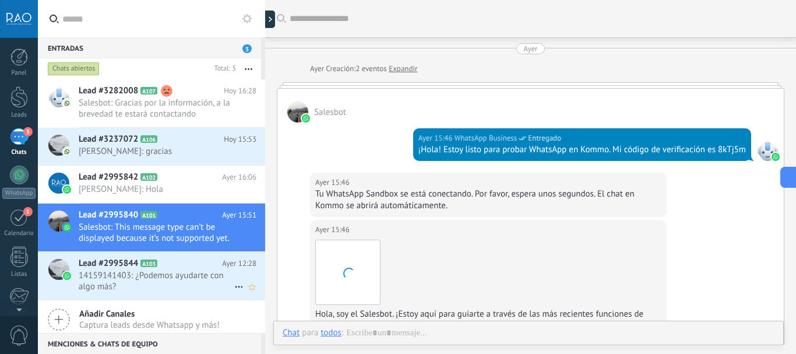
scroll to position [234, 0]
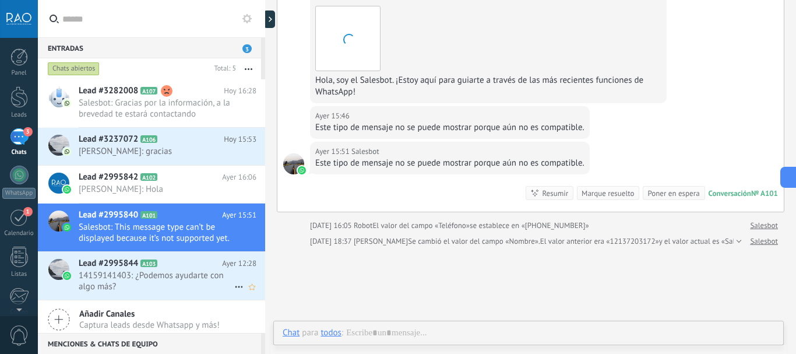
click at [134, 282] on span "14159141403: ¿Podemos ayudarte con algo más?" at bounding box center [157, 281] width 156 height 22
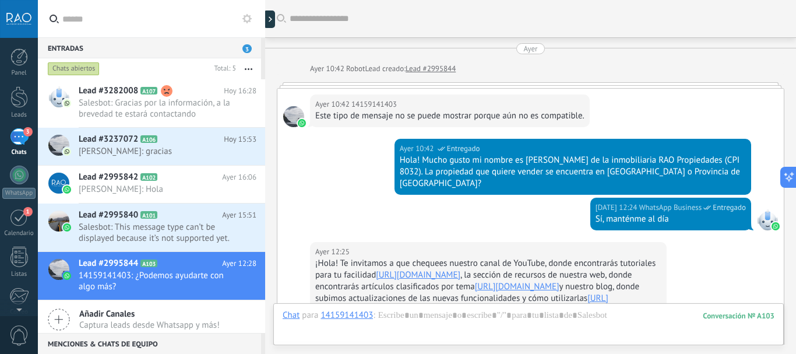
scroll to position [413, 0]
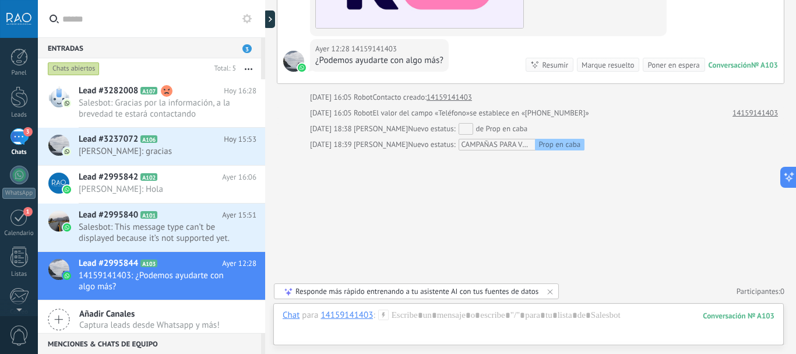
click at [341, 318] on div "14159141403" at bounding box center [347, 315] width 52 height 10
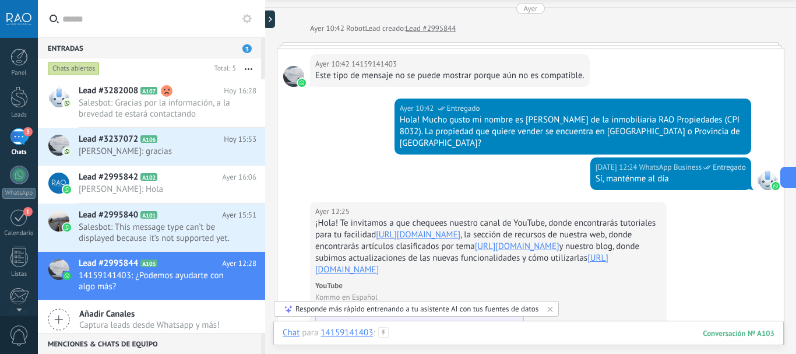
scroll to position [5, 0]
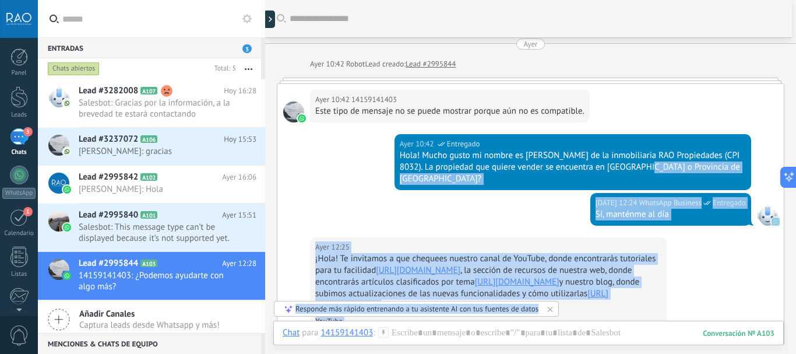
drag, startPoint x: 503, startPoint y: 153, endPoint x: 634, endPoint y: 167, distance: 132.0
click at [634, 167] on div "Ayer 10:42 WhatsApp Business Entregado Hola! Mucho gusto mi nombre es Leandro d…" at bounding box center [573, 162] width 357 height 56
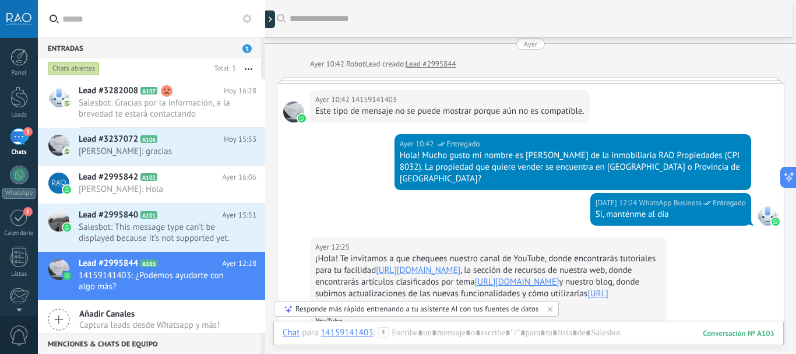
click at [613, 153] on div "Hola! Mucho gusto mi nombre es Leandro de la inmobiliaria RAO Propiedades (CPI …" at bounding box center [573, 167] width 346 height 35
click at [114, 123] on div "Lead #3282008 A107 Hoy 16:28 Salesbot: Gracias por la información, a la breveda…" at bounding box center [172, 103] width 187 height 48
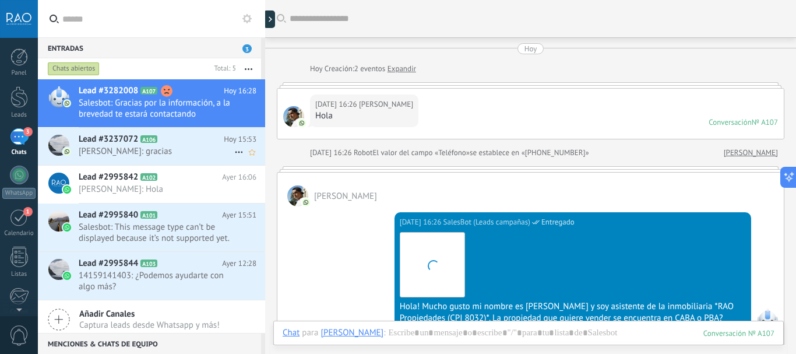
scroll to position [719, 0]
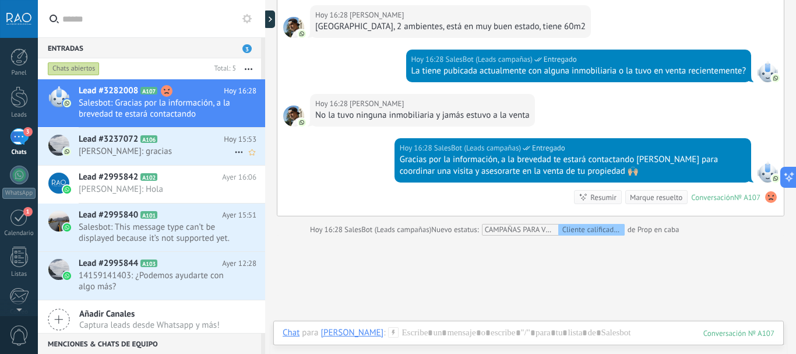
click at [125, 154] on span "Leandro Rao: gracias" at bounding box center [157, 151] width 156 height 11
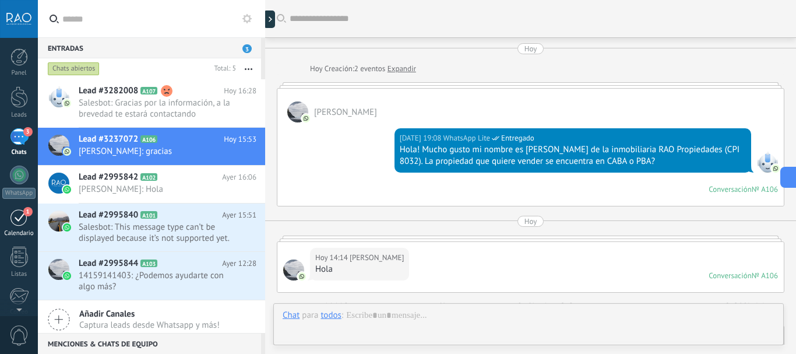
click at [17, 223] on div "1" at bounding box center [19, 217] width 19 height 18
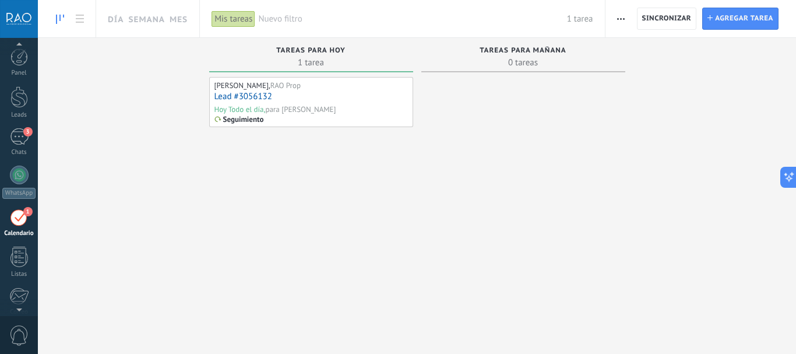
scroll to position [34, 0]
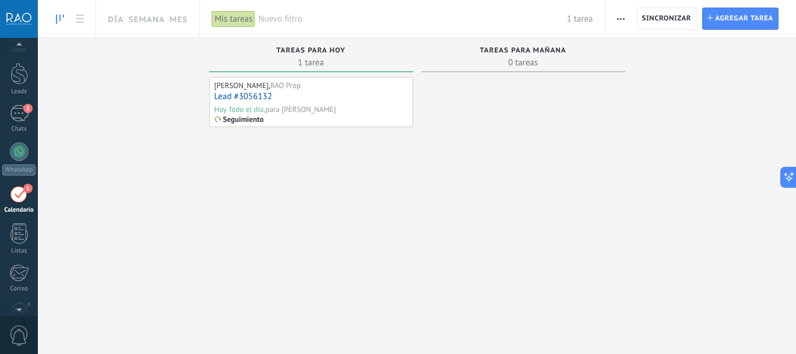
click at [11, 55] on div at bounding box center [19, 46] width 38 height 17
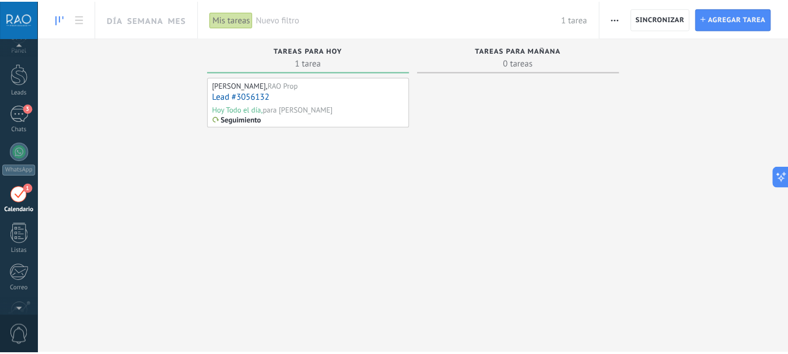
scroll to position [15, 0]
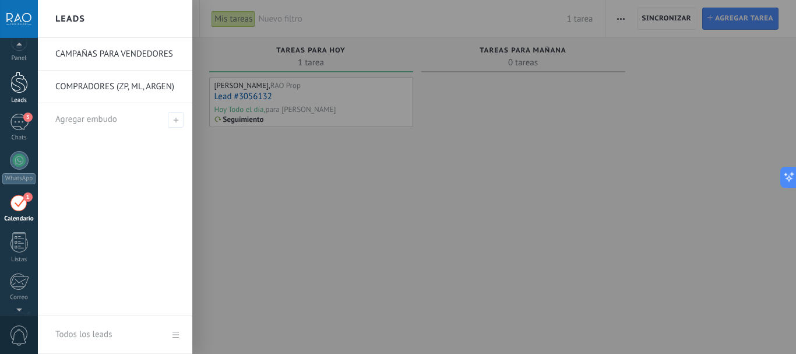
click at [13, 83] on div at bounding box center [18, 83] width 17 height 22
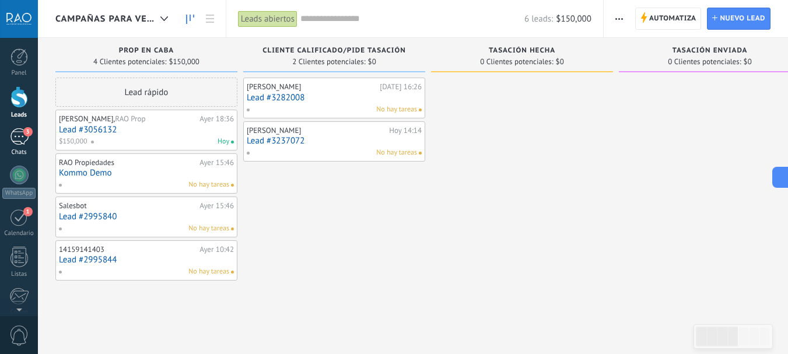
click at [17, 148] on link "3 Chats" at bounding box center [19, 142] width 38 height 28
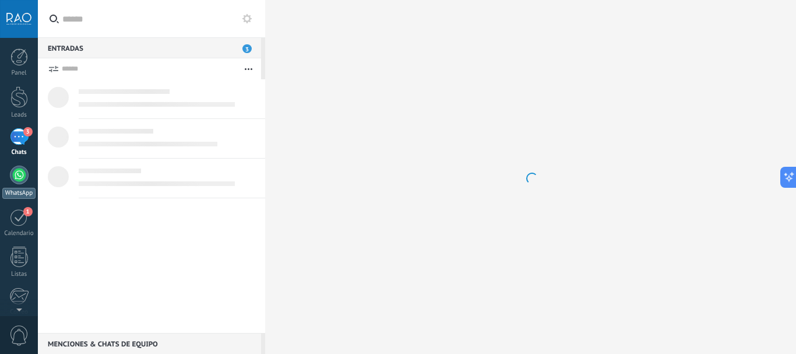
click at [23, 178] on div at bounding box center [19, 175] width 19 height 19
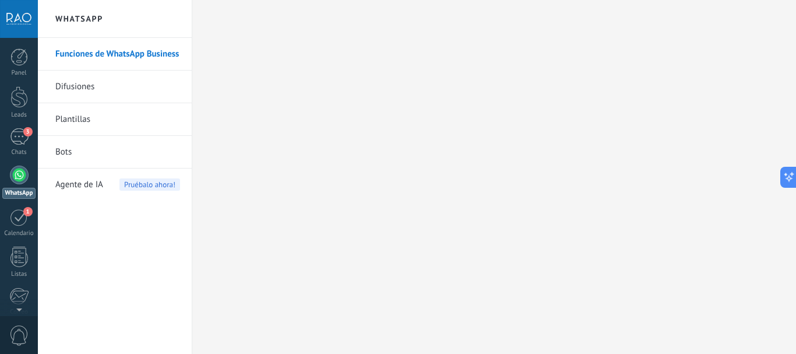
click at [64, 155] on link "Bots" at bounding box center [117, 152] width 125 height 33
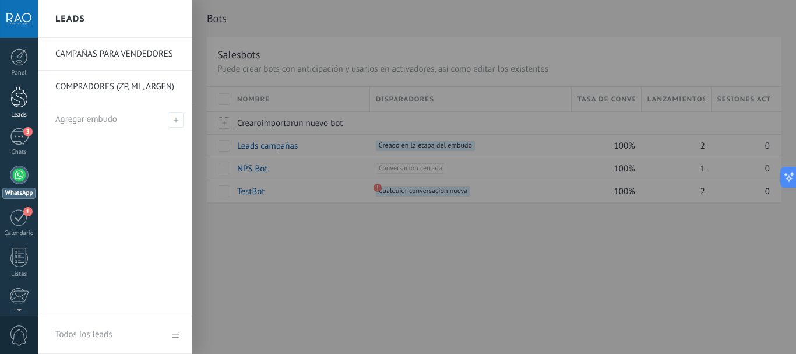
click at [8, 94] on link "Leads" at bounding box center [19, 102] width 38 height 33
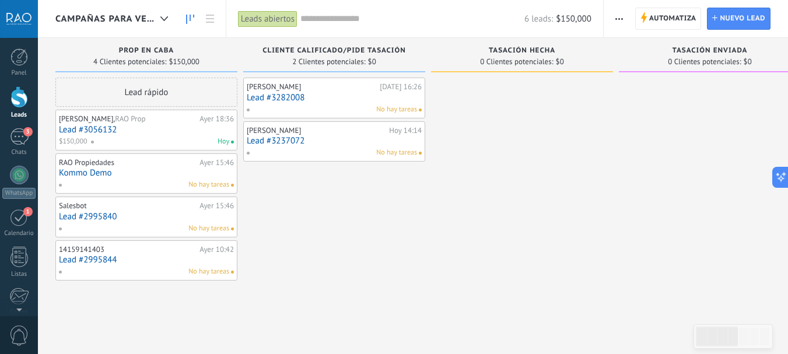
click at [342, 97] on link "Lead #3282008" at bounding box center [334, 98] width 175 height 10
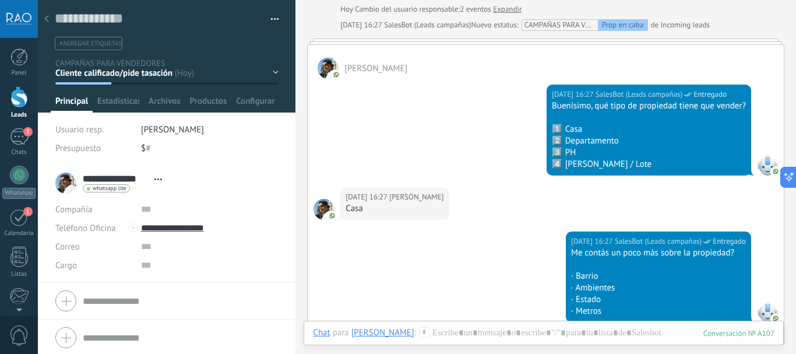
scroll to position [408, 0]
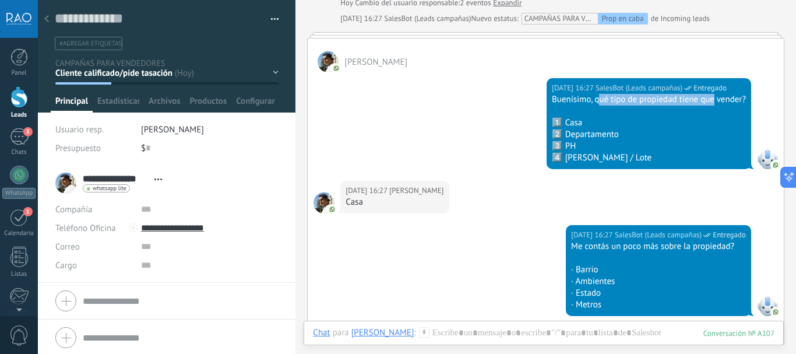
drag, startPoint x: 592, startPoint y: 100, endPoint x: 727, endPoint y: 100, distance: 134.7
click at [723, 100] on div "Buenísimo, qué tipo de propiedad tiene que vender?" at bounding box center [649, 100] width 194 height 12
click at [732, 100] on div "Buenísimo, qué tipo de propiedad tiene que vender?" at bounding box center [649, 100] width 194 height 12
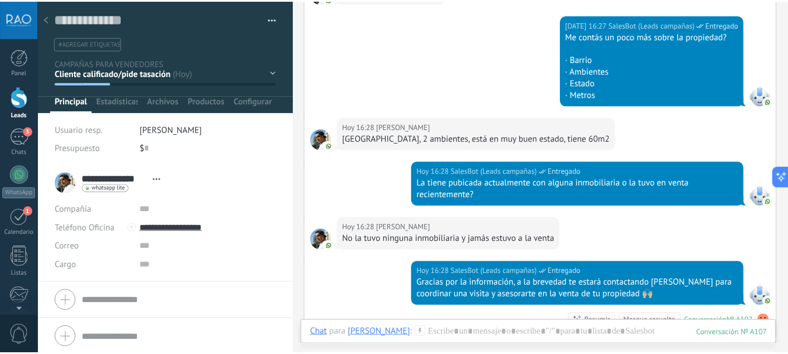
scroll to position [641, 0]
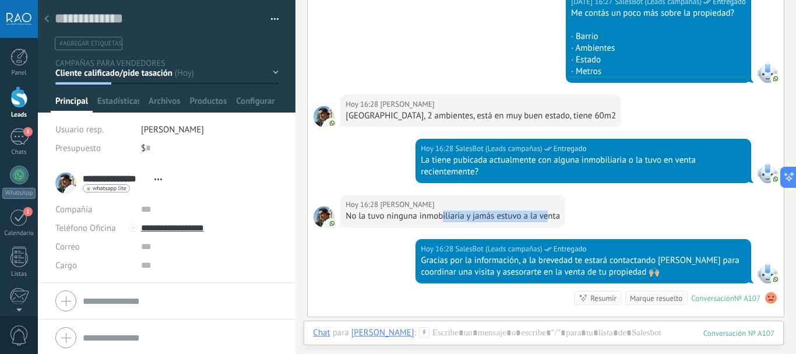
drag, startPoint x: 443, startPoint y: 216, endPoint x: 559, endPoint y: 216, distance: 116.0
click at [560, 216] on div "No la tuvo ninguna inmobiliaria y jamás estuvo a la venta" at bounding box center [453, 216] width 215 height 12
click at [543, 216] on div "No la tuvo ninguna inmobiliaria y jamás estuvo a la venta" at bounding box center [453, 216] width 215 height 12
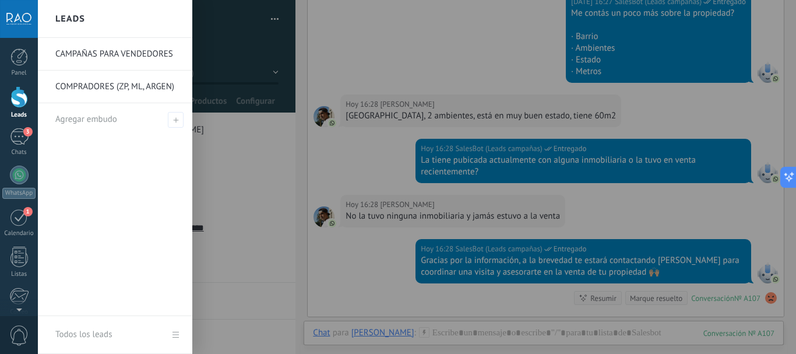
click at [13, 99] on div at bounding box center [18, 97] width 17 height 22
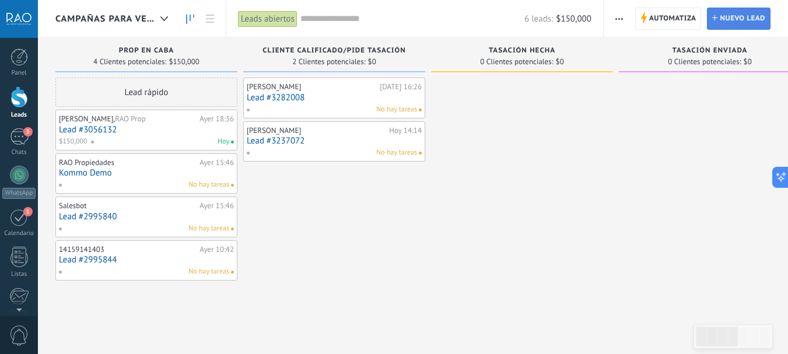
click at [735, 19] on span "Nuevo lead" at bounding box center [742, 18] width 45 height 21
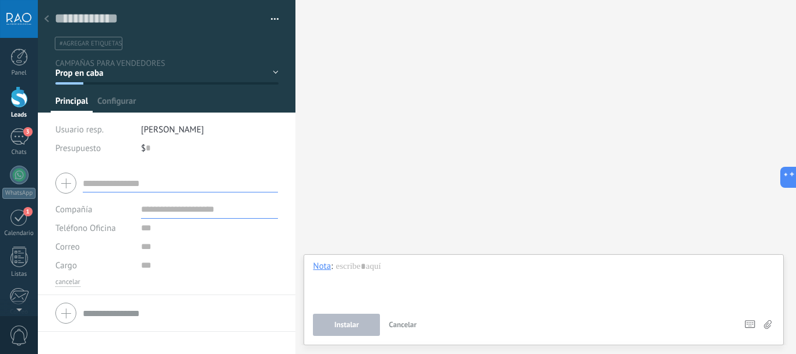
click at [0, 0] on div "Prop en caba Cliente calificado/pide tasación tasación hecha tasación enviada p…" at bounding box center [0, 0] width 0 height 0
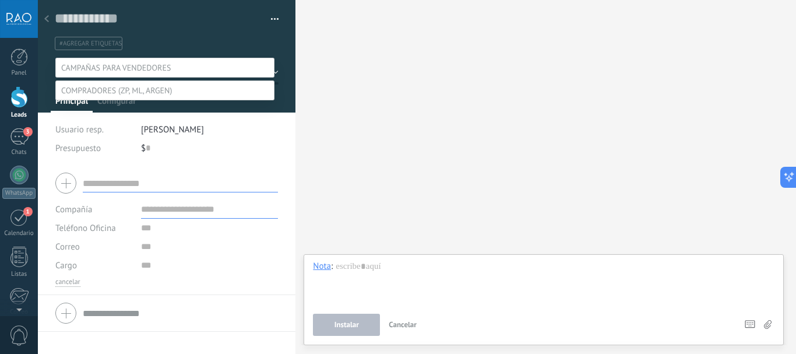
click at [170, 44] on div at bounding box center [417, 177] width 759 height 354
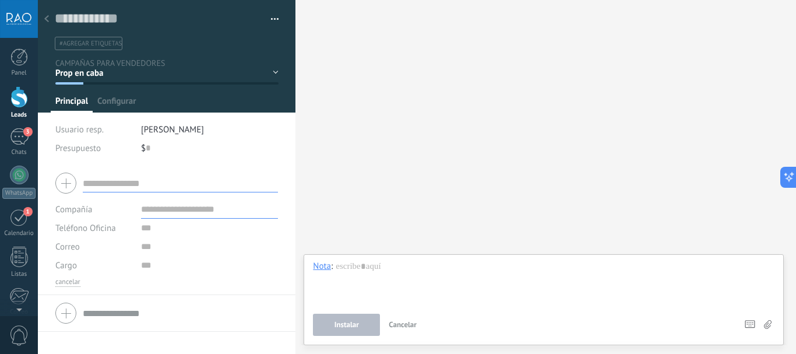
click at [44, 20] on icon at bounding box center [46, 18] width 5 height 7
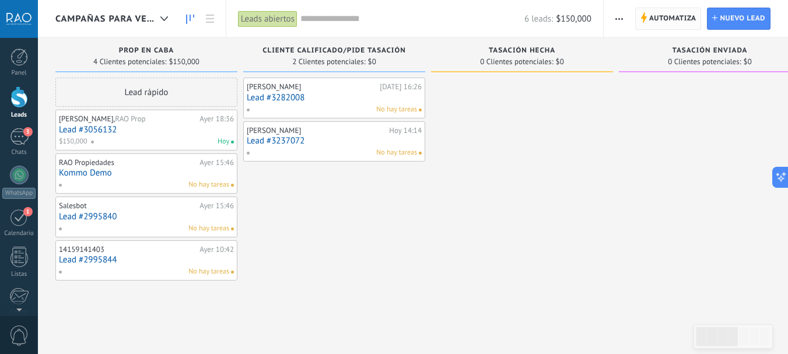
click at [679, 11] on span "Automatiza" at bounding box center [672, 18] width 47 height 21
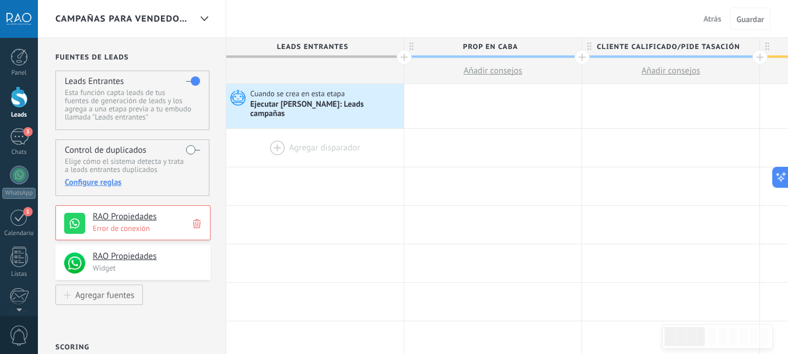
click at [317, 142] on div at bounding box center [314, 148] width 177 height 38
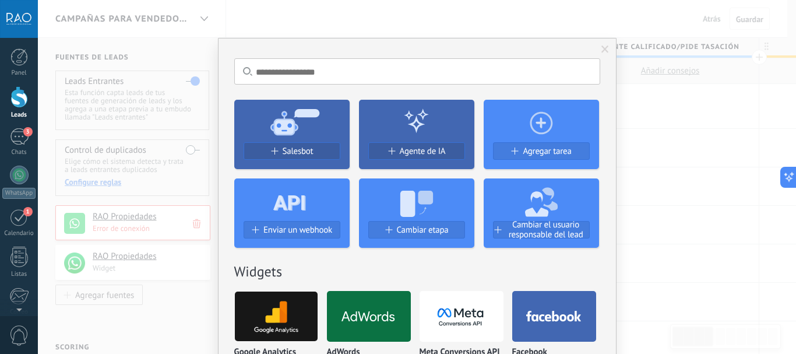
click at [658, 144] on div "No hay resultados Salesbot Agente de IA Agregar tarea Enviar un webhook Cambiar…" at bounding box center [417, 177] width 759 height 354
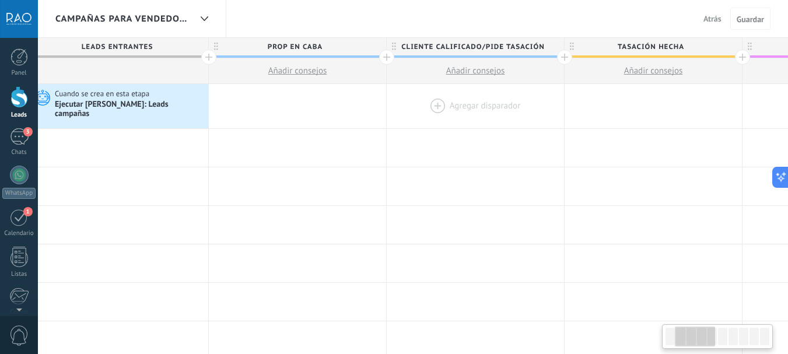
scroll to position [0, 195]
click at [463, 100] on div at bounding box center [475, 106] width 177 height 44
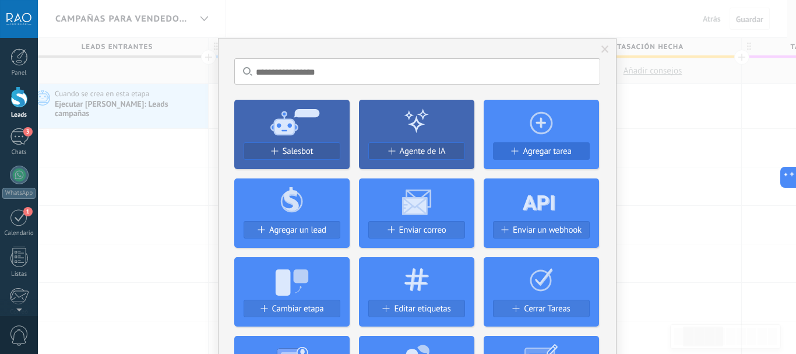
click at [511, 153] on span at bounding box center [514, 151] width 7 height 7
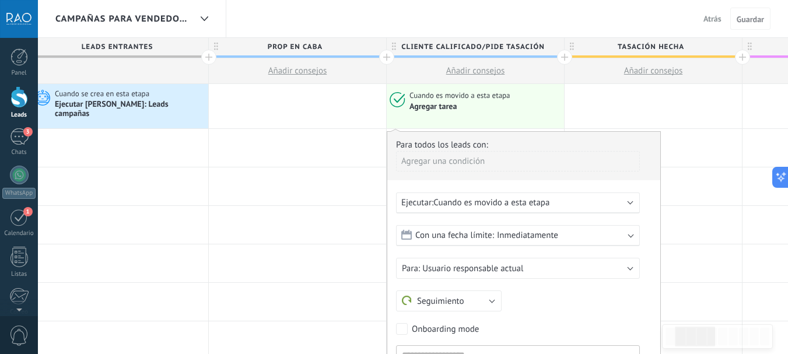
click at [451, 197] on span "Cuando es movido a esta etapa" at bounding box center [491, 202] width 116 height 11
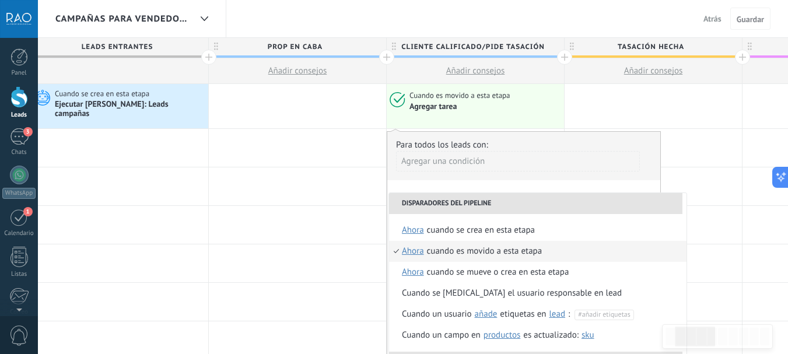
click at [451, 195] on li "Disparadores del pipeline" at bounding box center [535, 203] width 293 height 21
click at [548, 151] on div "Agregar una condición" at bounding box center [518, 161] width 244 height 20
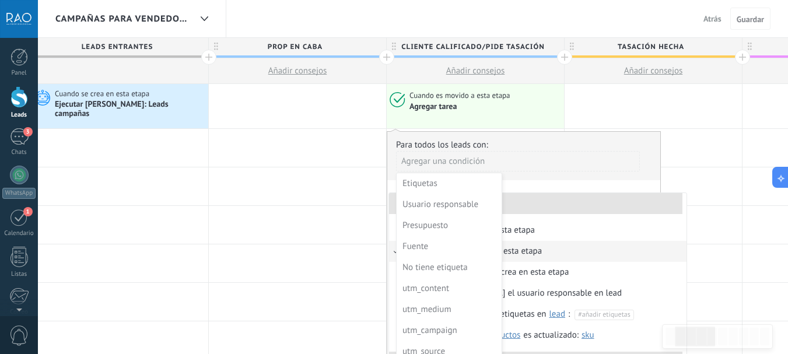
click at [557, 132] on div at bounding box center [523, 288] width 273 height 312
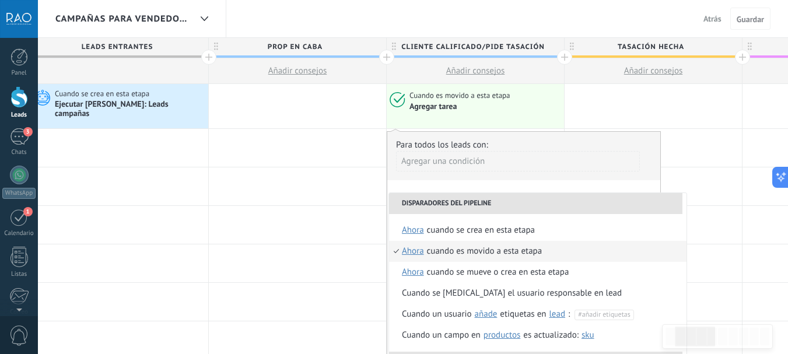
click at [493, 156] on div "Agregar una condición" at bounding box center [518, 161] width 244 height 20
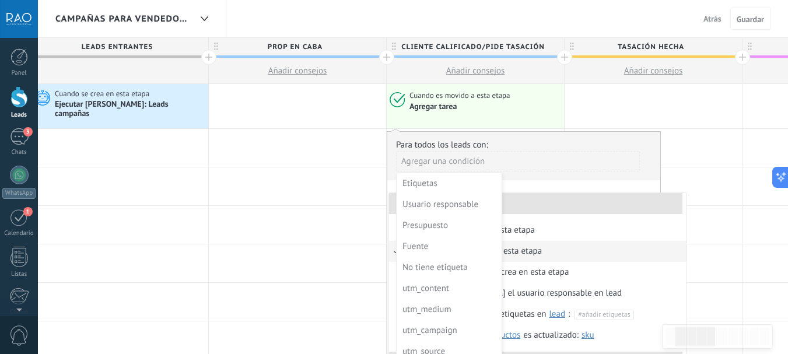
click at [523, 132] on div at bounding box center [523, 288] width 273 height 312
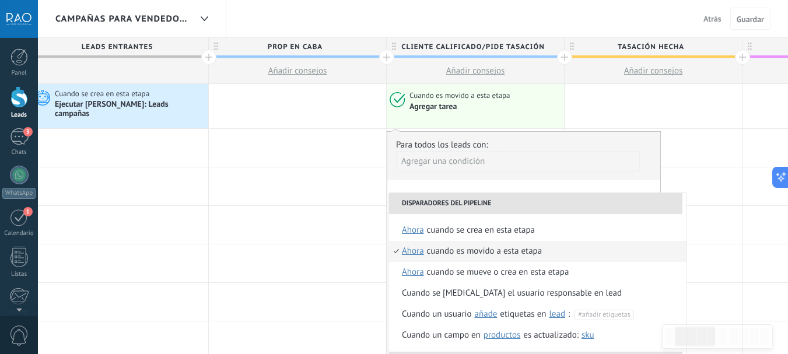
click at [465, 151] on div "Agregar una condición" at bounding box center [518, 161] width 244 height 20
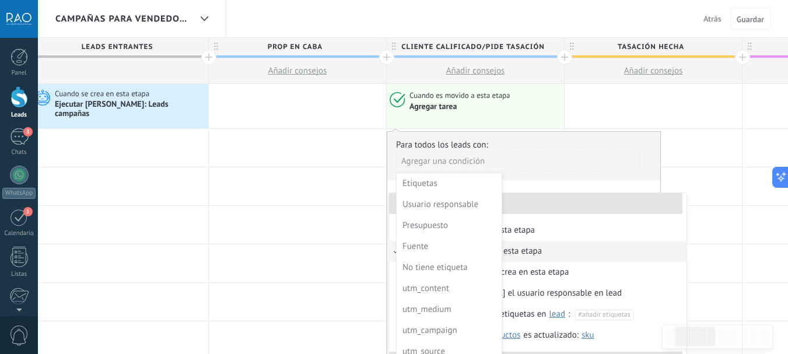
click at [512, 136] on div at bounding box center [523, 288] width 273 height 312
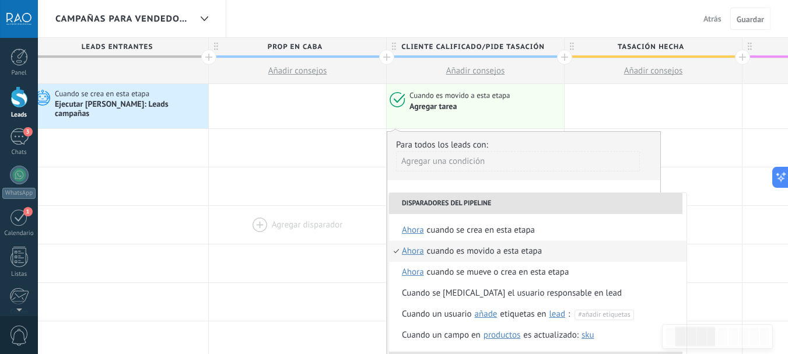
click at [307, 213] on div at bounding box center [297, 225] width 177 height 38
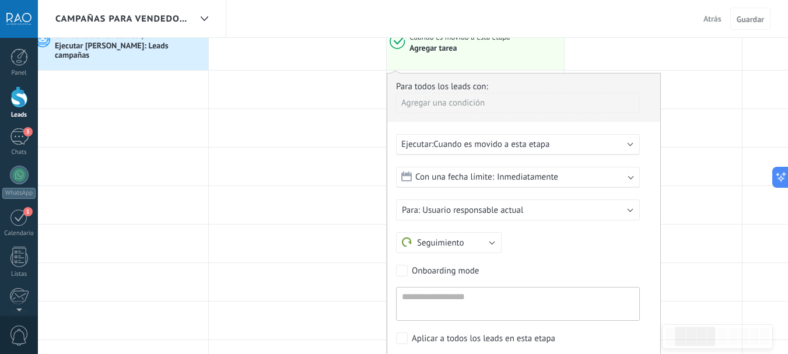
scroll to position [117, 0]
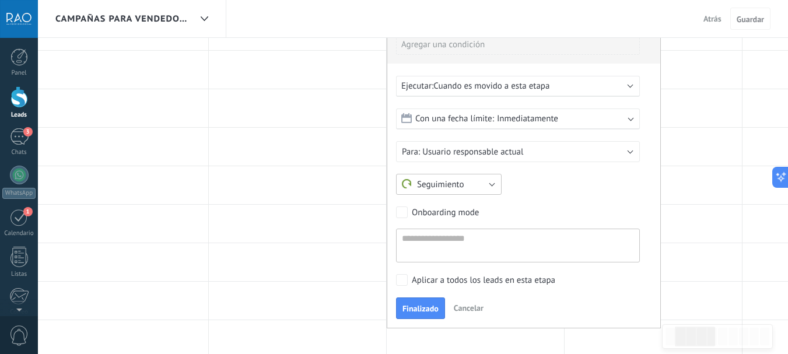
click at [459, 179] on span "Seguimiento" at bounding box center [433, 184] width 62 height 11
click at [461, 179] on span "Seguimiento" at bounding box center [443, 184] width 108 height 11
click at [476, 146] on span "Usuario responsable actual" at bounding box center [472, 151] width 101 height 11
click at [460, 146] on span "Usuario responsable actual" at bounding box center [512, 151] width 247 height 11
click at [459, 128] on form "Con una fecha límite: Inmediatamente Inmediatamente Fin de hoy En un día En 3 d…" at bounding box center [523, 185] width 255 height 154
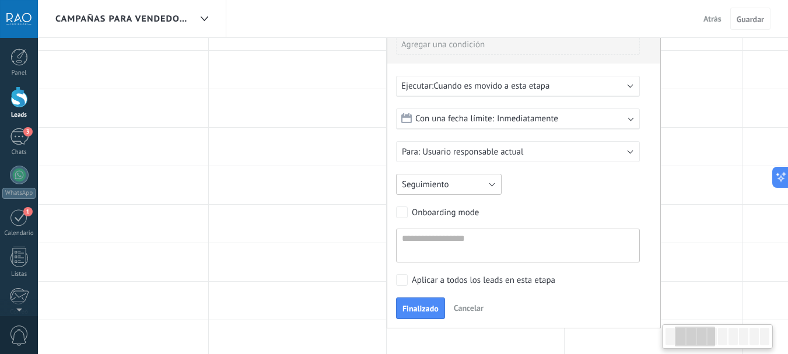
click at [450, 174] on button "Seguimiento" at bounding box center [449, 184] width 106 height 21
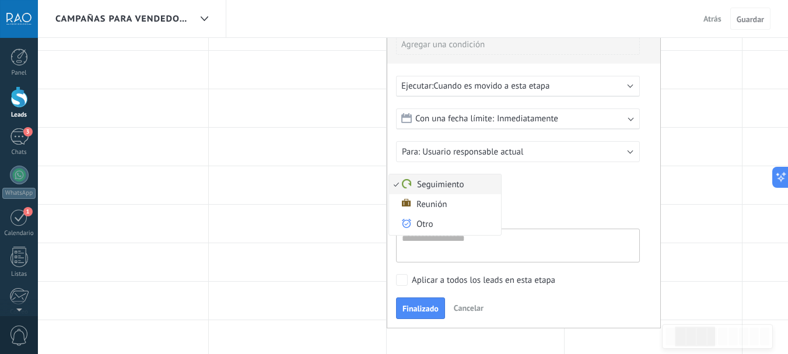
click at [548, 176] on div "Seguimiento Reunión Otro Seguimiento" at bounding box center [518, 184] width 244 height 21
click at [429, 304] on span "Finalizado" at bounding box center [420, 308] width 36 height 8
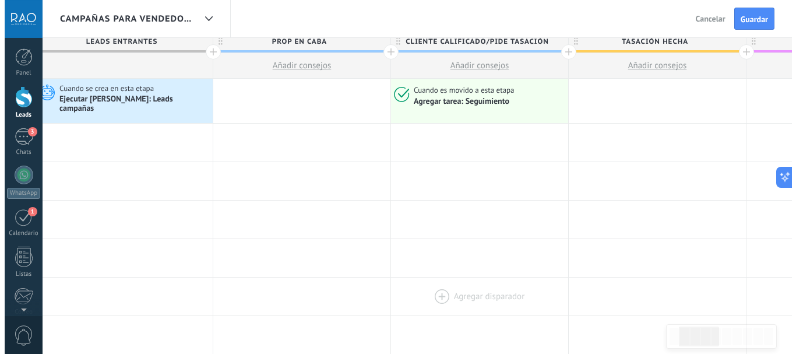
scroll to position [0, 0]
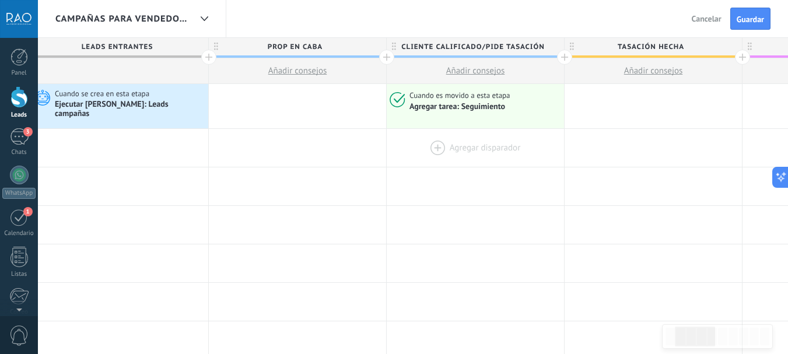
click at [412, 136] on div at bounding box center [475, 148] width 177 height 38
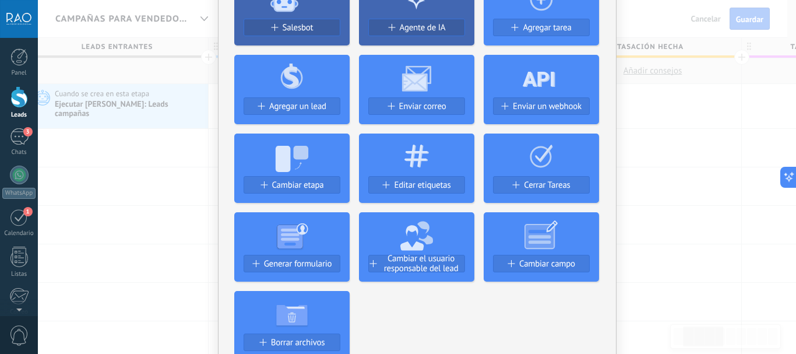
scroll to position [175, 0]
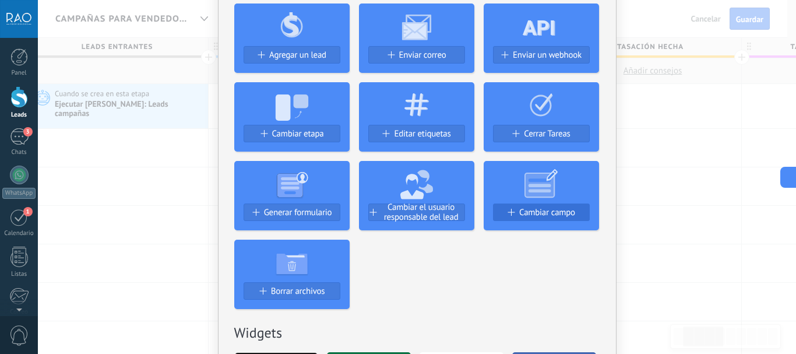
click at [522, 211] on span "Cambiar campo" at bounding box center [548, 213] width 56 height 10
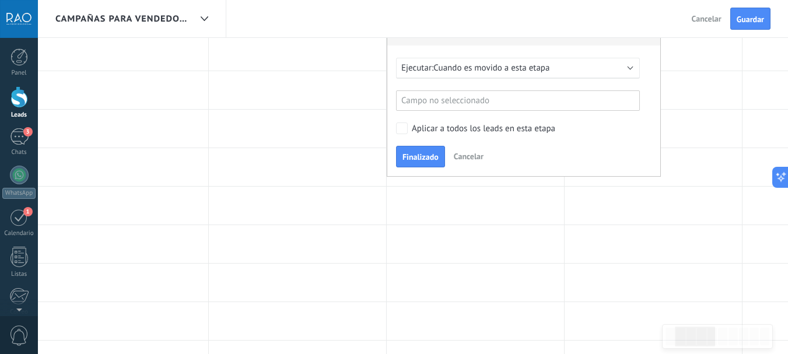
click at [467, 151] on span "Cancelar" at bounding box center [469, 156] width 30 height 10
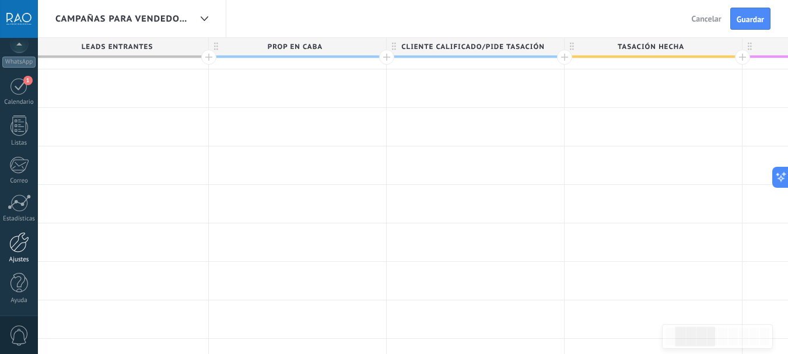
click at [22, 248] on div at bounding box center [19, 242] width 20 height 20
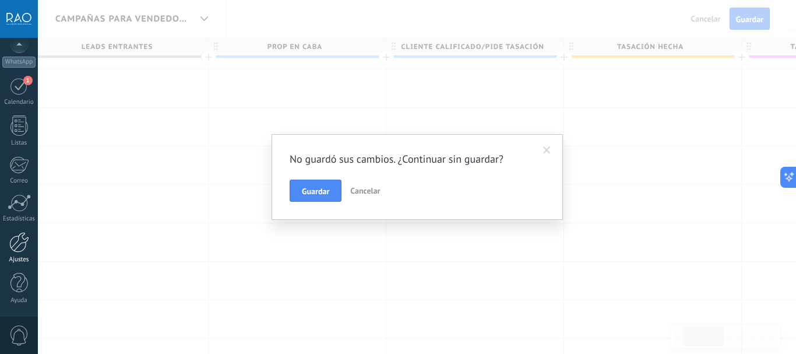
scroll to position [0, 0]
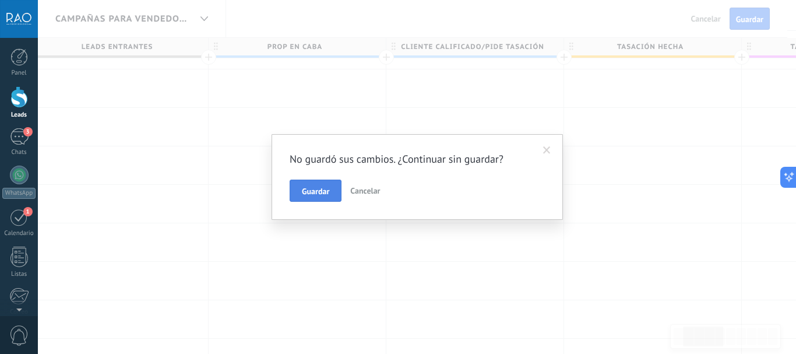
click at [320, 195] on span "Guardar" at bounding box center [315, 191] width 27 height 8
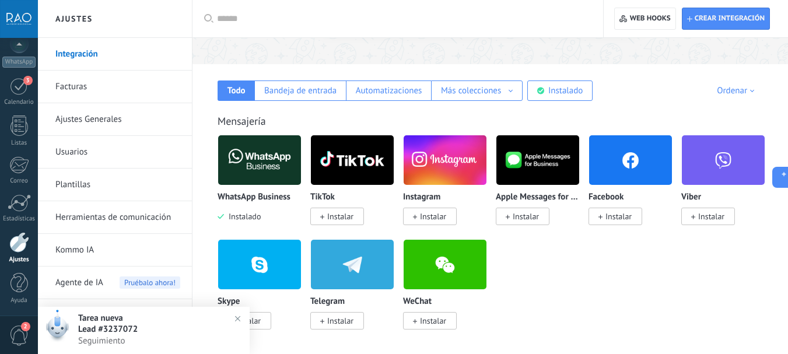
scroll to position [175, 0]
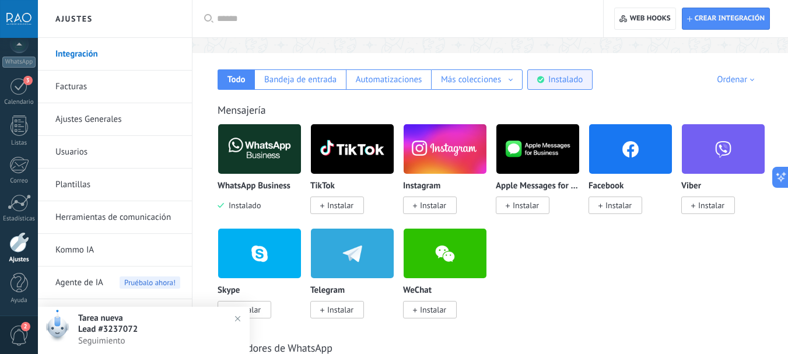
click at [555, 83] on div "Instalado" at bounding box center [565, 79] width 34 height 11
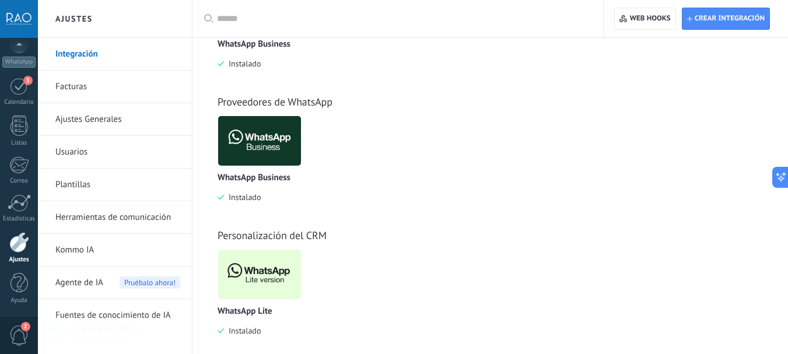
scroll to position [331, 0]
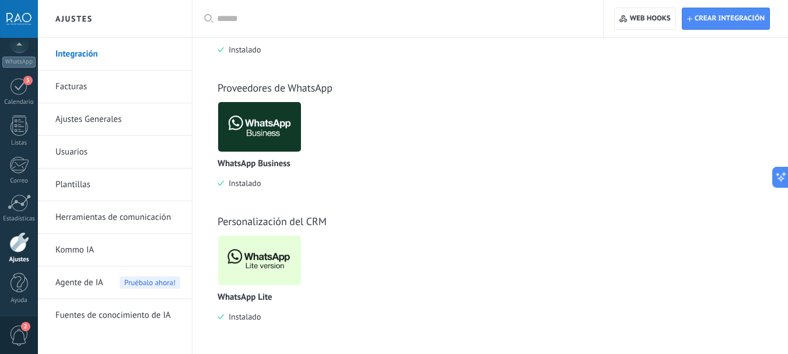
click at [256, 129] on img at bounding box center [259, 127] width 83 height 57
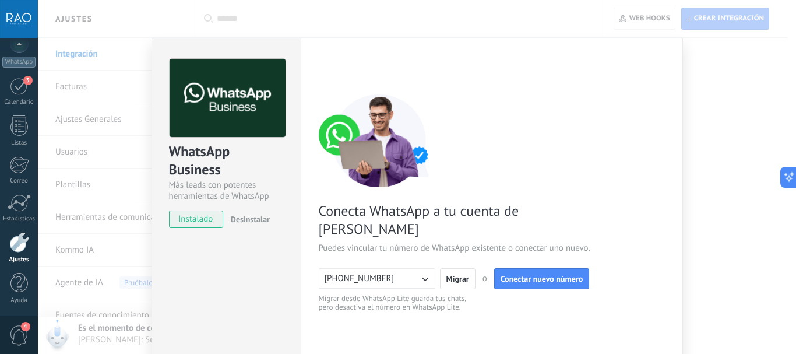
click at [247, 217] on span "Desinstalar" at bounding box center [250, 219] width 39 height 10
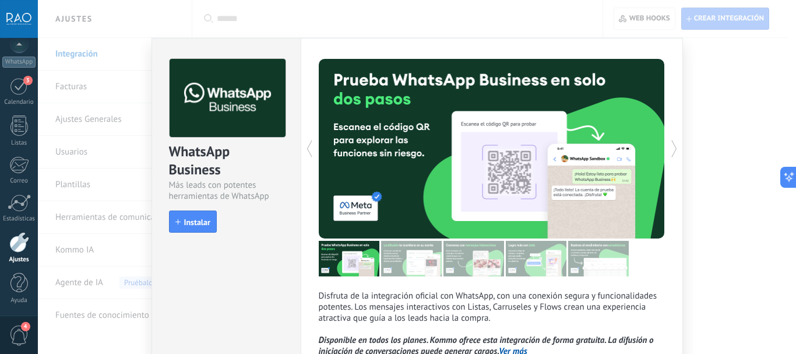
click at [714, 127] on div "WhatsApp Business Más leads con potentes herramientas de WhatsApp install Insta…" at bounding box center [417, 177] width 759 height 354
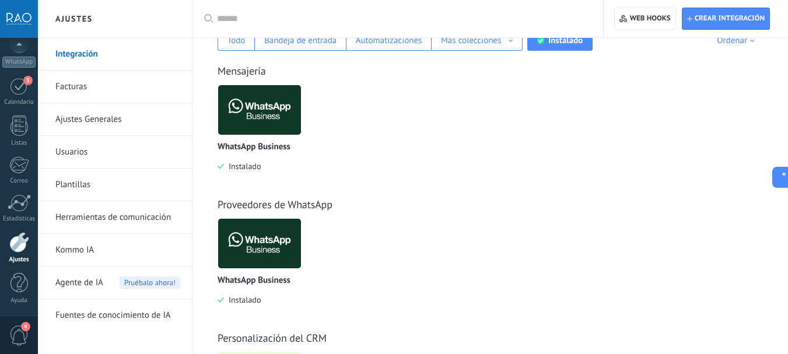
click at [245, 245] on img at bounding box center [259, 243] width 83 height 57
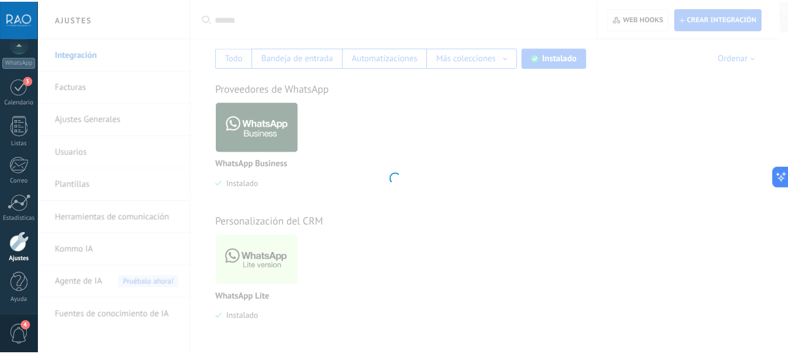
scroll to position [64, 0]
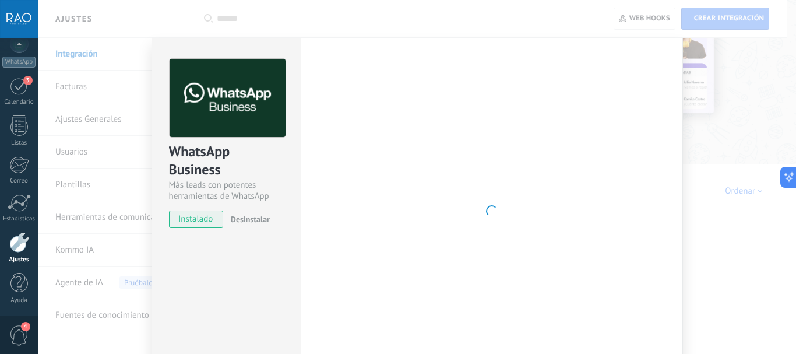
click at [252, 217] on span "Desinstalar" at bounding box center [250, 219] width 39 height 10
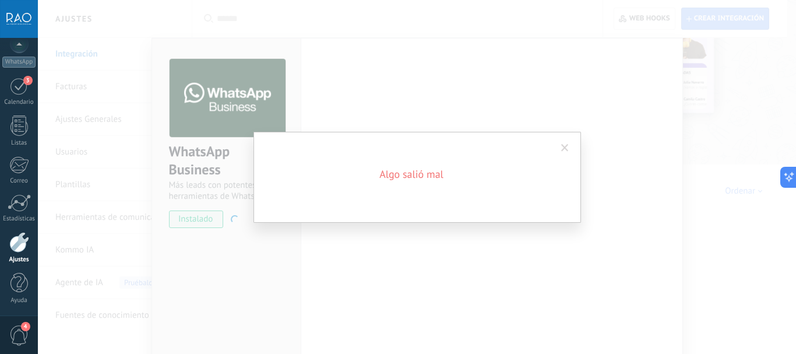
click at [560, 150] on span at bounding box center [565, 148] width 19 height 20
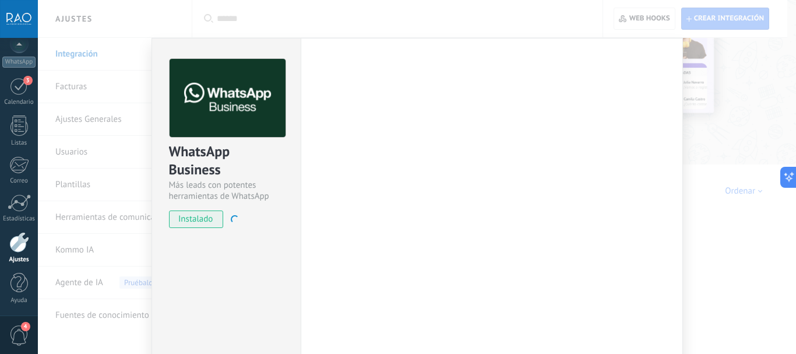
click at [762, 142] on div "WhatsApp Business Más leads con potentes herramientas de WhatsApp instalado Des…" at bounding box center [417, 177] width 759 height 354
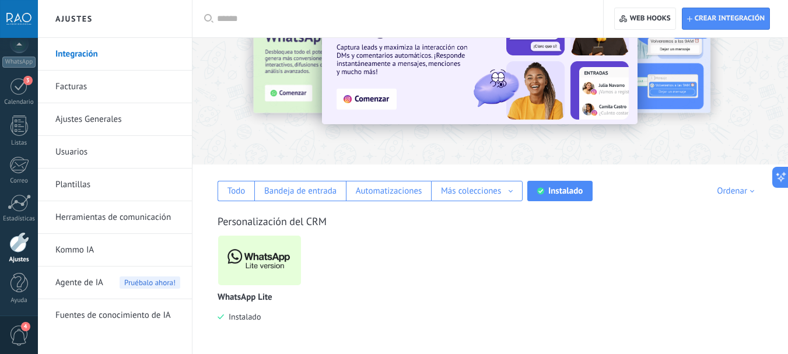
click at [462, 297] on div "WhatsApp Lite Instalado" at bounding box center [495, 287] width 557 height 104
click at [239, 191] on div "Todo" at bounding box center [236, 190] width 18 height 11
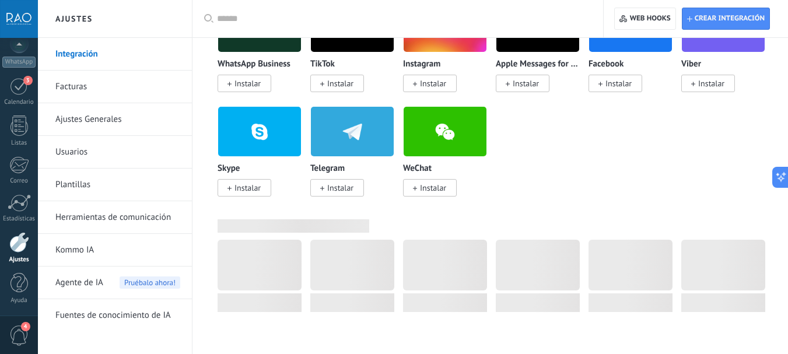
scroll to position [5, 0]
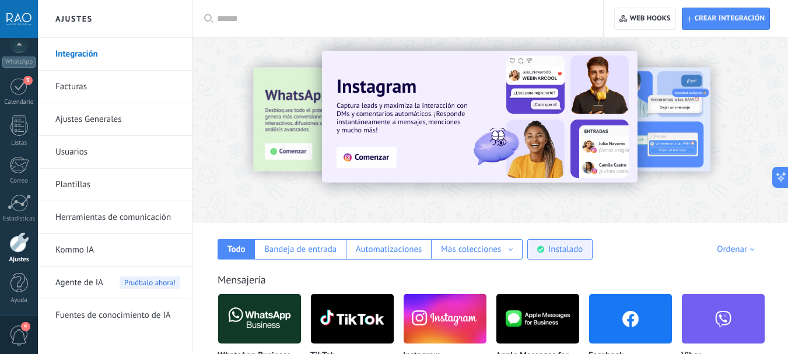
click at [569, 245] on div "Instalado" at bounding box center [565, 249] width 34 height 11
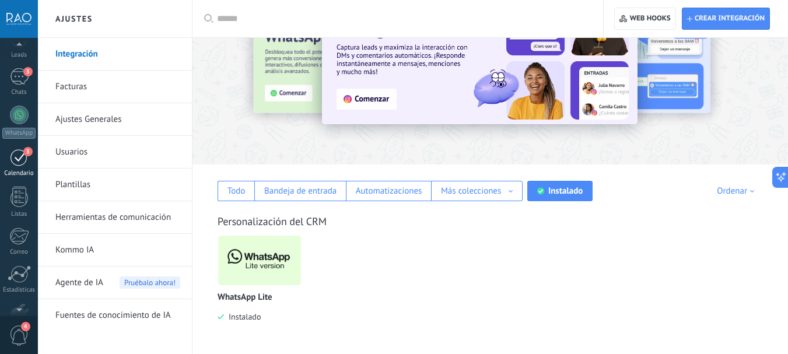
scroll to position [0, 0]
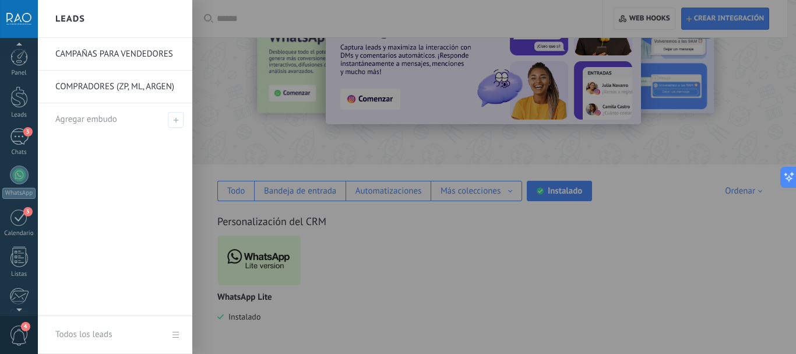
click at [105, 54] on link "CAMPAÑAS PARA VENDEDORES" at bounding box center [117, 54] width 125 height 33
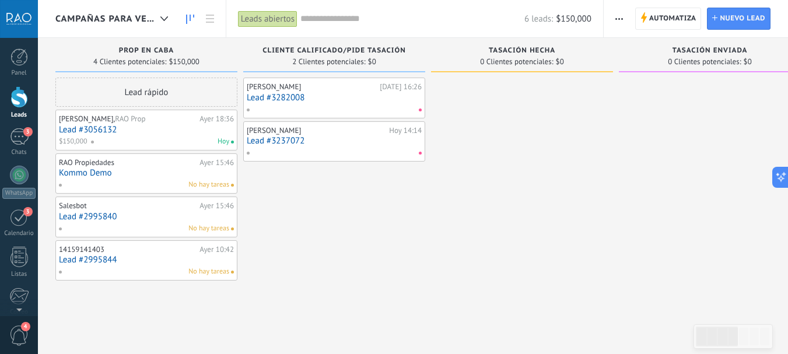
click at [324, 106] on div at bounding box center [331, 109] width 171 height 10
click at [282, 99] on link "Lead #3282008" at bounding box center [334, 98] width 175 height 10
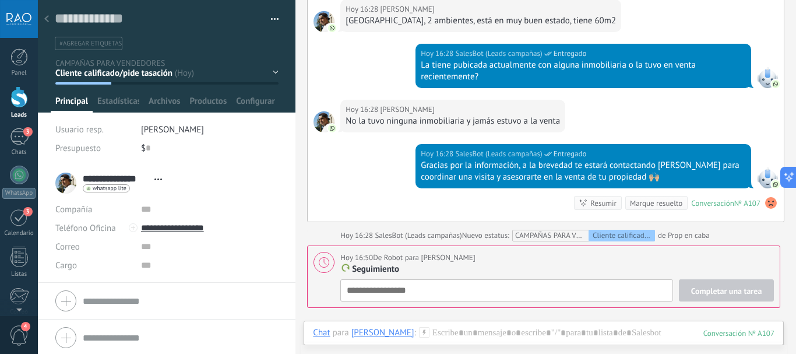
scroll to position [719, 0]
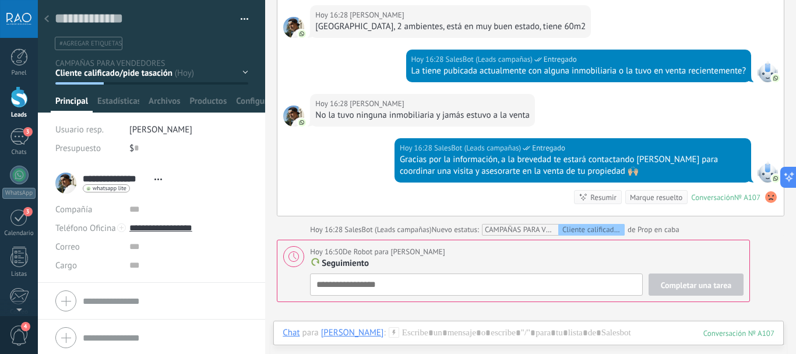
drag, startPoint x: 297, startPoint y: 164, endPoint x: 193, endPoint y: 166, distance: 104.4
click at [193, 166] on div "Guardar y crear Imprimir Administrar etiquetas" at bounding box center [417, 177] width 759 height 354
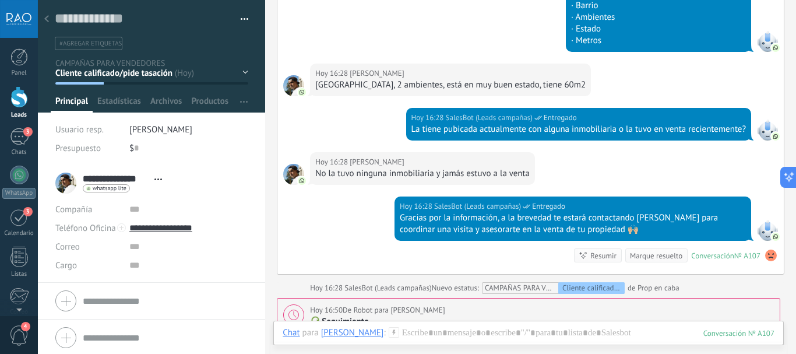
scroll to position [777, 0]
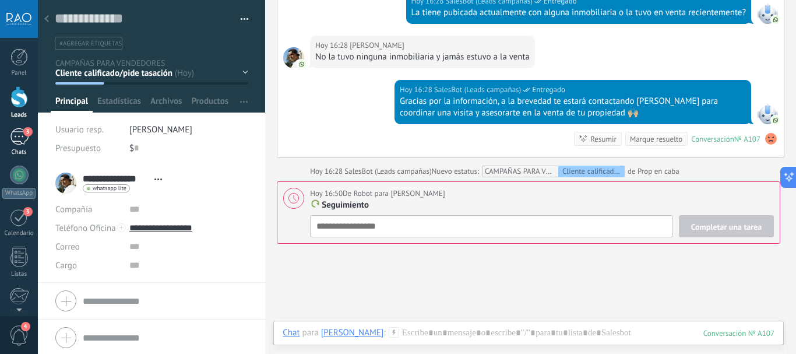
click at [20, 139] on div "3" at bounding box center [19, 136] width 19 height 17
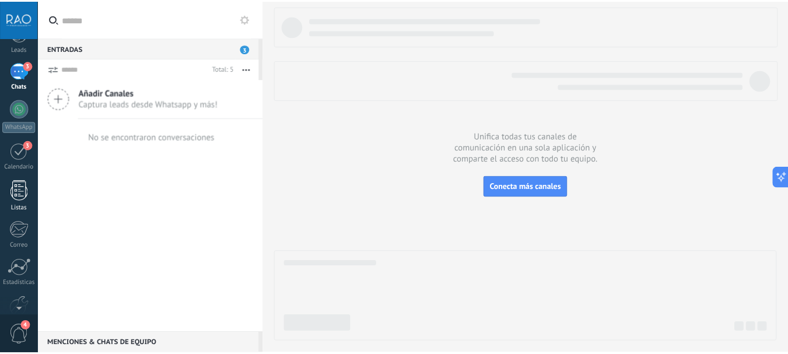
scroll to position [131, 0]
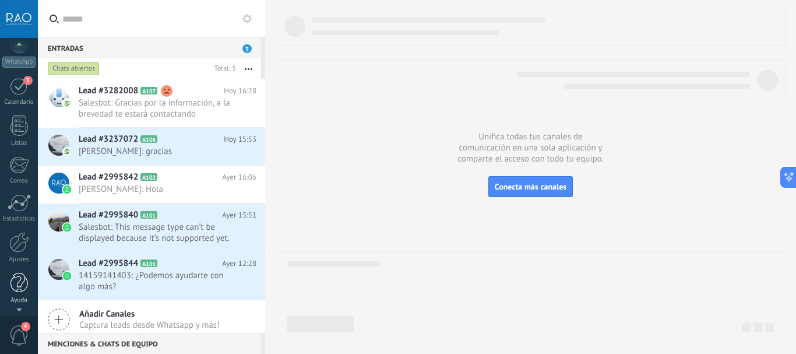
click at [20, 284] on div at bounding box center [18, 283] width 17 height 20
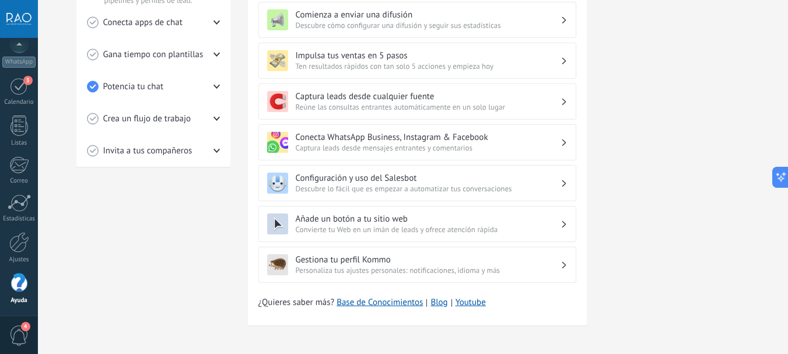
scroll to position [76, 0]
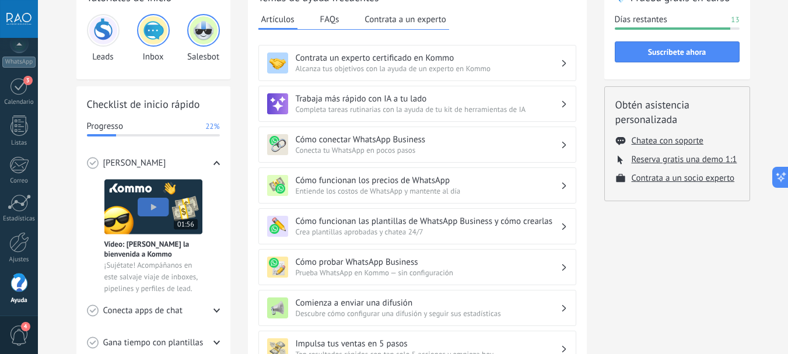
click at [385, 59] on h3 "Contrata un experto certificado en Kommo" at bounding box center [428, 57] width 265 height 11
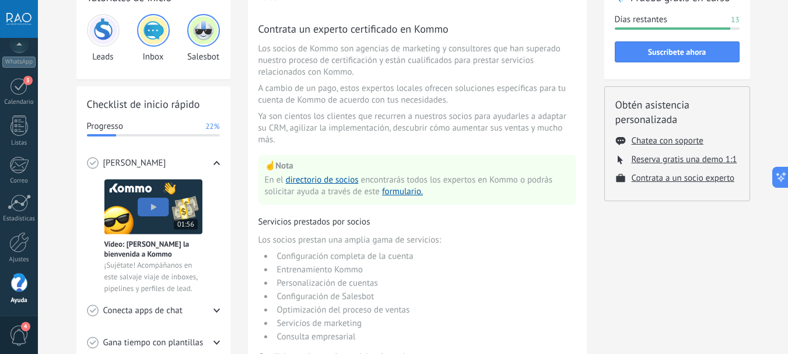
scroll to position [0, 0]
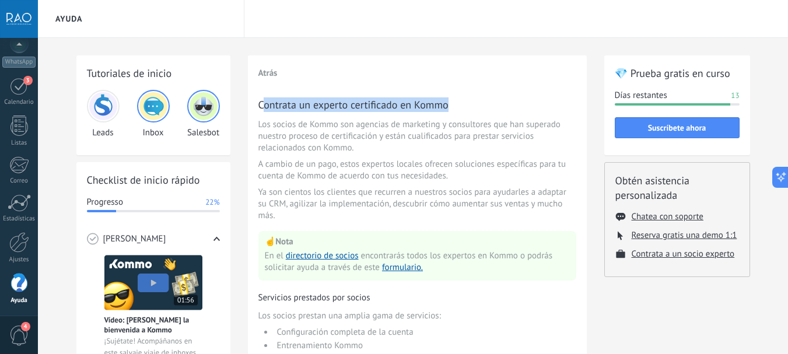
drag, startPoint x: 261, startPoint y: 104, endPoint x: 461, endPoint y: 104, distance: 199.4
click at [461, 104] on h3 "Contrata un experto certificado en Kommo" at bounding box center [417, 104] width 318 height 15
click at [403, 104] on h3 "Contrata un experto certificado en Kommo" at bounding box center [417, 104] width 318 height 15
drag, startPoint x: 465, startPoint y: 104, endPoint x: 260, endPoint y: 104, distance: 205.2
click at [260, 104] on h3 "Contrata un experto certificado en Kommo" at bounding box center [417, 104] width 318 height 15
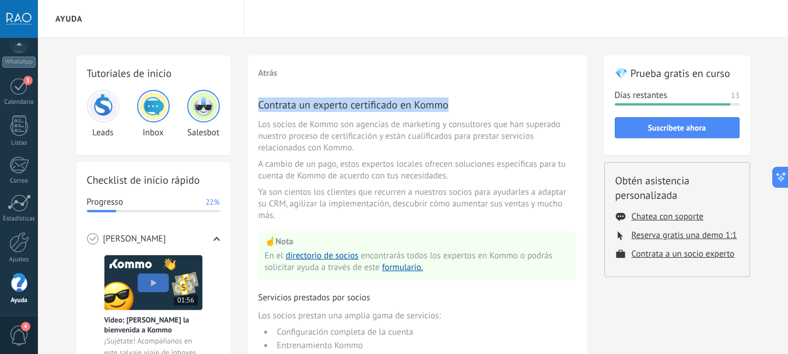
click at [259, 104] on h3 "Contrata un experto certificado en Kommo" at bounding box center [417, 104] width 318 height 15
drag, startPoint x: 259, startPoint y: 104, endPoint x: 454, endPoint y: 104, distance: 195.3
click at [450, 104] on h3 "Contrata un experto certificado en Kommo" at bounding box center [417, 104] width 318 height 15
click at [454, 104] on h3 "Contrata un experto certificado en Kommo" at bounding box center [417, 104] width 318 height 15
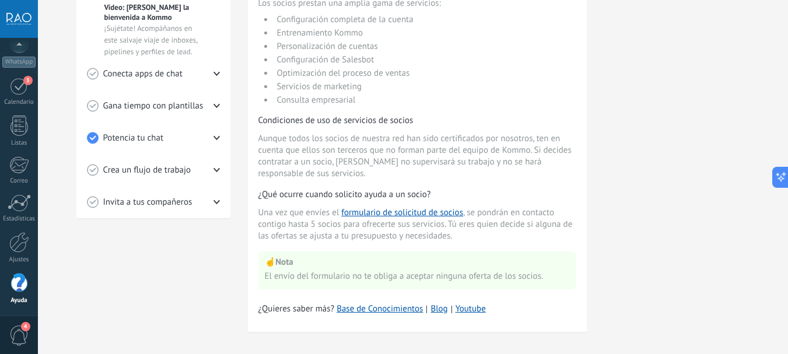
scroll to position [324, 0]
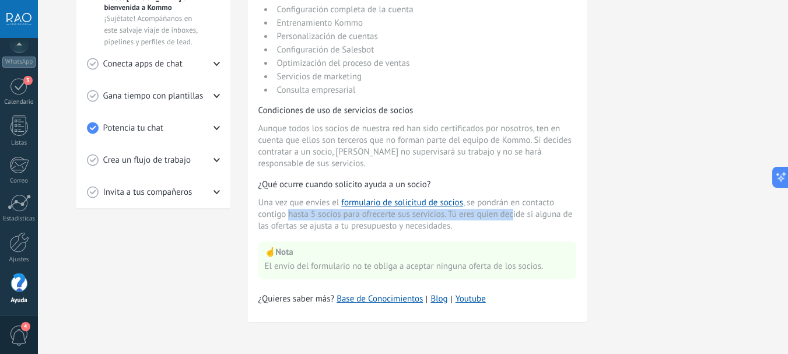
drag, startPoint x: 288, startPoint y: 212, endPoint x: 513, endPoint y: 224, distance: 225.4
click at [513, 222] on span "Una vez que envíes el formulario de solicitud de socios , se pondrán en contact…" at bounding box center [417, 214] width 318 height 35
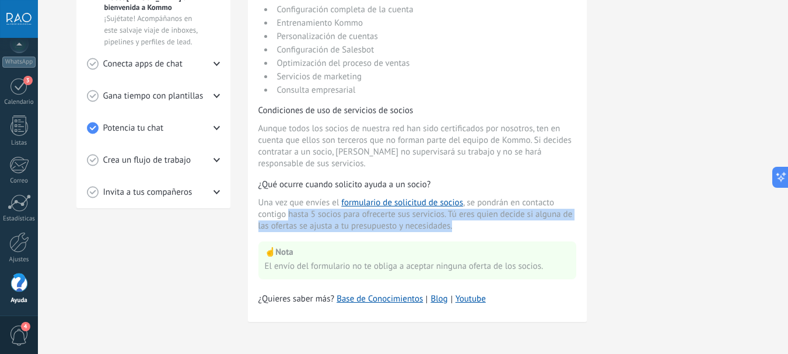
click at [514, 225] on span "Una vez que envíes el formulario de solicitud de socios , se pondrán en contact…" at bounding box center [417, 214] width 318 height 35
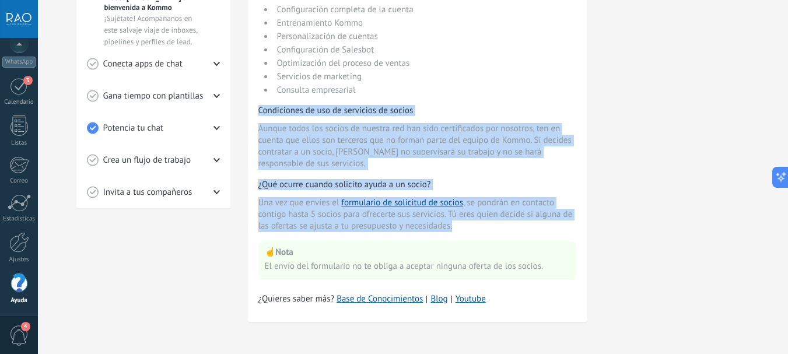
drag, startPoint x: 480, startPoint y: 227, endPoint x: 252, endPoint y: 107, distance: 258.0
click at [252, 107] on div "Atrás Contrata un experto certificado en Kommo Los socios de Kommo son agencias…" at bounding box center [417, 27] width 339 height 589
click at [255, 108] on div "Atrás Contrata un experto certificado en Kommo Los socios de Kommo son agencias…" at bounding box center [417, 27] width 339 height 589
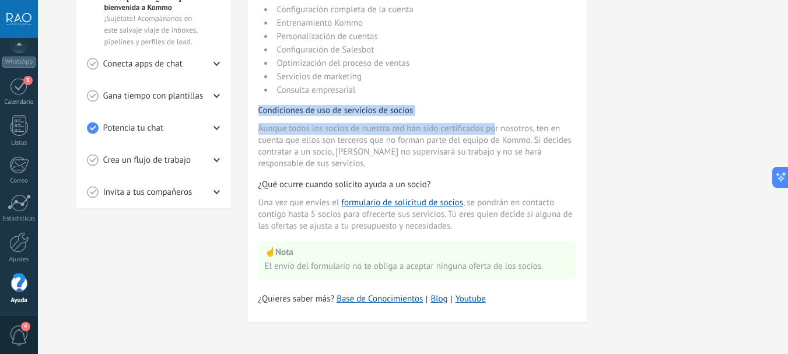
drag, startPoint x: 258, startPoint y: 109, endPoint x: 504, endPoint y: 143, distance: 248.4
click at [500, 136] on div "Contrata un experto certificado en Kommo Los socios de Kommo son agencias de ma…" at bounding box center [417, 27] width 318 height 504
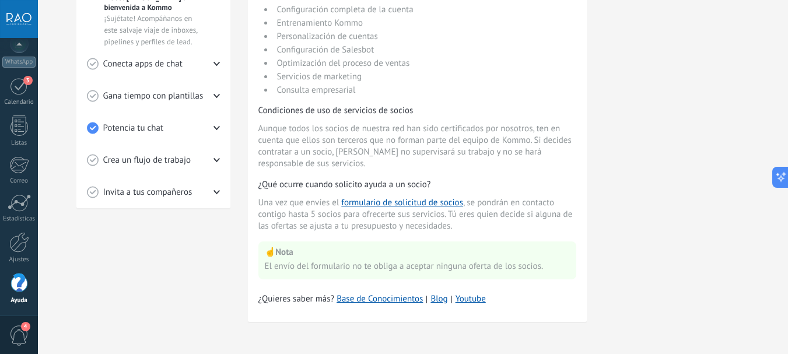
click at [504, 143] on span "Aunque todos los socios de nuestra red han sido certificados por nosotros, ten …" at bounding box center [417, 146] width 318 height 47
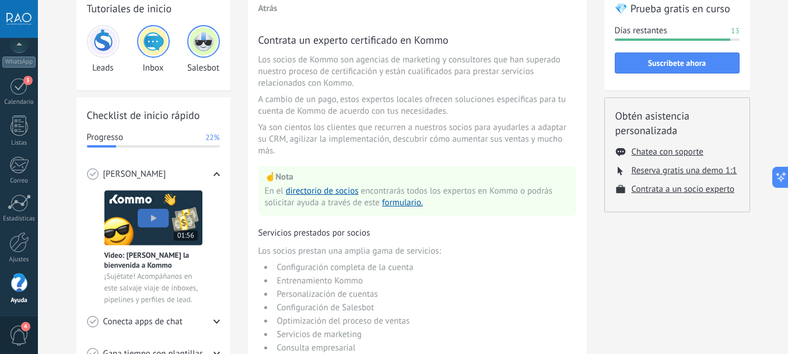
scroll to position [32, 0]
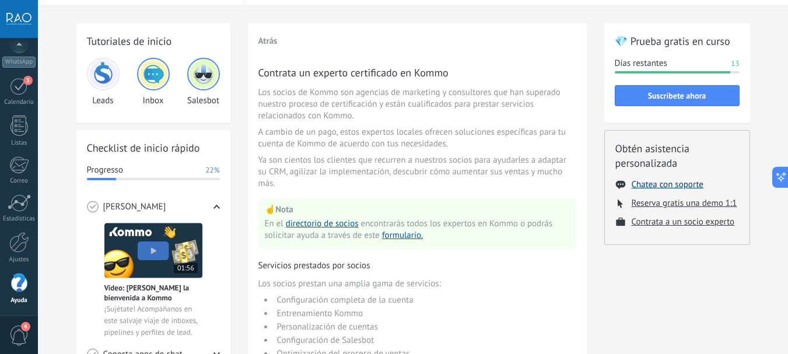
click at [652, 187] on button "Chatea con soporte" at bounding box center [667, 184] width 72 height 11
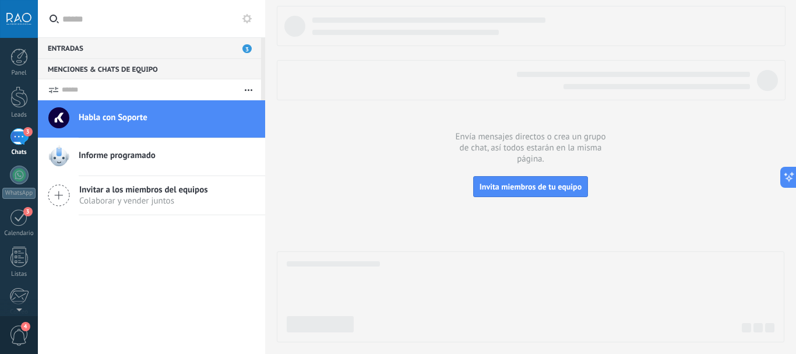
type textarea "*******"
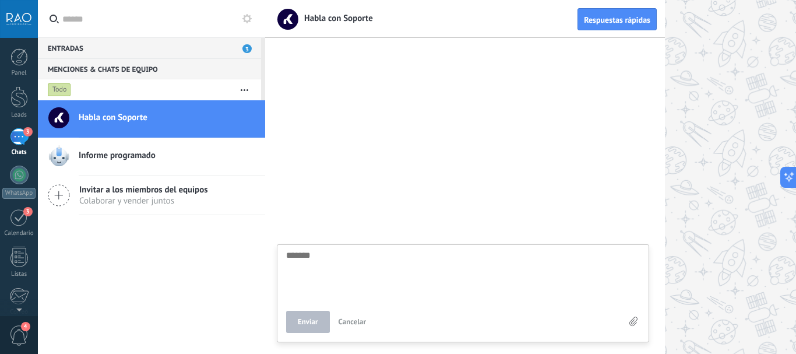
click at [329, 255] on textarea at bounding box center [463, 275] width 354 height 48
type textarea "*"
type textarea "**"
type textarea "***"
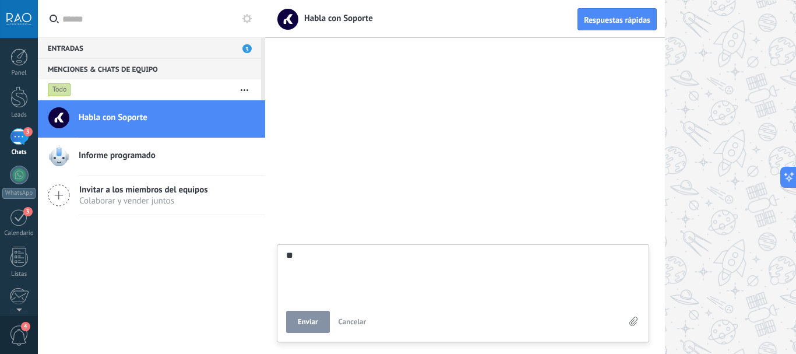
type textarea "***"
type textarea "****"
type textarea "*****"
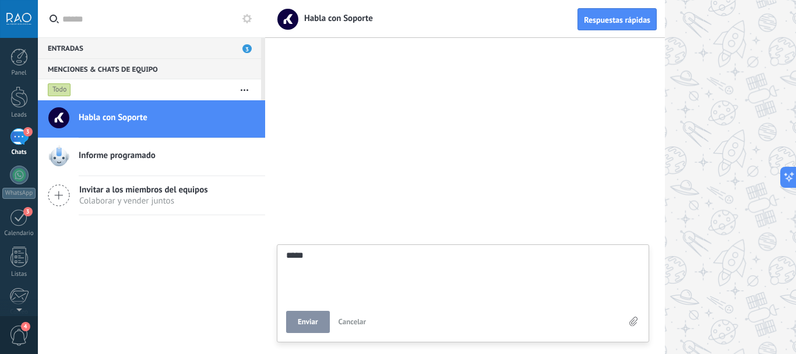
type textarea "*****"
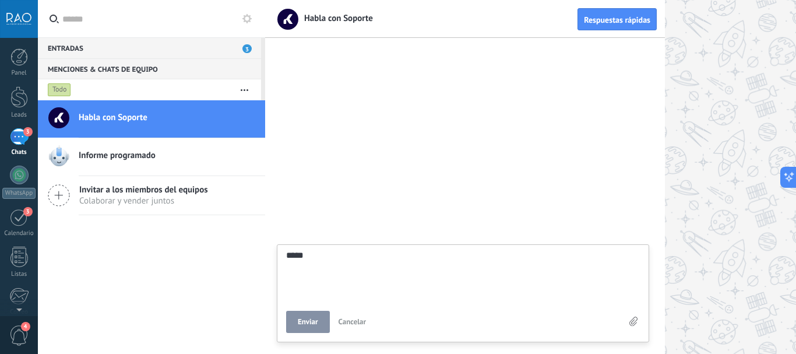
type textarea "*****"
type textarea "*******"
type textarea "********"
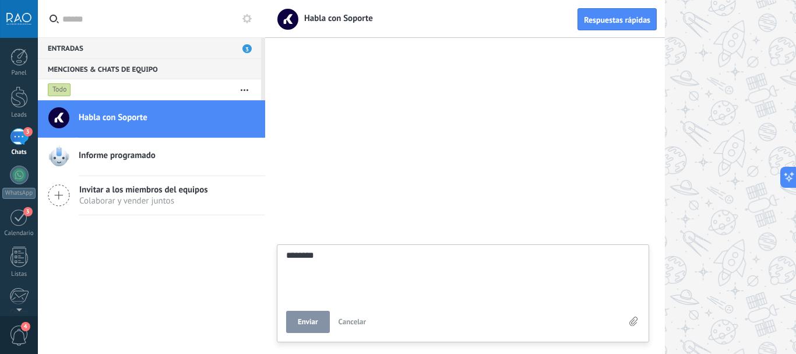
type textarea "*********"
type textarea "**********"
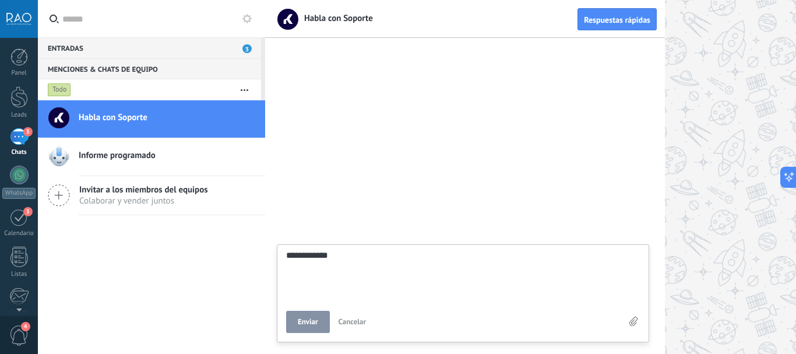
type textarea "**********"
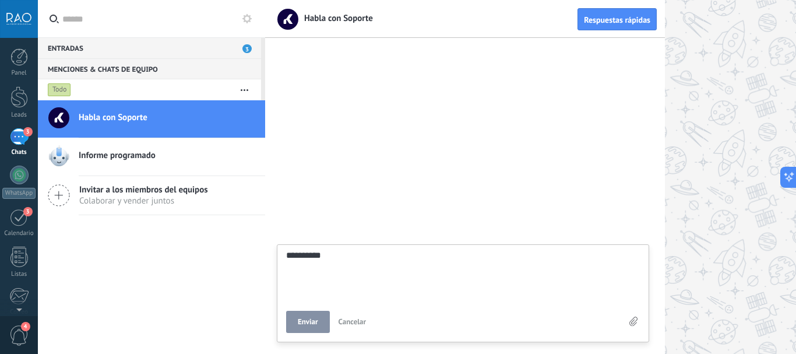
type textarea "*******"
click at [317, 257] on textarea at bounding box center [463, 275] width 354 height 48
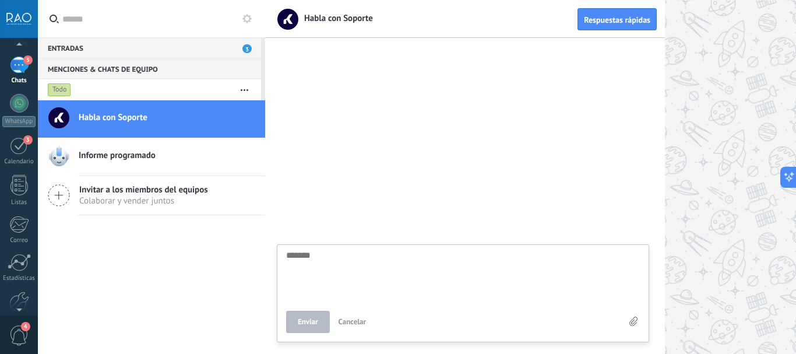
scroll to position [131, 0]
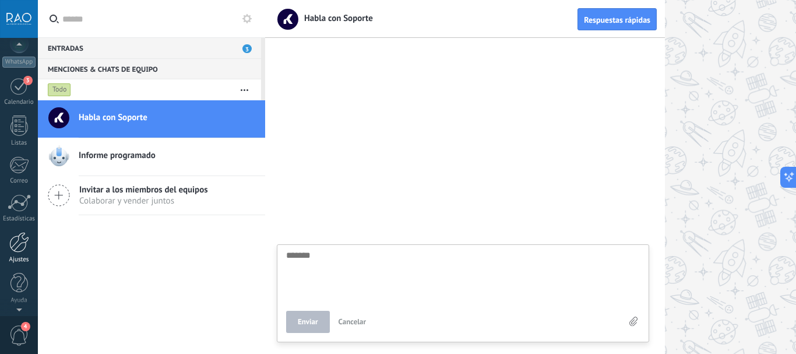
click at [17, 241] on div at bounding box center [19, 242] width 20 height 20
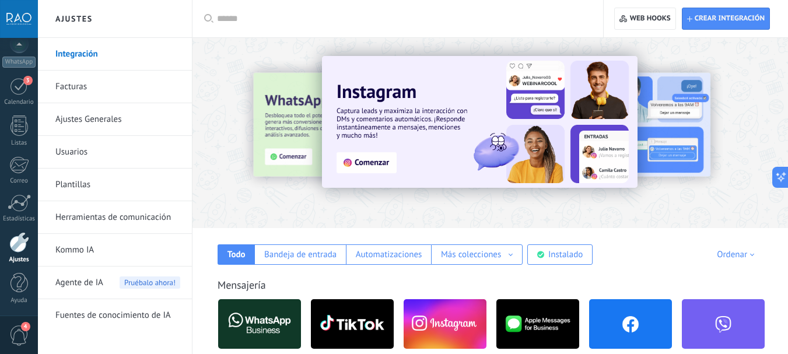
click at [93, 219] on link "Herramientas de comunicación" at bounding box center [117, 217] width 125 height 33
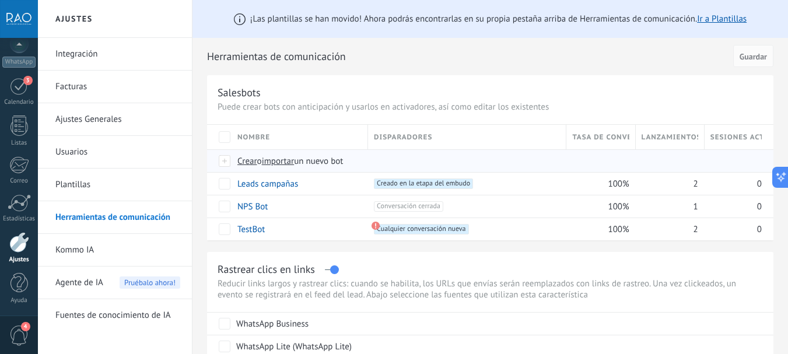
click at [249, 163] on span "Crear" at bounding box center [247, 161] width 20 height 11
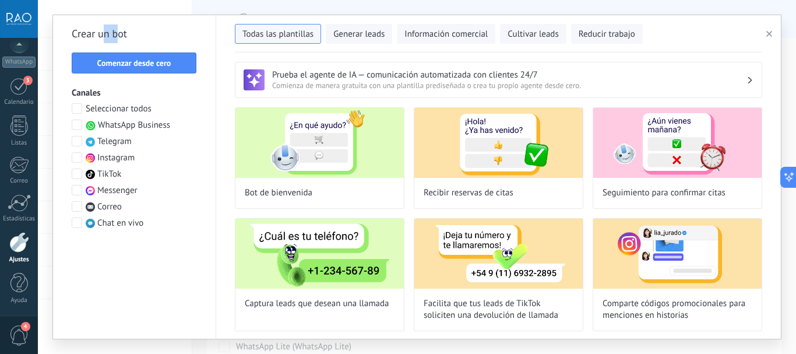
drag, startPoint x: 103, startPoint y: 33, endPoint x: 131, endPoint y: 38, distance: 28.5
click at [124, 33] on h2 "Crear un bot" at bounding box center [134, 33] width 125 height 19
click at [125, 65] on span "Comenzar desde cero" at bounding box center [134, 63] width 74 height 8
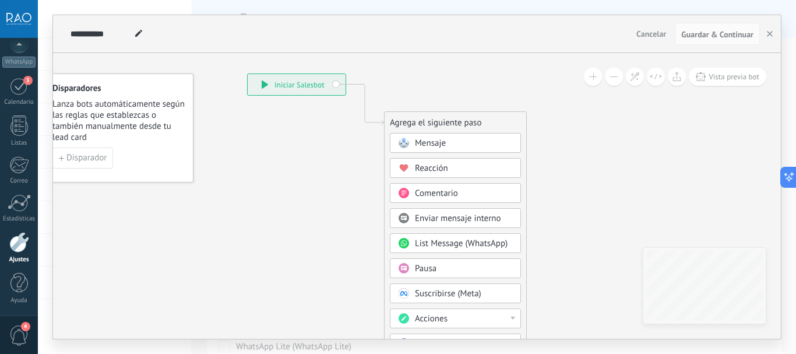
drag, startPoint x: 356, startPoint y: 178, endPoint x: 294, endPoint y: 103, distance: 97.8
click at [294, 102] on icon at bounding box center [348, 285] width 784 height 1006
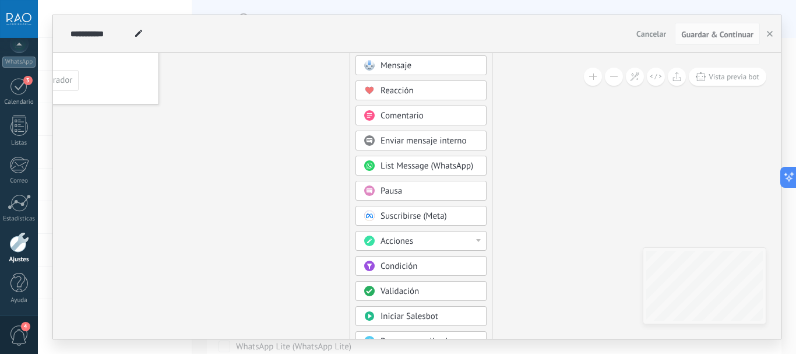
drag, startPoint x: 348, startPoint y: 236, endPoint x: 332, endPoint y: 186, distance: 52.7
click at [332, 186] on icon at bounding box center [313, 207] width 784 height 1006
click at [398, 265] on span "Condición" at bounding box center [399, 266] width 37 height 11
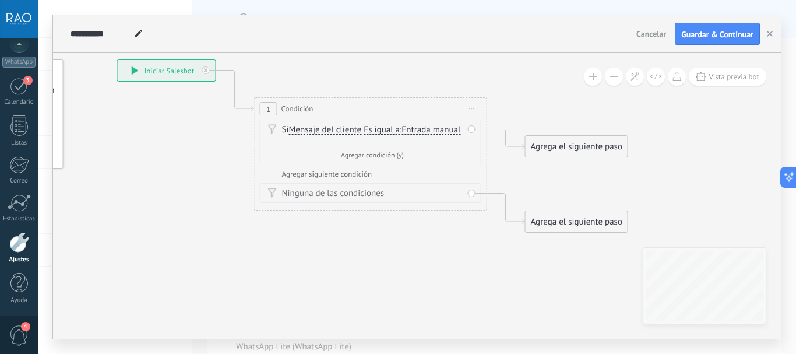
drag, startPoint x: 340, startPoint y: 186, endPoint x: 300, endPoint y: 240, distance: 66.7
click at [300, 240] on icon at bounding box center [353, 146] width 1055 height 756
click at [318, 127] on span "Mensaje del cliente" at bounding box center [325, 128] width 73 height 9
click at [318, 127] on button "Mensaje del cliente" at bounding box center [356, 128] width 146 height 21
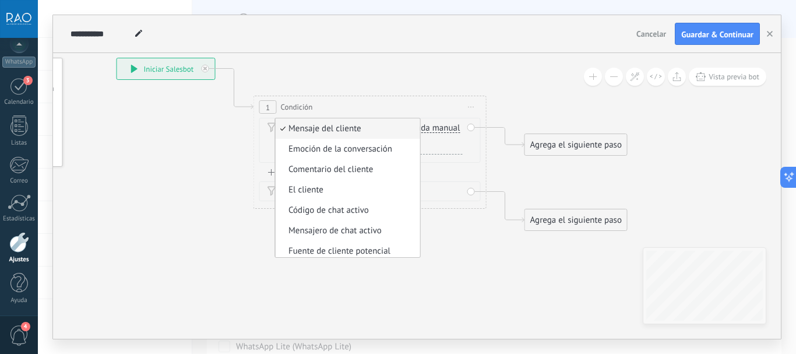
click at [321, 125] on span "Mensaje del cliente" at bounding box center [346, 129] width 141 height 12
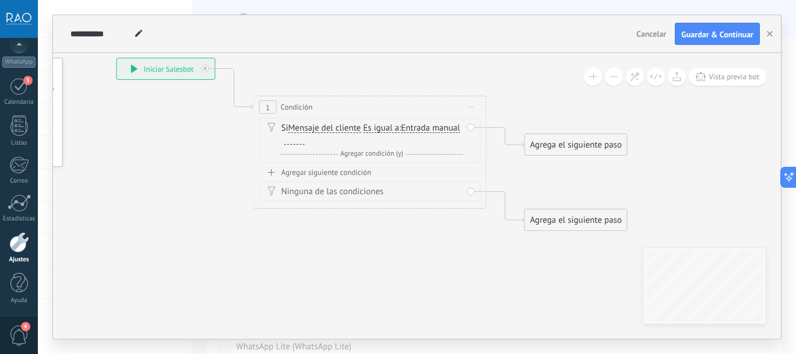
click at [310, 153] on div "Y Agregar condición (y)" at bounding box center [372, 154] width 181 height 12
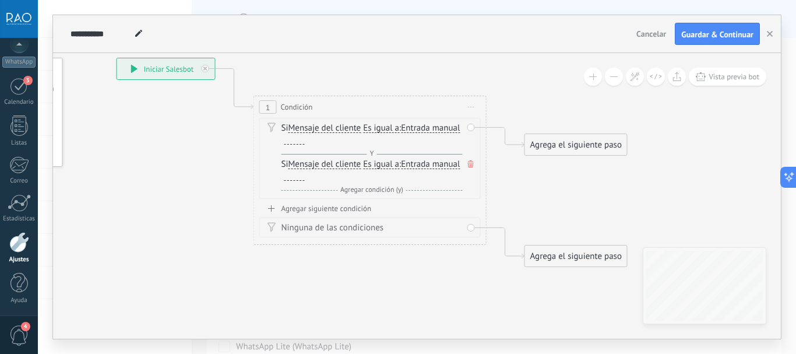
click at [469, 164] on icon at bounding box center [471, 163] width 6 height 7
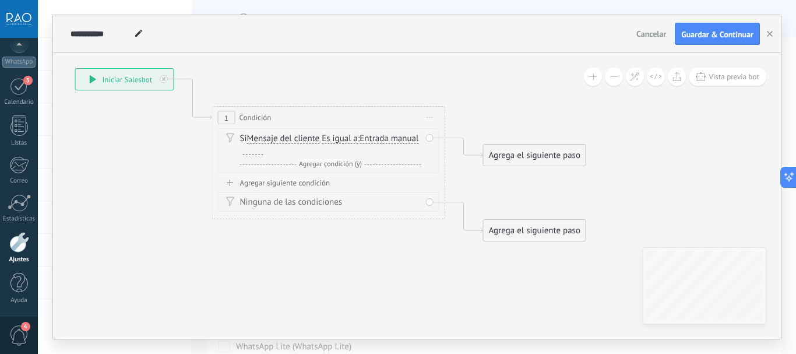
drag, startPoint x: 548, startPoint y: 113, endPoint x: 504, endPoint y: 123, distance: 45.5
click at [504, 123] on icon at bounding box center [311, 155] width 1055 height 756
click at [341, 139] on span "Es igual a" at bounding box center [336, 138] width 36 height 9
click at [341, 139] on button "Es igual a" at bounding box center [386, 138] width 146 height 21
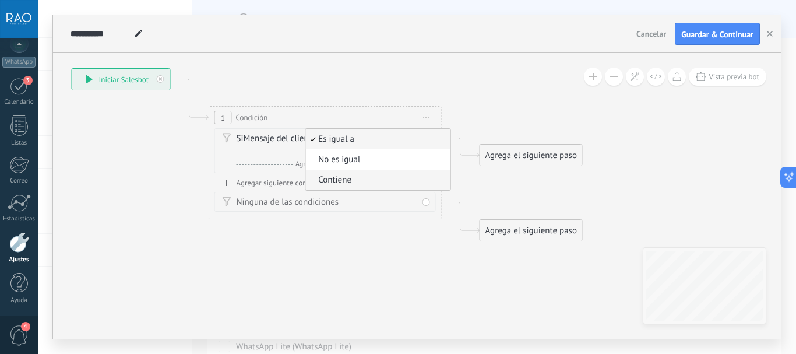
click at [345, 180] on span "Contiene" at bounding box center [376, 180] width 141 height 12
click at [247, 152] on div at bounding box center [250, 150] width 20 height 9
click at [288, 138] on span "Mensaje del cliente" at bounding box center [280, 138] width 73 height 9
click at [288, 138] on button "Mensaje del cliente" at bounding box center [311, 138] width 146 height 21
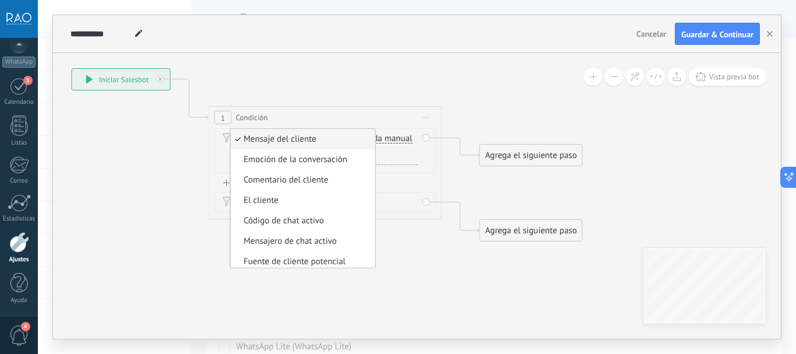
click at [288, 138] on span "Mensaje del cliente" at bounding box center [301, 140] width 141 height 12
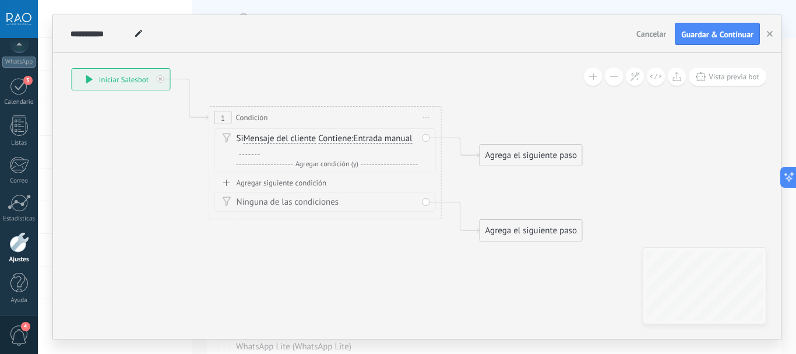
click at [367, 136] on span "Entrada manual" at bounding box center [382, 138] width 59 height 9
click at [367, 136] on button "Entrada manual" at bounding box center [421, 138] width 146 height 21
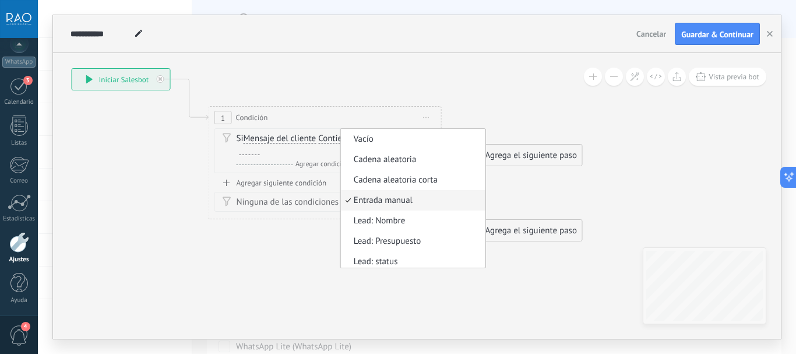
click at [360, 75] on icon at bounding box center [307, 155] width 1055 height 756
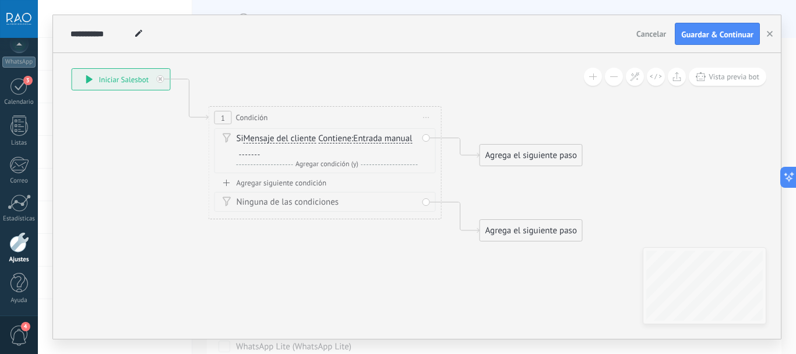
click at [331, 140] on span "Contiene" at bounding box center [334, 138] width 33 height 9
click at [331, 140] on button "Contiene" at bounding box center [386, 138] width 146 height 21
click at [352, 137] on span "Es igual a" at bounding box center [376, 140] width 141 height 12
click at [260, 152] on div at bounding box center [250, 150] width 20 height 9
click at [260, 150] on div at bounding box center [250, 150] width 20 height 9
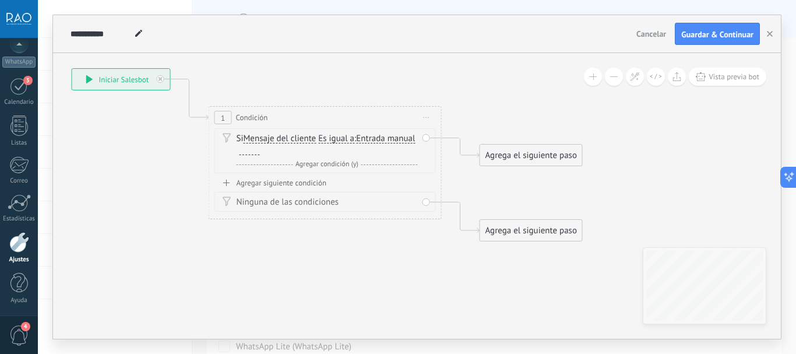
click at [356, 143] on span "Entrada manual" at bounding box center [385, 138] width 59 height 9
click at [350, 149] on button "Entrada manual" at bounding box center [423, 138] width 146 height 21
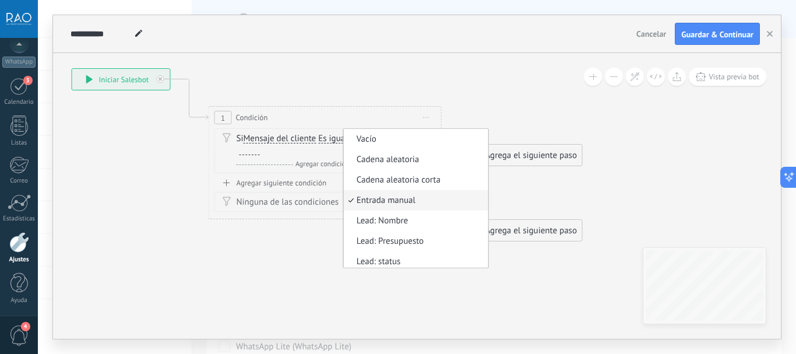
click at [190, 175] on icon at bounding box center [307, 155] width 1055 height 756
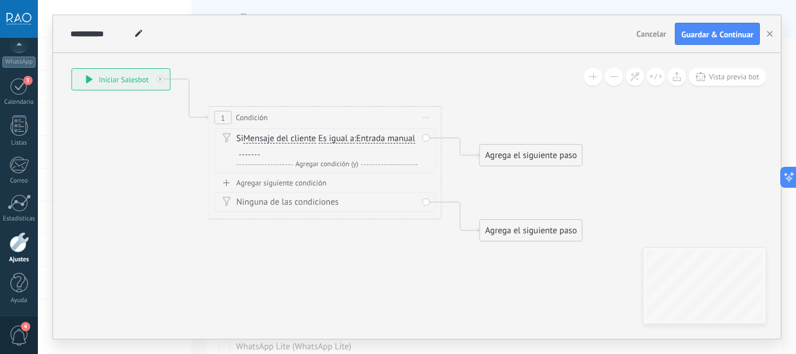
click at [260, 151] on div at bounding box center [250, 150] width 20 height 9
click at [260, 150] on div at bounding box center [250, 150] width 20 height 9
click at [356, 143] on span "Entrada manual" at bounding box center [385, 138] width 59 height 9
click at [350, 149] on button "Entrada manual" at bounding box center [423, 138] width 146 height 21
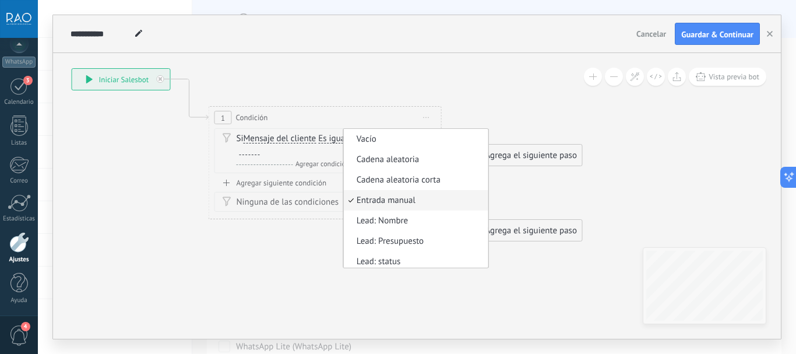
click at [343, 206] on span "Entrada manual" at bounding box center [413, 201] width 141 height 12
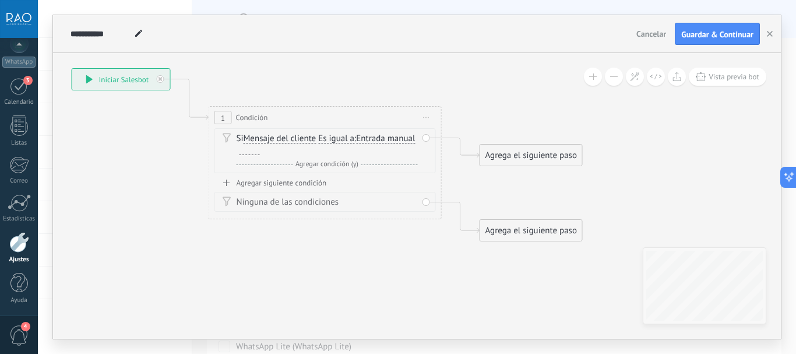
click at [260, 152] on div at bounding box center [250, 150] width 20 height 9
click at [260, 150] on div at bounding box center [250, 150] width 20 height 9
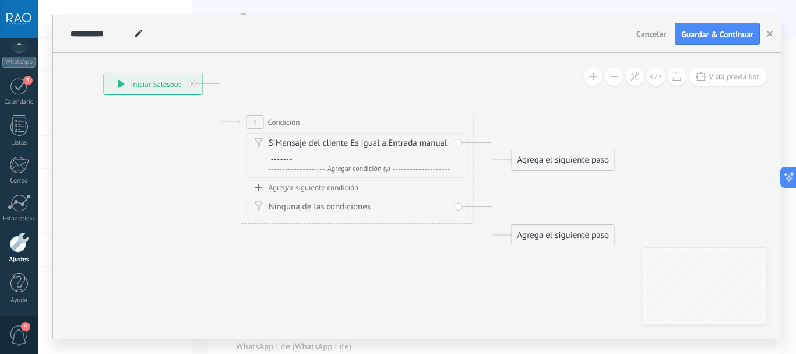
drag, startPoint x: 117, startPoint y: 167, endPoint x: 179, endPoint y: 193, distance: 66.9
click at [179, 193] on icon at bounding box center [339, 159] width 1055 height 756
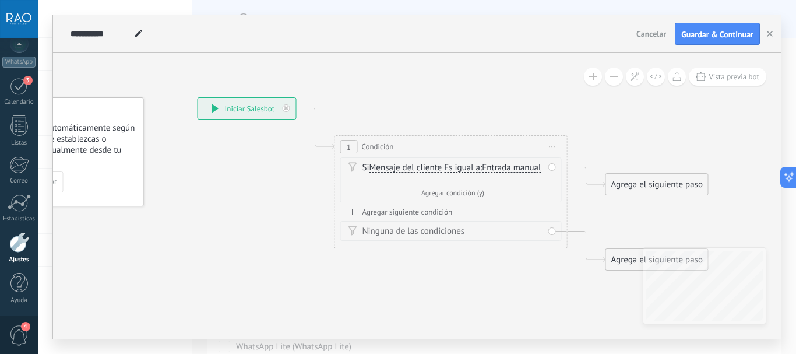
drag, startPoint x: 175, startPoint y: 174, endPoint x: 219, endPoint y: 176, distance: 44.3
click at [219, 176] on icon at bounding box center [433, 184] width 1055 height 756
click at [551, 145] on span "Iniciar vista previa aquí Cambiar nombre Duplicar [GEOGRAPHIC_DATA]" at bounding box center [552, 146] width 19 height 17
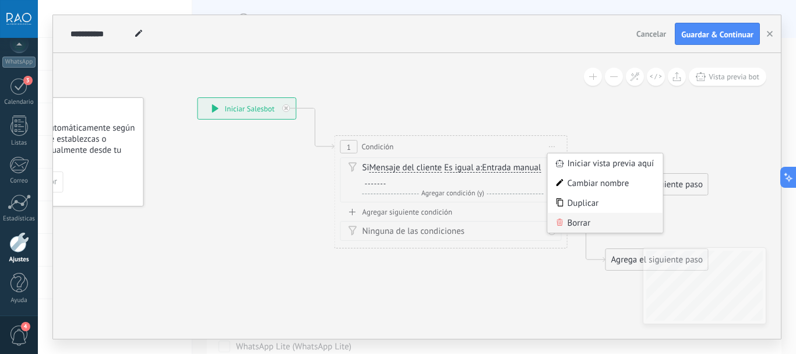
click at [574, 220] on div "Borrar" at bounding box center [605, 223] width 115 height 20
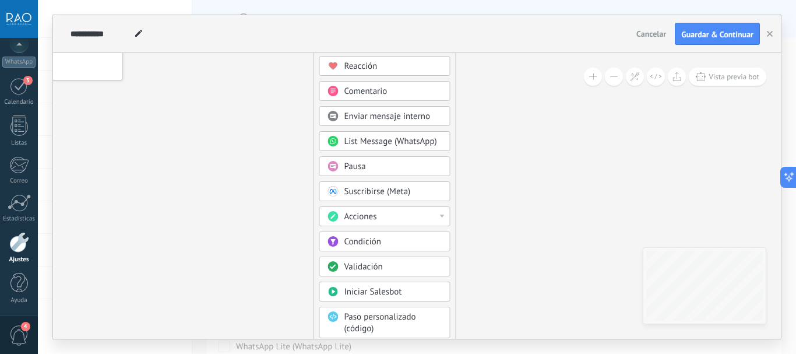
drag, startPoint x: 305, startPoint y: 212, endPoint x: 289, endPoint y: 97, distance: 116.5
click at [289, 97] on icon at bounding box center [277, 183] width 784 height 1006
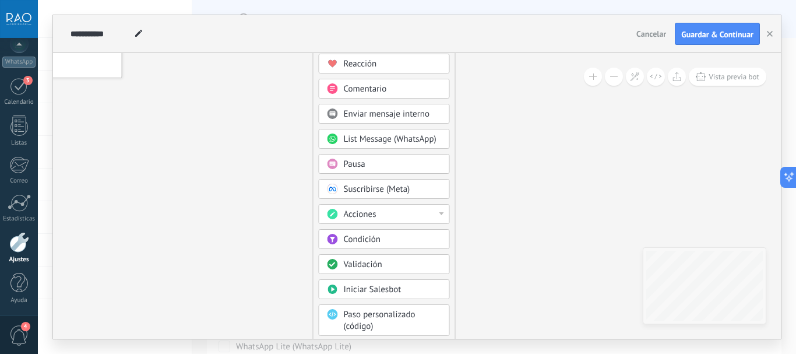
click at [364, 215] on span "Acciones" at bounding box center [360, 214] width 33 height 11
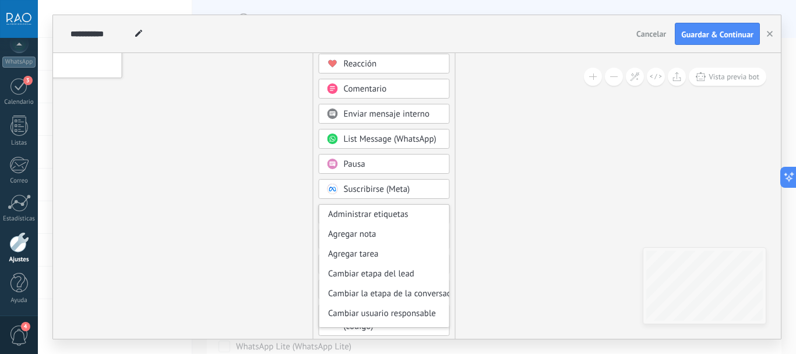
click at [278, 141] on icon at bounding box center [277, 181] width 784 height 1006
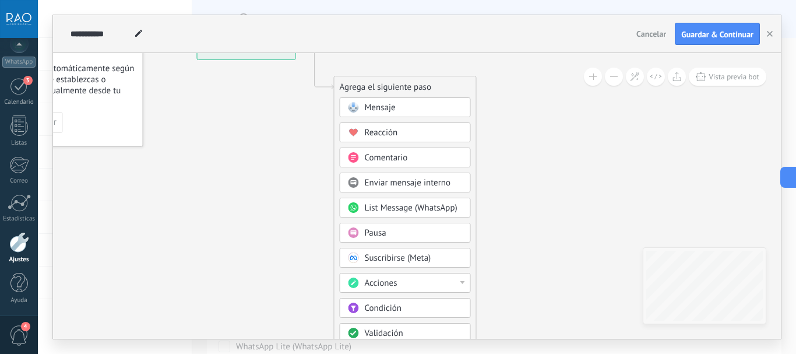
drag, startPoint x: 217, startPoint y: 108, endPoint x: 238, endPoint y: 177, distance: 71.9
click at [238, 177] on icon at bounding box center [298, 249] width 784 height 1006
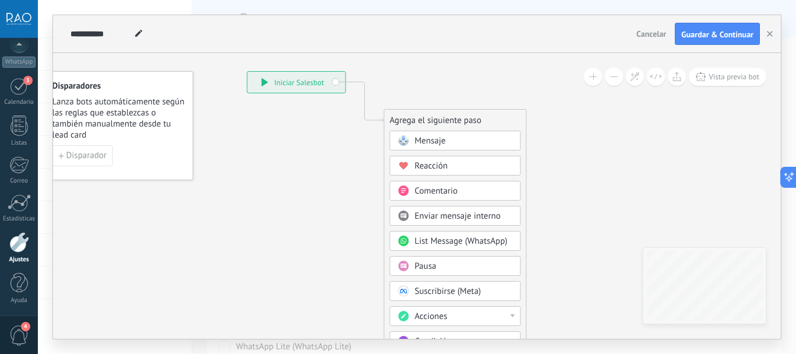
drag, startPoint x: 282, startPoint y: 254, endPoint x: 346, endPoint y: 297, distance: 77.8
click at [346, 297] on icon at bounding box center [348, 283] width 784 height 1006
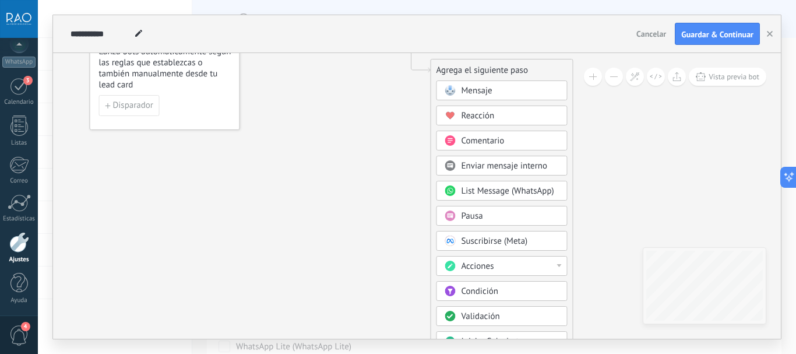
drag, startPoint x: 291, startPoint y: 226, endPoint x: 316, endPoint y: 175, distance: 57.1
click at [308, 149] on icon at bounding box center [394, 232] width 784 height 1006
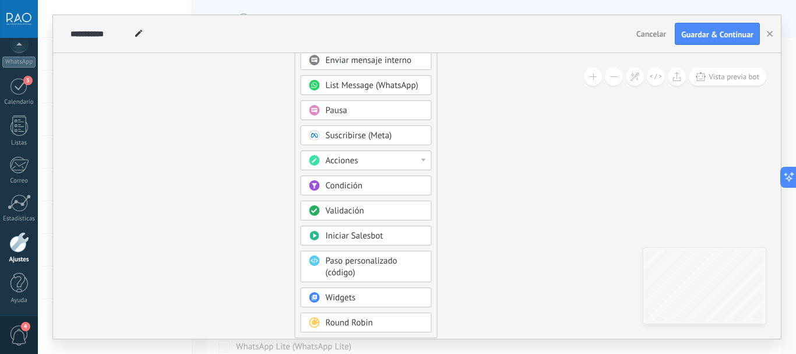
drag, startPoint x: 311, startPoint y: 241, endPoint x: 227, endPoint y: 199, distance: 93.9
click at [227, 199] on icon at bounding box center [258, 127] width 784 height 1006
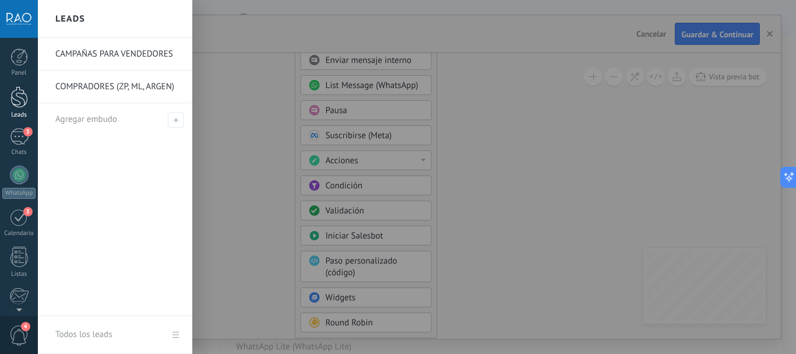
click at [17, 103] on div at bounding box center [18, 97] width 17 height 22
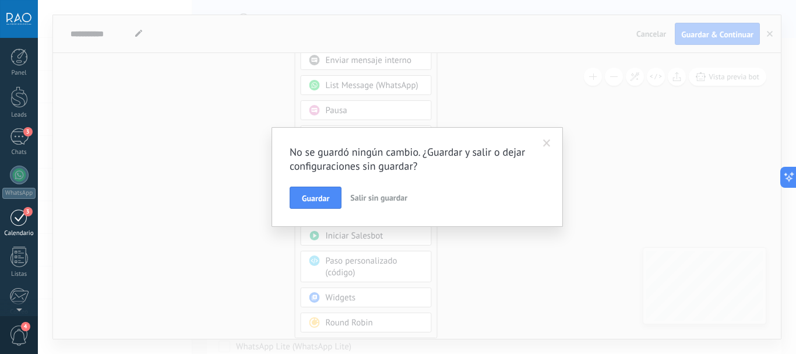
scroll to position [131, 0]
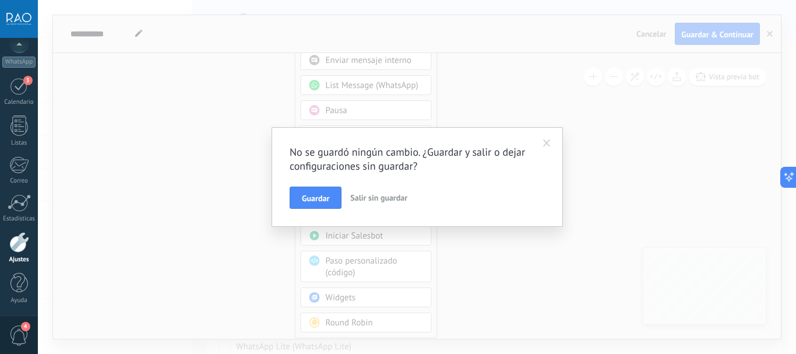
click at [359, 195] on span "Salir sin guardar" at bounding box center [378, 197] width 57 height 10
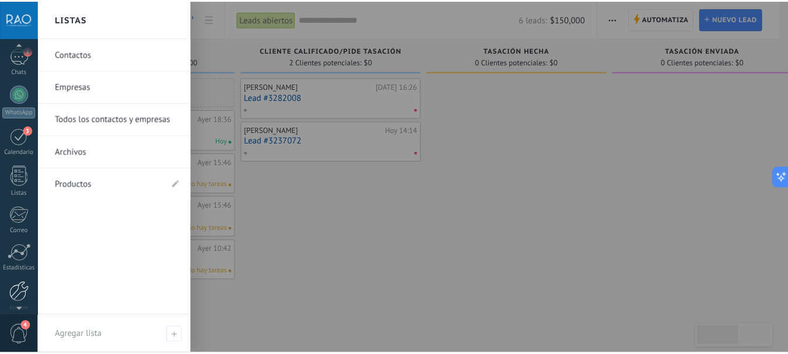
scroll to position [131, 0]
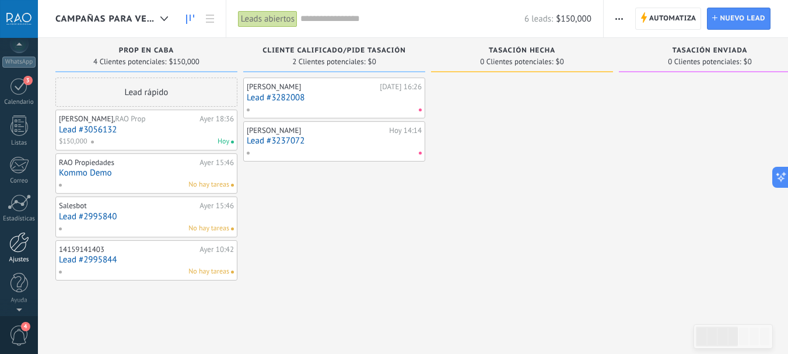
click at [15, 247] on div at bounding box center [19, 242] width 20 height 20
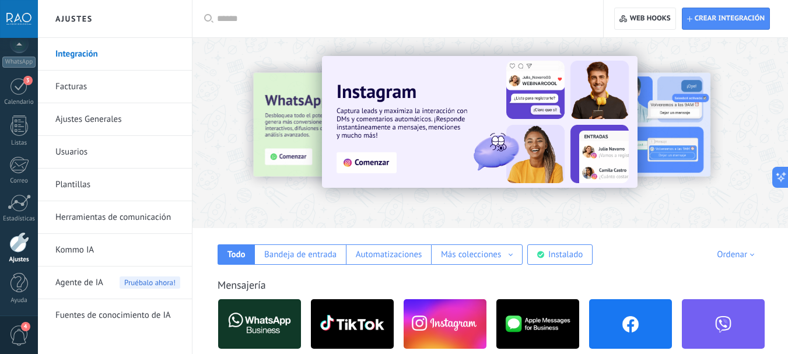
click at [99, 216] on link "Herramientas de comunicación" at bounding box center [117, 217] width 125 height 33
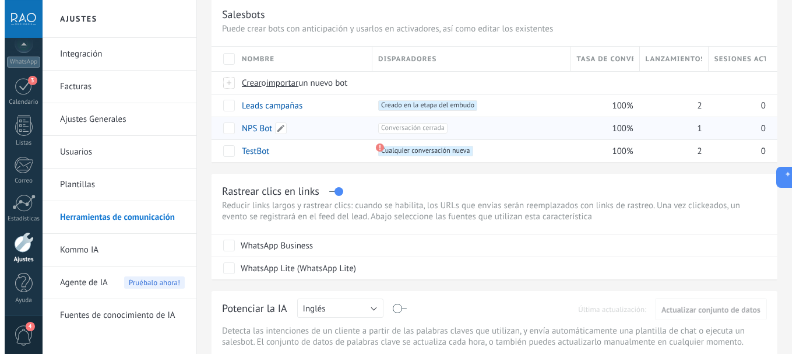
scroll to position [58, 0]
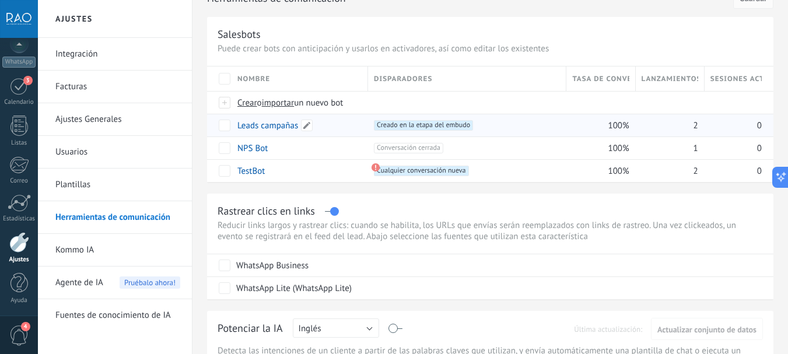
click at [255, 128] on link "Leads campañas" at bounding box center [267, 125] width 61 height 11
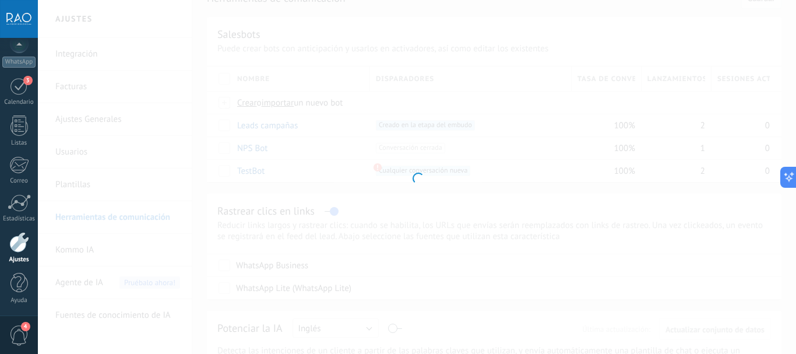
type input "**********"
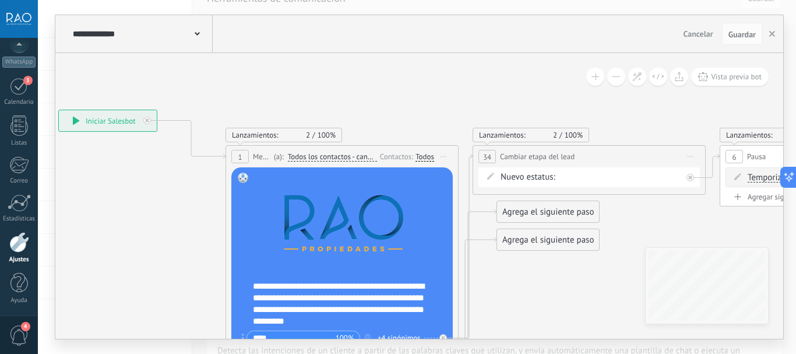
drag, startPoint x: 608, startPoint y: 125, endPoint x: 417, endPoint y: 131, distance: 191.3
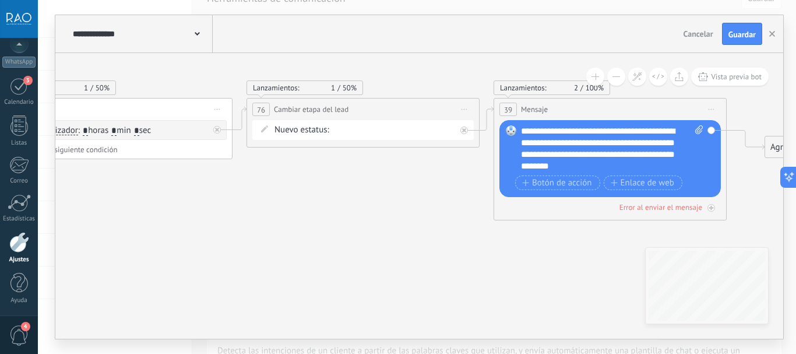
drag, startPoint x: 595, startPoint y: 194, endPoint x: 434, endPoint y: 194, distance: 161.5
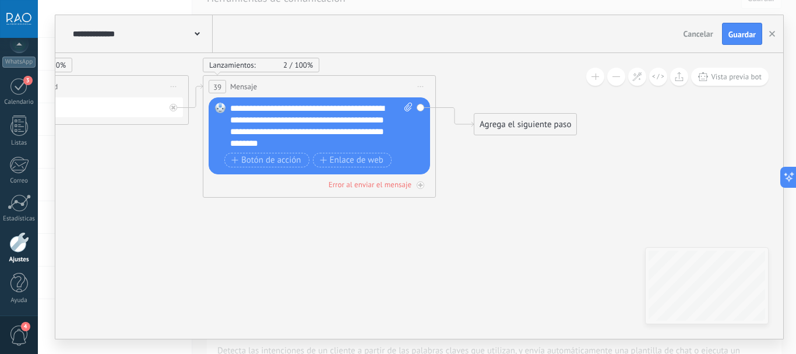
drag, startPoint x: 480, startPoint y: 245, endPoint x: 181, endPoint y: 238, distance: 299.2
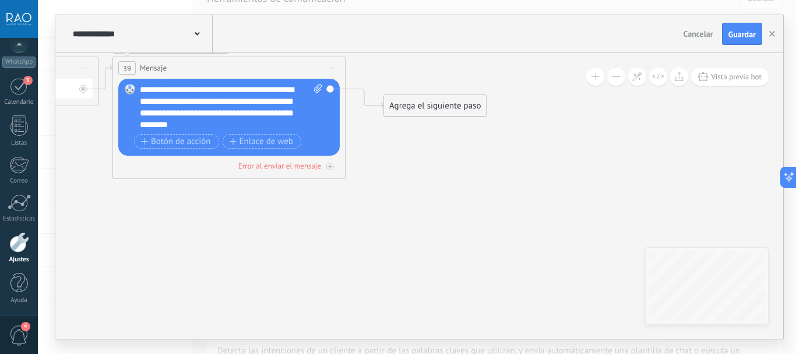
drag, startPoint x: 464, startPoint y: 182, endPoint x: 402, endPoint y: 161, distance: 65.8
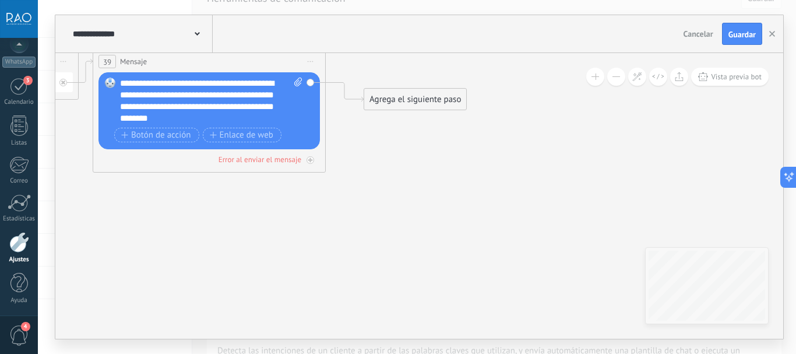
click at [409, 99] on div "Agrega el siguiente paso" at bounding box center [415, 99] width 102 height 19
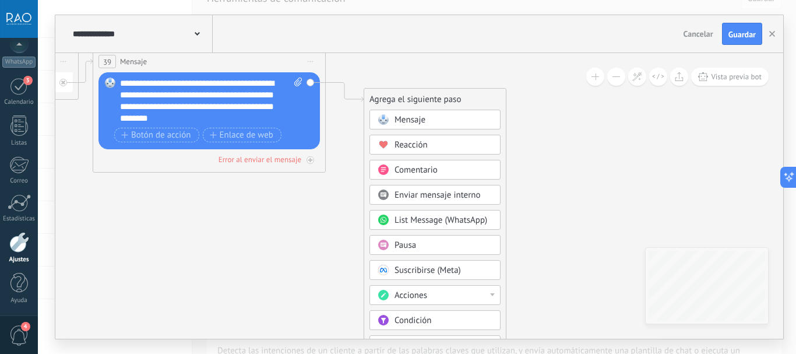
click at [406, 298] on span "Acciones" at bounding box center [411, 295] width 33 height 11
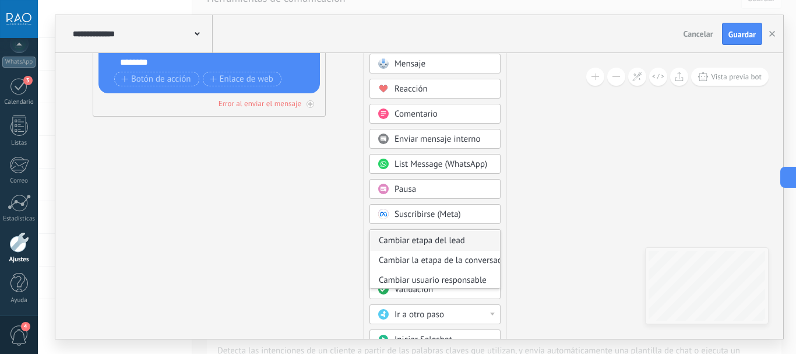
click at [451, 241] on div "Cambiar etapa del lead" at bounding box center [435, 241] width 130 height 20
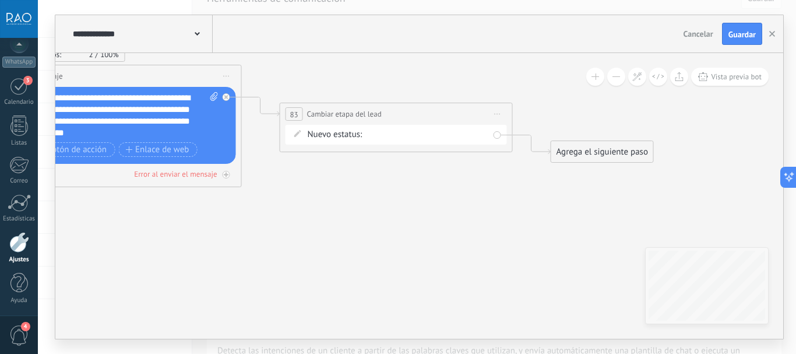
drag, startPoint x: 370, startPoint y: 140, endPoint x: 342, endPoint y: 215, distance: 79.5
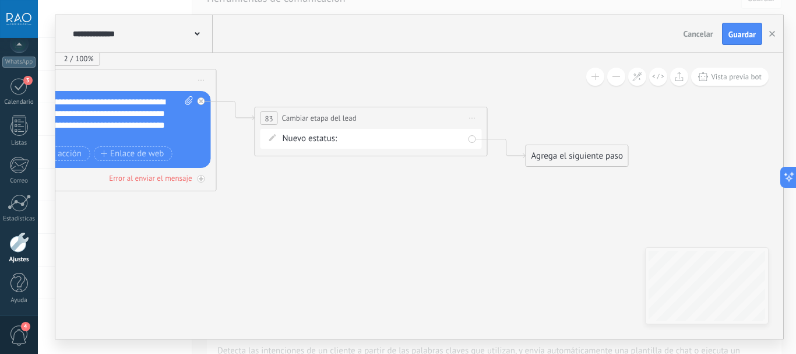
drag, startPoint x: 335, startPoint y: 199, endPoint x: 295, endPoint y: 174, distance: 46.9
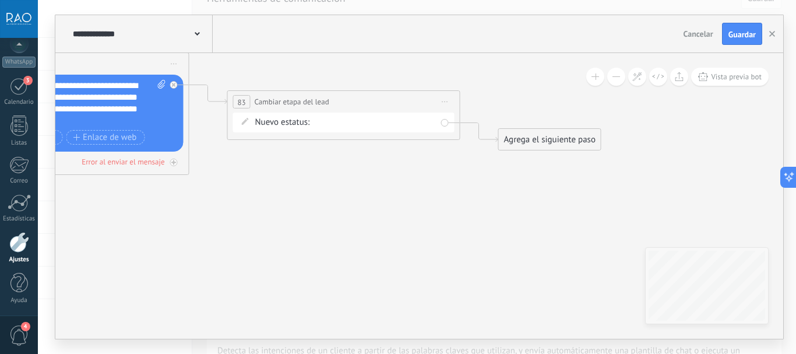
click at [0, 0] on div "Prop en caba Cliente calificado/pide tasación tasación hecha tasación enviada p…" at bounding box center [0, 0] width 0 height 0
click at [565, 217] on div at bounding box center [417, 177] width 759 height 354
click at [438, 101] on span "Iniciar vista previa aquí Cambiar nombre Duplicar [GEOGRAPHIC_DATA]" at bounding box center [445, 101] width 19 height 17
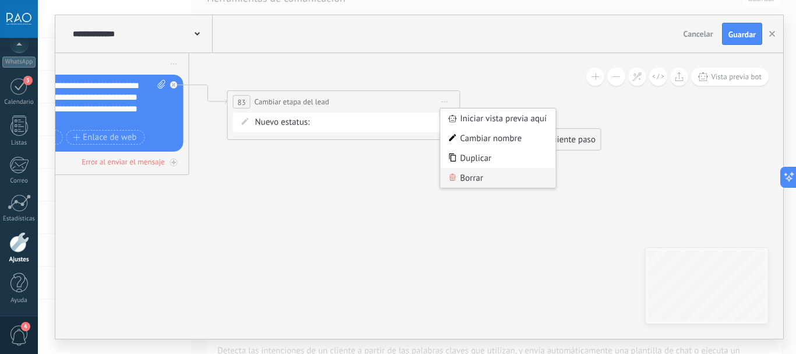
click at [467, 180] on div "Borrar" at bounding box center [498, 178] width 115 height 20
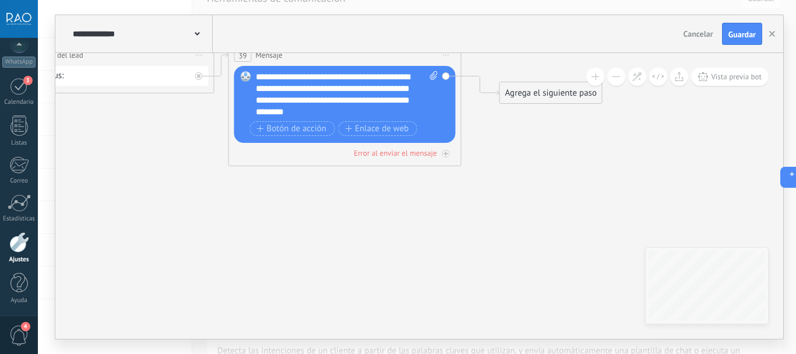
drag, startPoint x: 256, startPoint y: 198, endPoint x: 528, endPoint y: 189, distance: 272.4
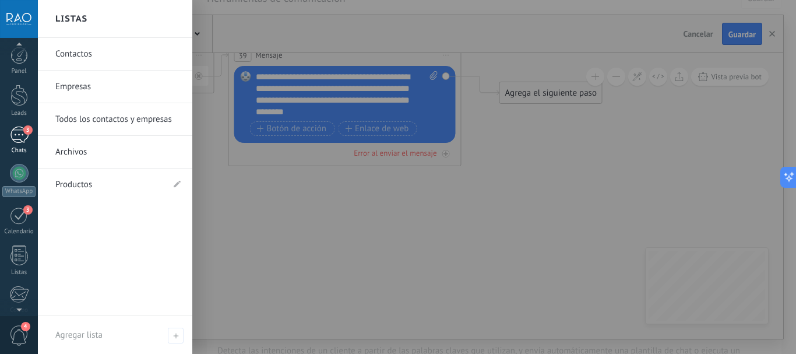
scroll to position [0, 0]
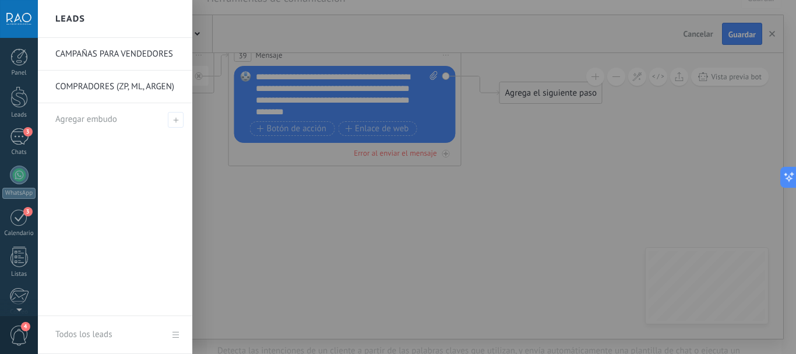
click at [83, 86] on link "COMPRADORES (ZP, ML, ARGEN)" at bounding box center [117, 87] width 125 height 33
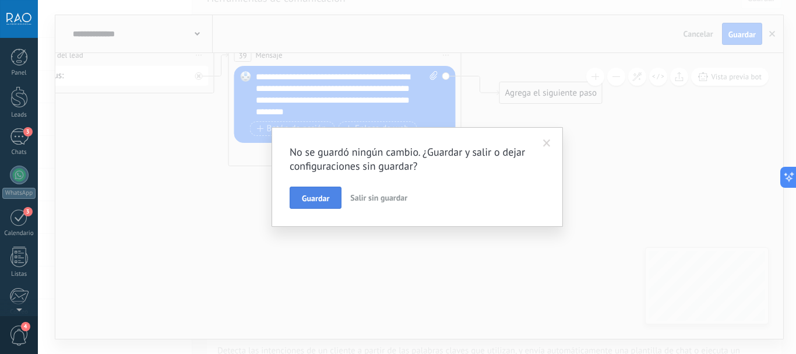
click at [324, 196] on span "Guardar" at bounding box center [315, 198] width 27 height 8
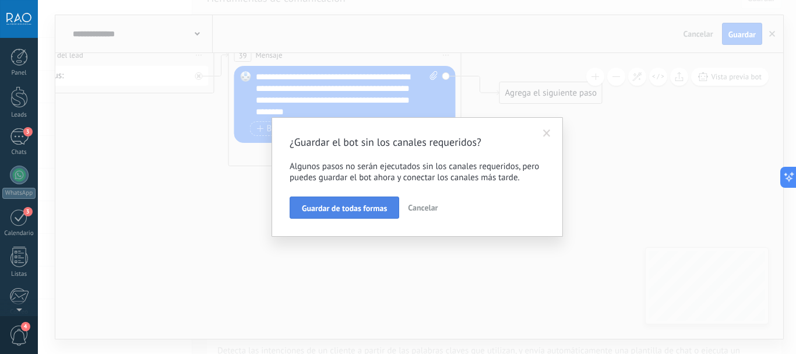
click at [326, 209] on span "Guardar de todas formas" at bounding box center [344, 208] width 85 height 8
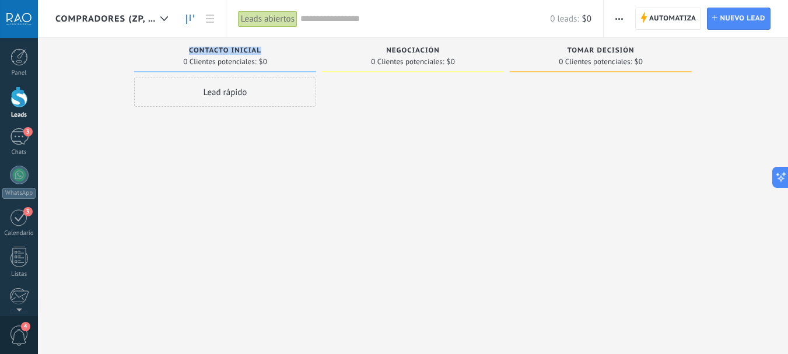
drag, startPoint x: 260, startPoint y: 51, endPoint x: 190, endPoint y: 51, distance: 70.0
click at [190, 51] on span "Contacto inicial" at bounding box center [225, 51] width 72 height 8
click at [192, 50] on span "Contacto inicial" at bounding box center [225, 51] width 72 height 8
click at [187, 50] on div "Contacto inicial" at bounding box center [225, 52] width 170 height 10
drag, startPoint x: 190, startPoint y: 50, endPoint x: 293, endPoint y: 50, distance: 103.2
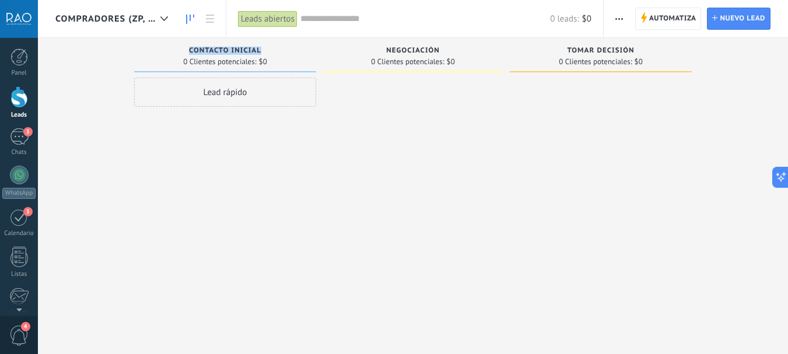
click at [296, 50] on div "Contacto inicial" at bounding box center [225, 52] width 170 height 10
click at [236, 55] on div "Contacto inicial" at bounding box center [225, 52] width 170 height 10
drag, startPoint x: 261, startPoint y: 49, endPoint x: 190, endPoint y: 49, distance: 70.6
click at [192, 49] on span "Contacto inicial" at bounding box center [225, 51] width 72 height 8
click at [206, 47] on span "Contacto inicial" at bounding box center [225, 51] width 72 height 8
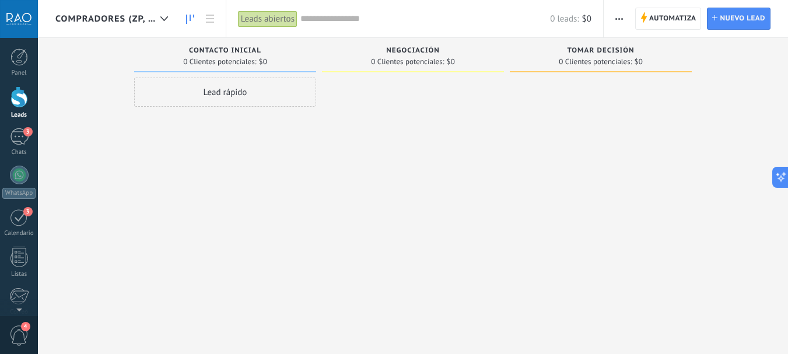
drag, startPoint x: 188, startPoint y: 47, endPoint x: 282, endPoint y: 47, distance: 93.9
click at [285, 47] on div "Contacto inicial" at bounding box center [225, 52] width 170 height 10
drag, startPoint x: 189, startPoint y: 49, endPoint x: 294, endPoint y: 49, distance: 105.5
click at [294, 49] on div "Contacto inicial" at bounding box center [225, 52] width 170 height 10
click at [223, 50] on span "Contacto inicial" at bounding box center [225, 51] width 72 height 8
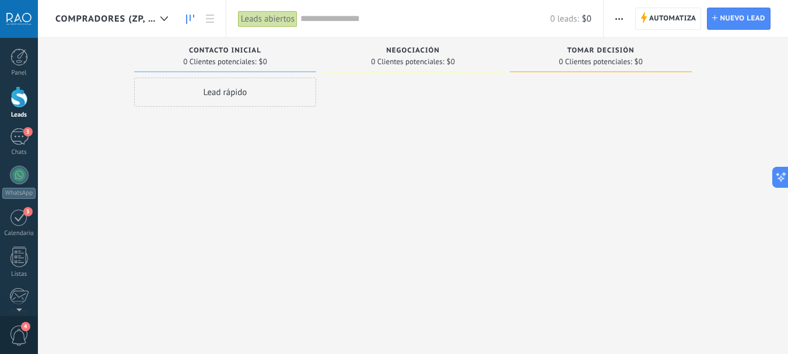
click at [614, 20] on button "button" at bounding box center [618, 19] width 17 height 22
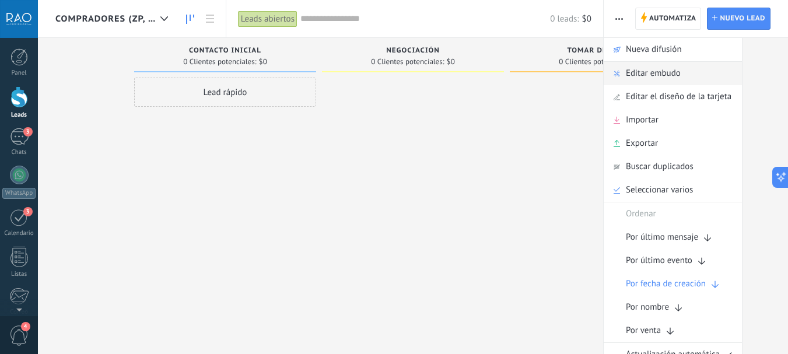
click at [638, 72] on span "Editar embudo" at bounding box center [653, 73] width 55 height 23
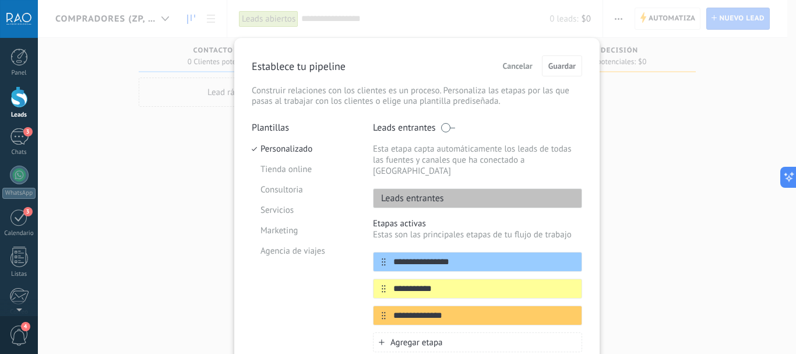
click at [518, 67] on span "Cancelar" at bounding box center [518, 66] width 30 height 8
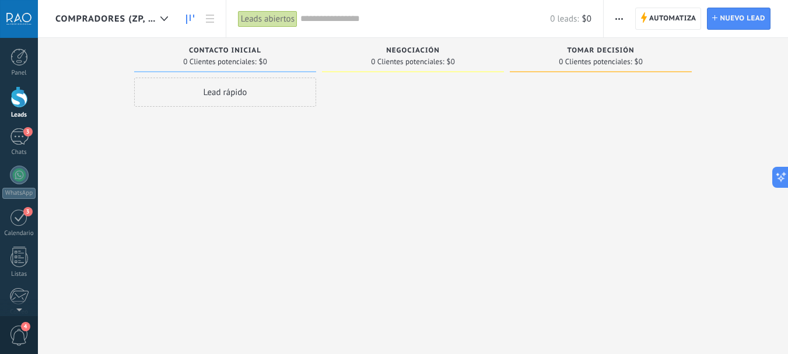
click at [622, 18] on use "button" at bounding box center [619, 19] width 8 height 2
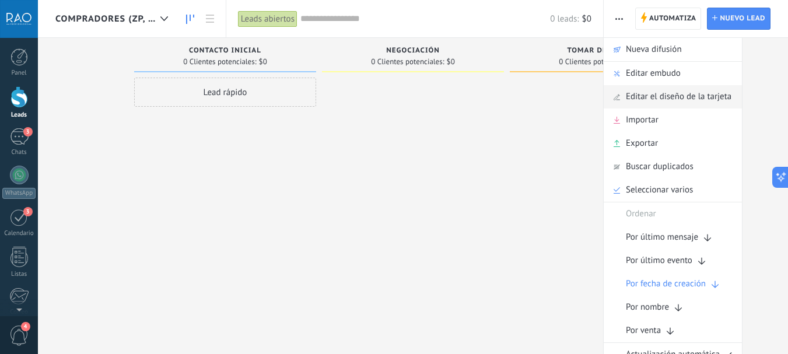
click at [671, 97] on span "Editar el diseño de la tarjeta" at bounding box center [679, 96] width 106 height 23
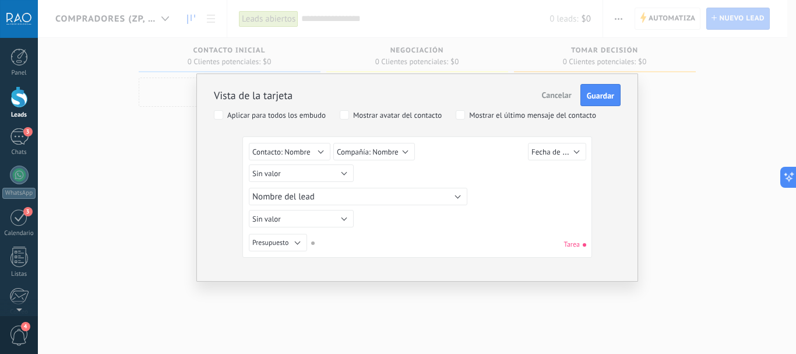
click at [554, 95] on span "Cancelar" at bounding box center [557, 95] width 30 height 10
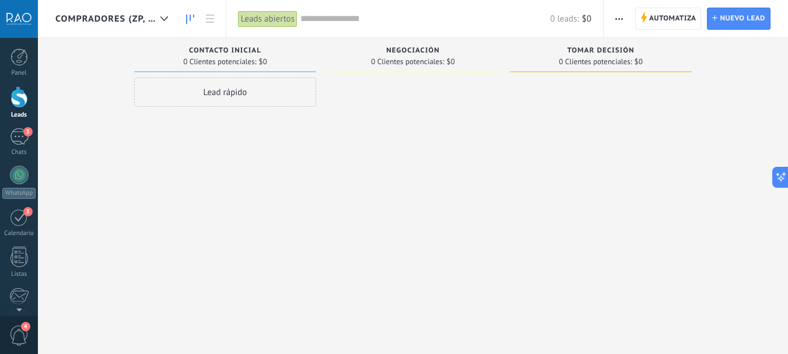
click at [615, 16] on span "button" at bounding box center [619, 19] width 8 height 22
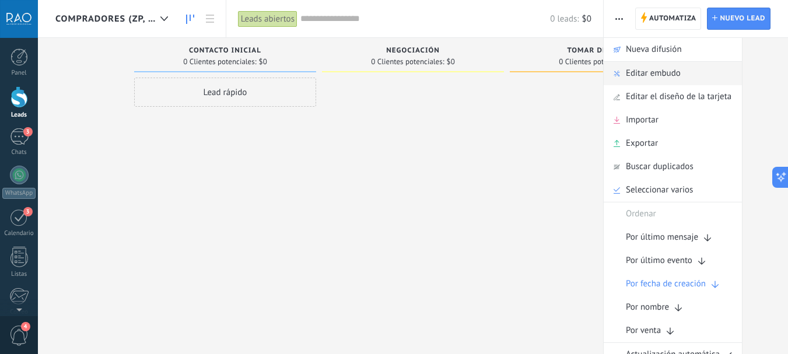
click at [652, 72] on span "Editar embudo" at bounding box center [653, 73] width 55 height 23
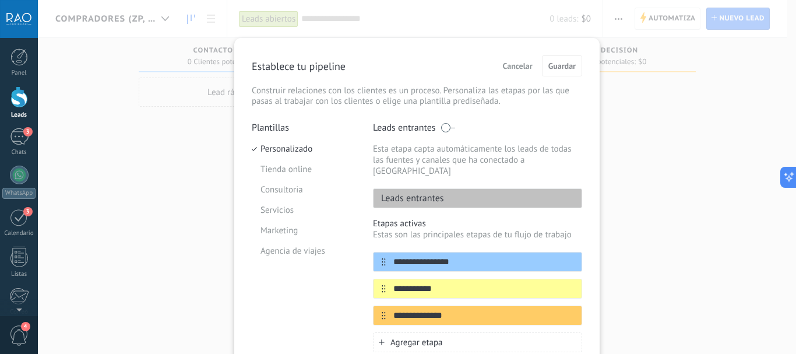
click at [517, 71] on button "Cancelar" at bounding box center [518, 65] width 40 height 17
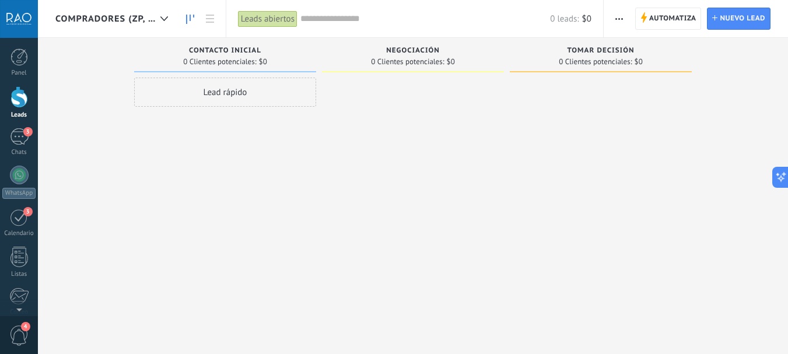
click at [230, 50] on span "Contacto inicial" at bounding box center [225, 51] width 72 height 8
click at [420, 50] on span "Negociación" at bounding box center [413, 51] width 54 height 8
click at [428, 48] on span "Negociación" at bounding box center [413, 51] width 54 height 8
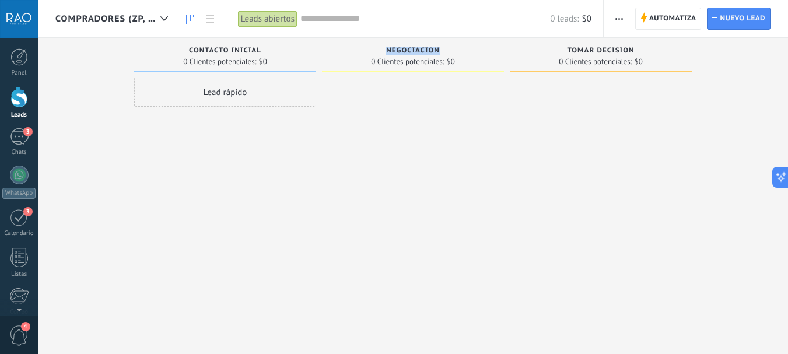
click at [428, 48] on span "Negociación" at bounding box center [413, 51] width 54 height 8
click at [564, 143] on div at bounding box center [601, 179] width 182 height 202
click at [621, 17] on span "button" at bounding box center [619, 19] width 8 height 22
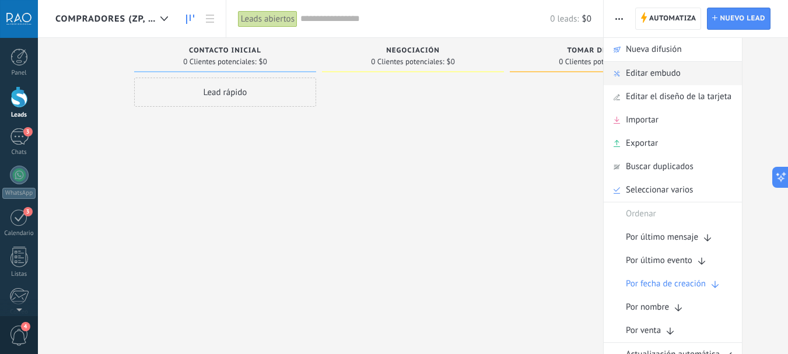
click at [659, 76] on span "Editar embudo" at bounding box center [653, 73] width 55 height 23
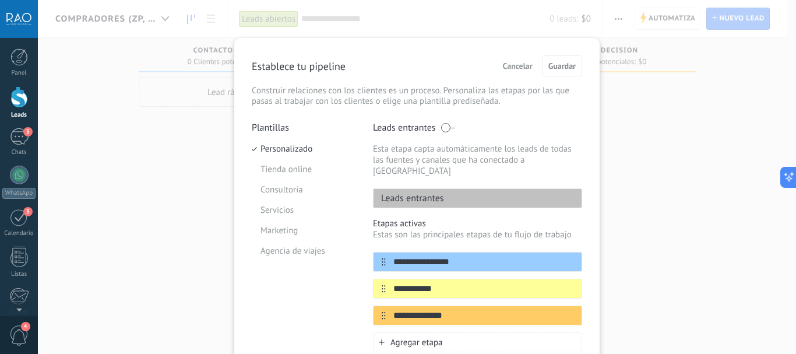
click at [458, 188] on div "Leads entrantes" at bounding box center [477, 198] width 209 height 20
drag, startPoint x: 294, startPoint y: 47, endPoint x: 342, endPoint y: 48, distance: 47.8
click at [342, 48] on div "**********" at bounding box center [417, 250] width 366 height 424
click at [292, 65] on p "Establece tu pipeline" at bounding box center [299, 65] width 94 height 13
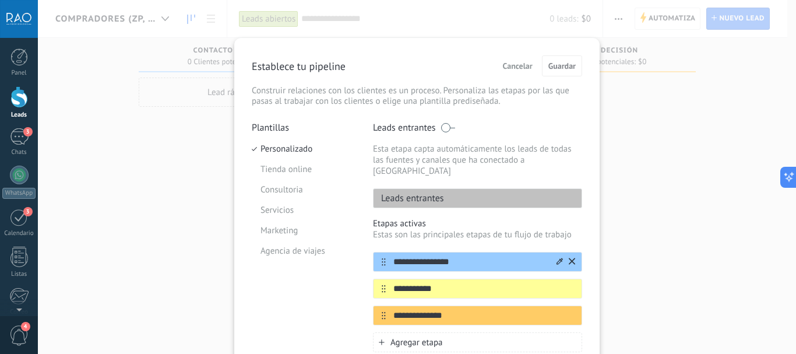
scroll to position [58, 0]
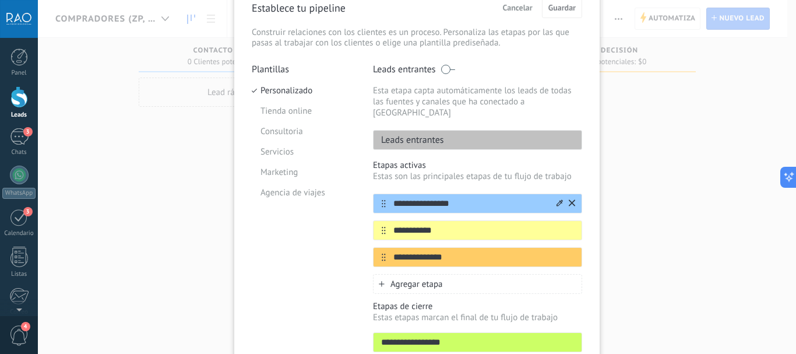
click at [465, 198] on input "**********" at bounding box center [470, 204] width 169 height 12
click at [429, 134] on p "Leads entrantes" at bounding box center [409, 140] width 71 height 12
click at [458, 130] on div "Leads entrantes" at bounding box center [477, 140] width 209 height 20
click at [489, 198] on input "**********" at bounding box center [470, 204] width 169 height 12
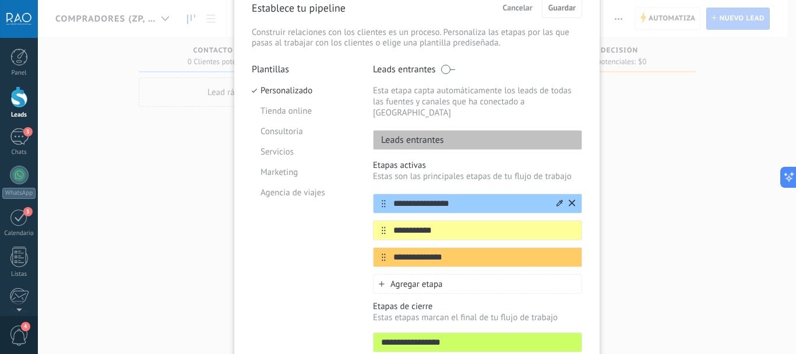
click at [489, 198] on input "**********" at bounding box center [470, 204] width 169 height 12
type input "*"
type input "********"
click at [514, 10] on span "Cancelar" at bounding box center [518, 7] width 30 height 8
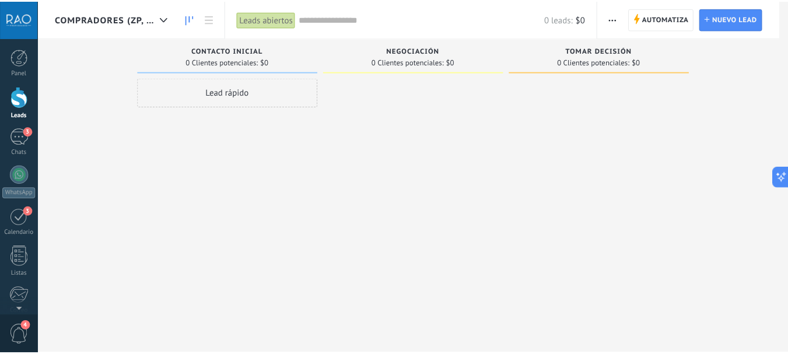
scroll to position [0, 0]
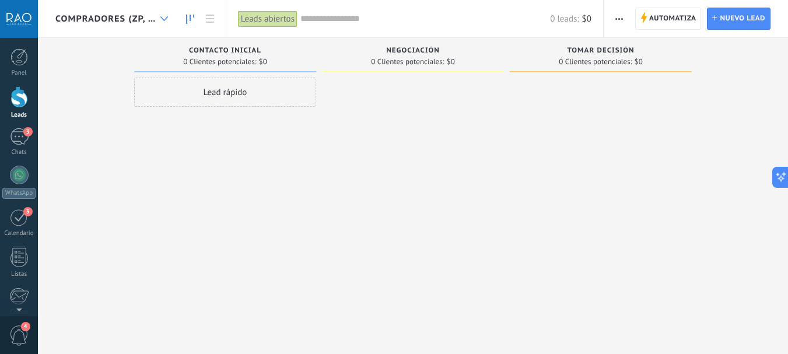
click at [166, 17] on icon at bounding box center [164, 18] width 8 height 5
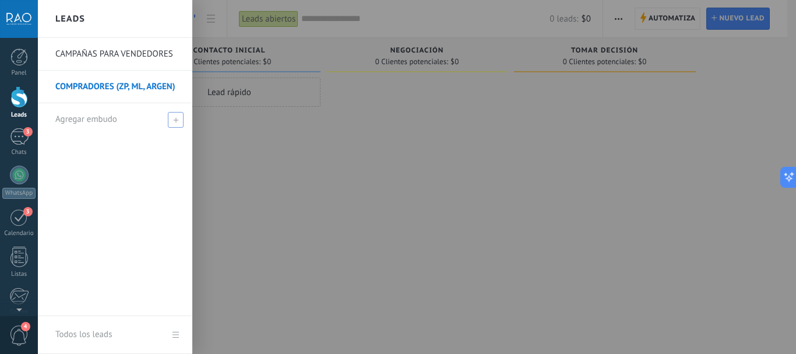
click at [174, 120] on use at bounding box center [175, 119] width 5 height 5
click at [110, 120] on input "text" at bounding box center [110, 119] width 110 height 19
type input "*"
type input "**********"
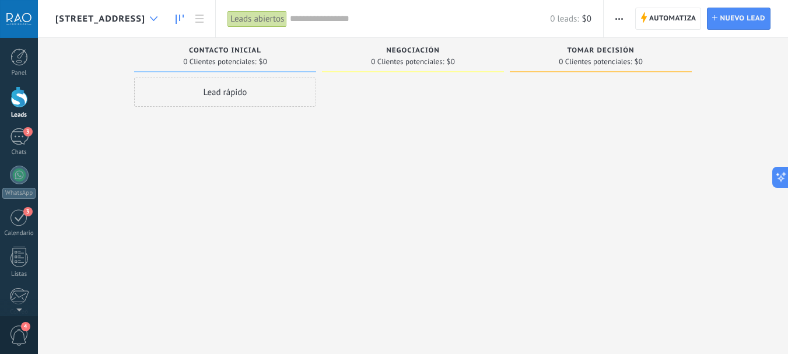
click at [155, 20] on icon at bounding box center [154, 18] width 8 height 5
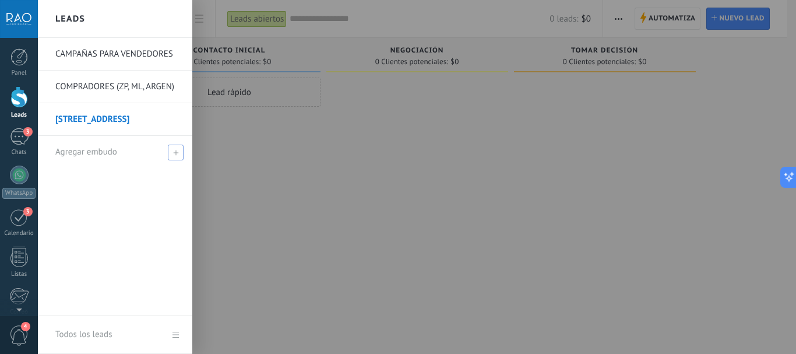
click at [176, 153] on use at bounding box center [175, 152] width 5 height 5
type input "**********"
click at [176, 153] on span at bounding box center [177, 152] width 10 height 8
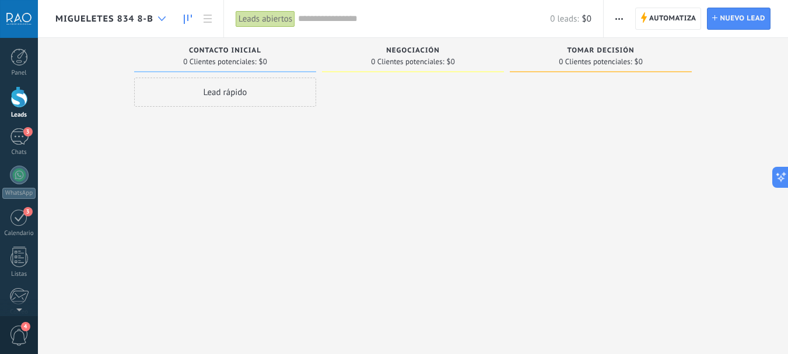
click at [164, 22] on div at bounding box center [161, 19] width 19 height 23
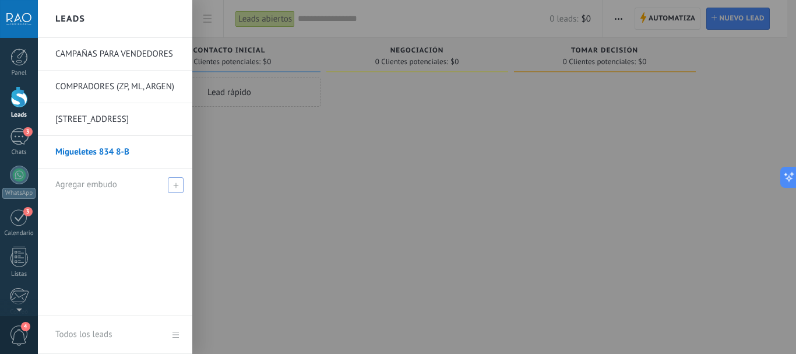
click at [170, 183] on span at bounding box center [176, 185] width 16 height 16
type input "**********"
click at [173, 185] on span at bounding box center [177, 185] width 10 height 8
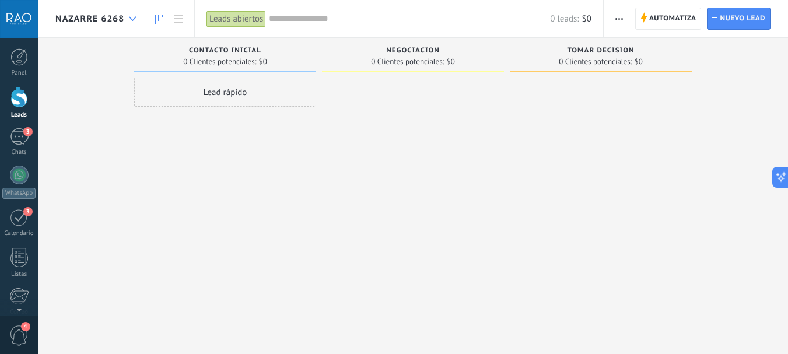
click at [136, 17] on use at bounding box center [133, 18] width 8 height 5
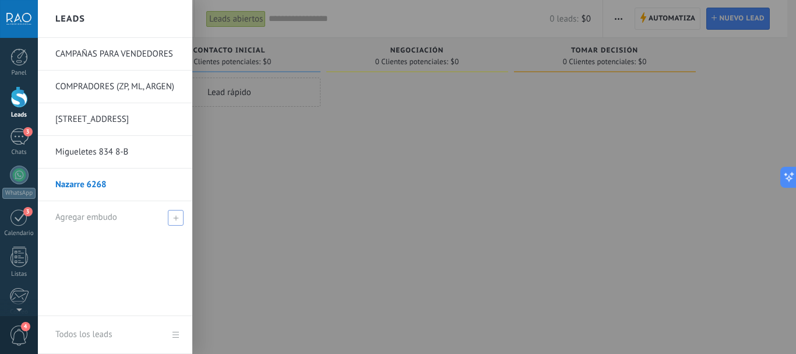
click at [108, 214] on span "Agregar embudo" at bounding box center [86, 217] width 62 height 11
type input "**********"
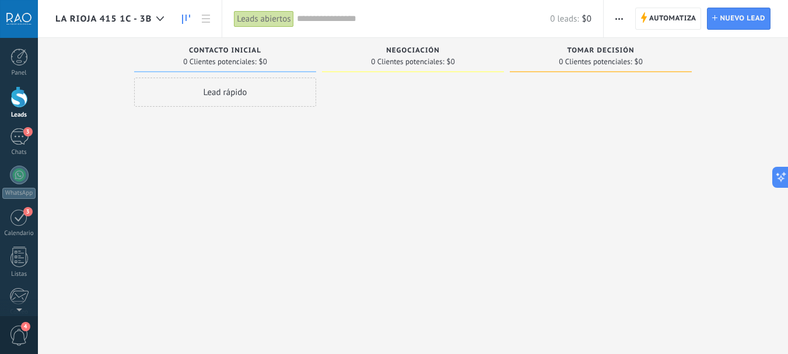
click at [112, 13] on span "La Rioja 415 1C - 3B" at bounding box center [103, 18] width 96 height 11
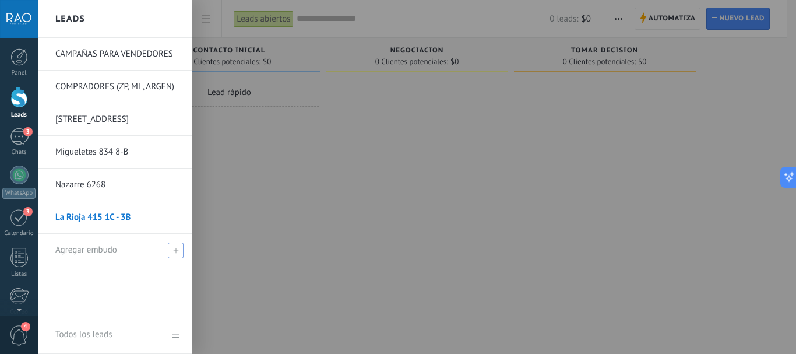
click at [177, 248] on icon at bounding box center [175, 250] width 5 height 5
type input "**********"
click at [177, 248] on span at bounding box center [177, 250] width 10 height 8
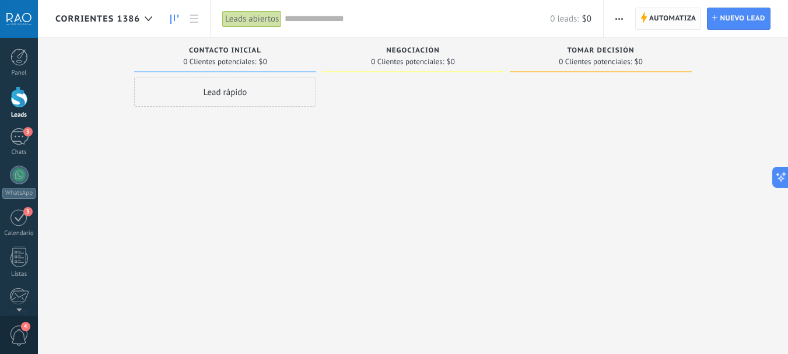
click at [657, 19] on span "Automatiza" at bounding box center [672, 18] width 47 height 21
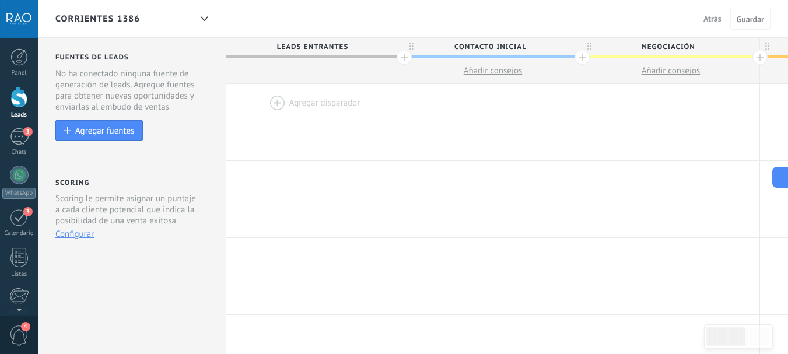
click at [300, 101] on div at bounding box center [314, 103] width 177 height 38
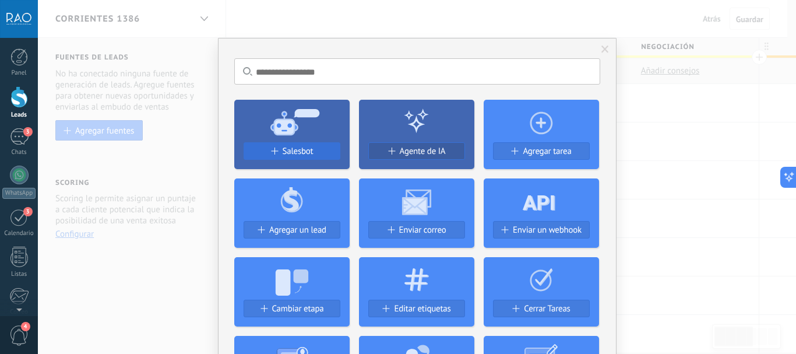
click at [287, 153] on span "Salesbot" at bounding box center [298, 151] width 31 height 10
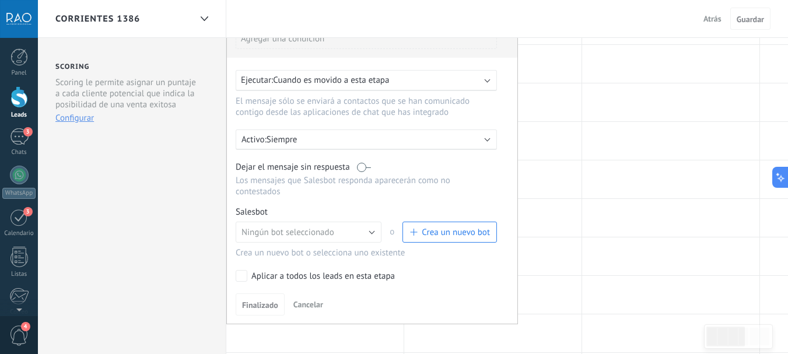
scroll to position [117, 0]
click at [416, 234] on span "button" at bounding box center [412, 231] width 7 height 7
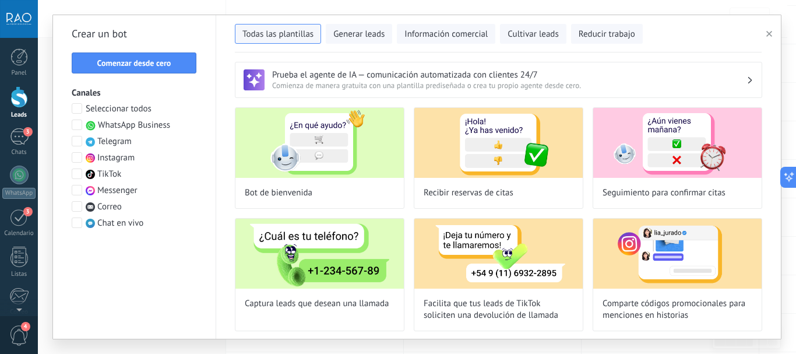
type input "**********"
click at [152, 58] on button "Comenzar desde cero" at bounding box center [134, 62] width 125 height 21
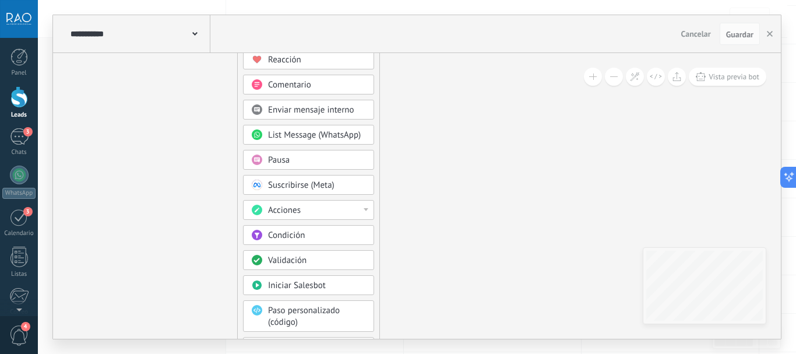
drag, startPoint x: 183, startPoint y: 133, endPoint x: 145, endPoint y: 72, distance: 72.0
click at [145, 72] on icon at bounding box center [201, 176] width 784 height 1006
click at [293, 237] on span "Condición" at bounding box center [286, 235] width 37 height 11
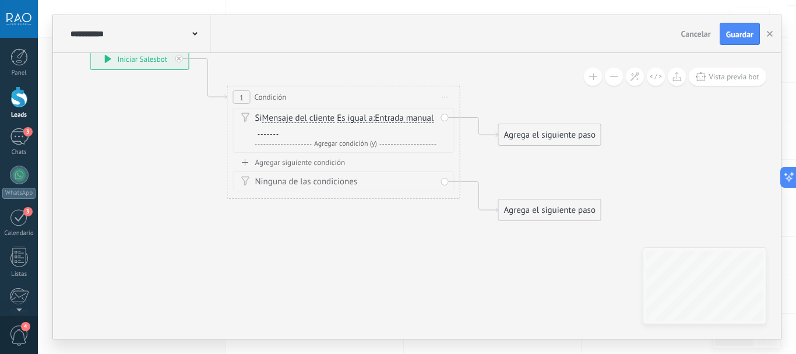
drag, startPoint x: 254, startPoint y: 143, endPoint x: 180, endPoint y: 234, distance: 118.1
click at [180, 234] on icon at bounding box center [326, 134] width 1055 height 756
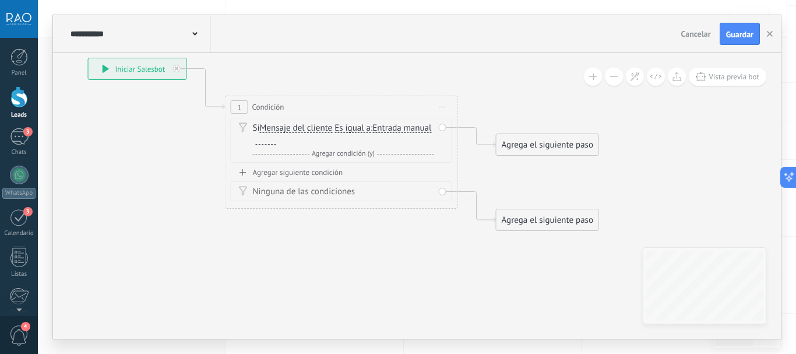
click at [276, 141] on div at bounding box center [266, 139] width 20 height 9
click at [276, 139] on div at bounding box center [266, 139] width 20 height 9
click at [696, 34] on span "Cancelar" at bounding box center [697, 34] width 30 height 10
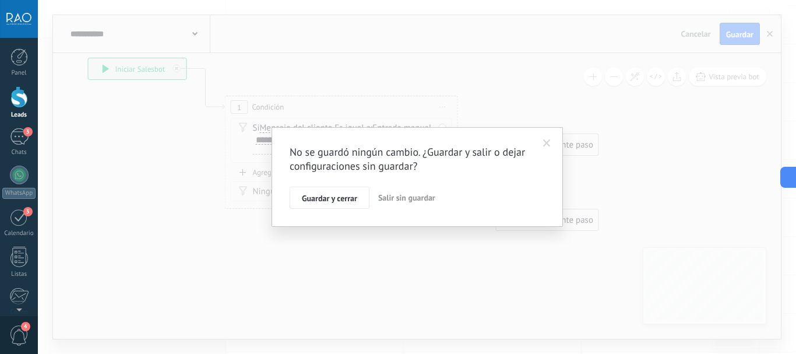
click at [411, 198] on span "Salir sin guardar" at bounding box center [406, 197] width 57 height 10
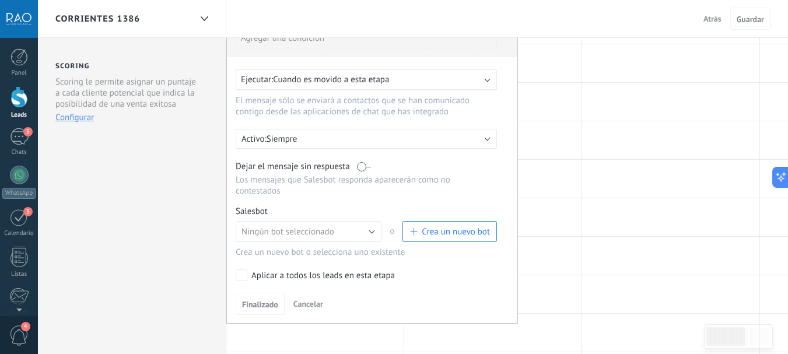
click at [307, 304] on span "Cancelar" at bounding box center [308, 304] width 30 height 10
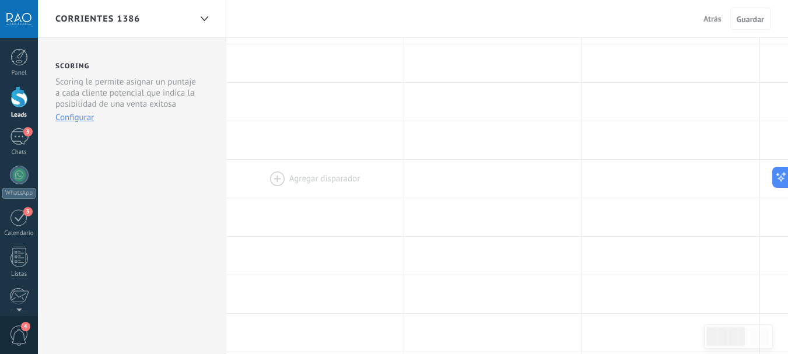
scroll to position [0, 0]
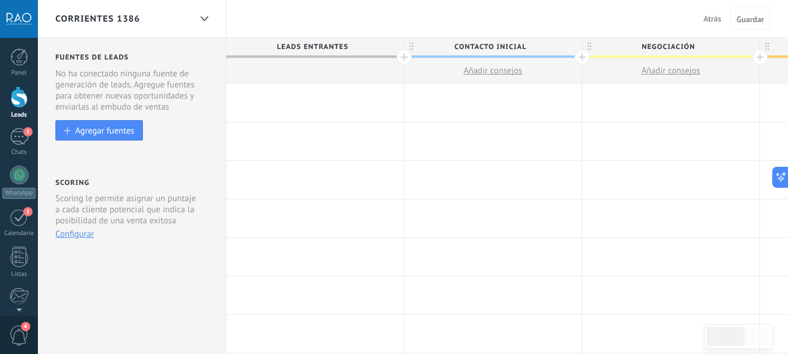
click at [75, 20] on span "Corrientes 1386" at bounding box center [97, 18] width 85 height 11
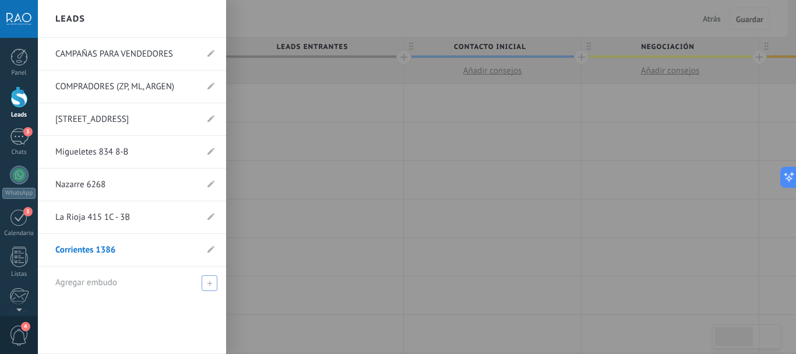
click at [133, 278] on div "Agregar embudo" at bounding box center [134, 282] width 159 height 32
type input "**********"
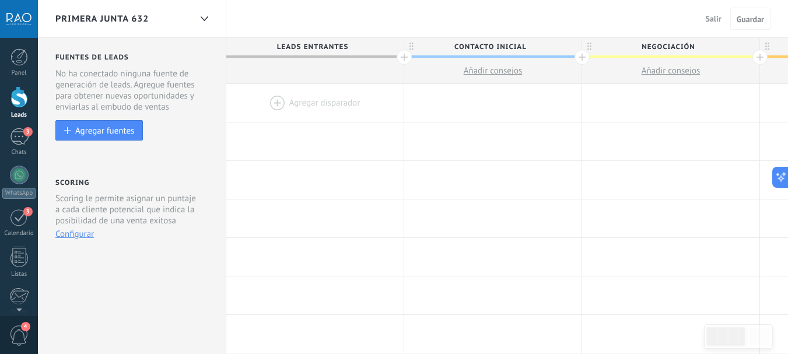
click at [93, 17] on span "Primera Junta 632" at bounding box center [101, 18] width 93 height 11
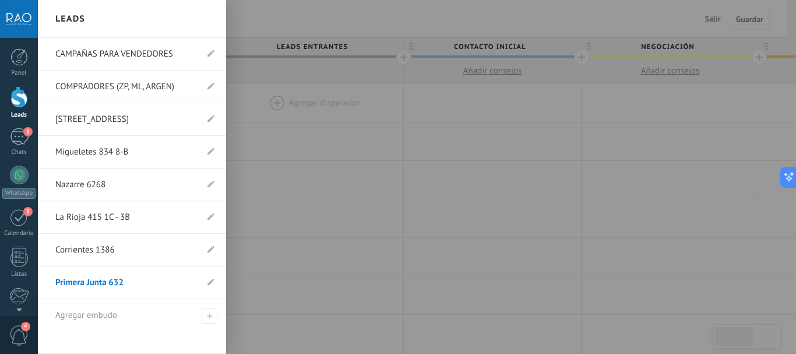
click at [100, 121] on link "Rivadavia 2319 6-B" at bounding box center [126, 119] width 142 height 33
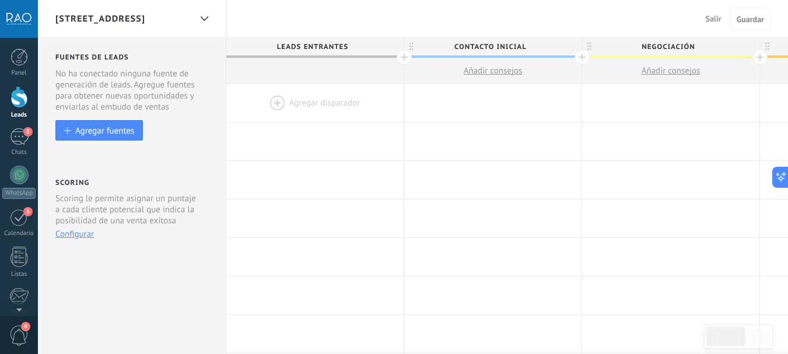
click at [285, 103] on div at bounding box center [314, 103] width 177 height 38
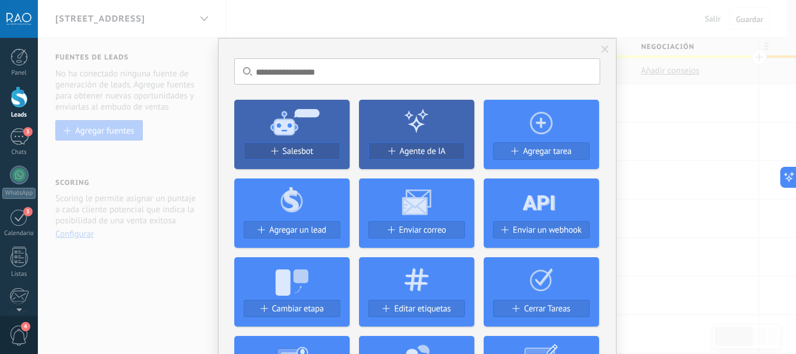
click at [294, 138] on icon at bounding box center [291, 121] width 115 height 42
click at [285, 133] on use at bounding box center [295, 121] width 49 height 26
click at [290, 152] on span "Salesbot" at bounding box center [298, 151] width 31 height 10
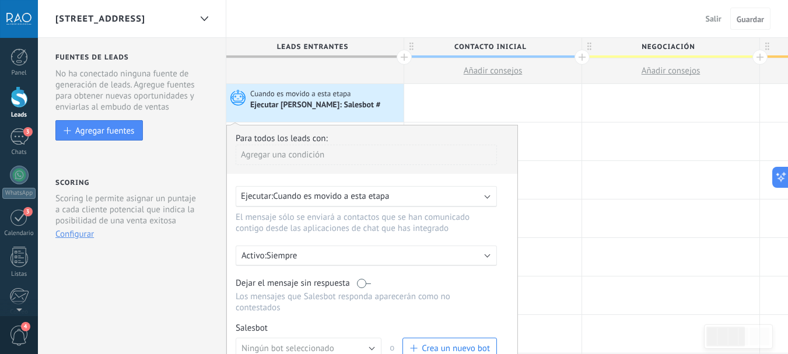
click at [240, 20] on div "Rivadavia 2319 6-B Salir Cancelar Guardar" at bounding box center [413, 19] width 750 height 38
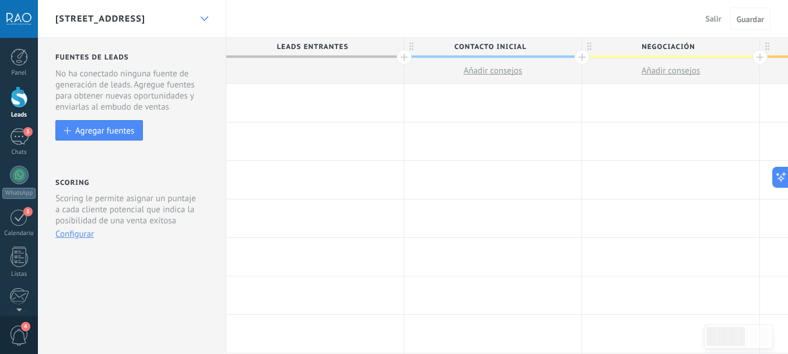
click at [204, 17] on icon at bounding box center [205, 18] width 8 height 5
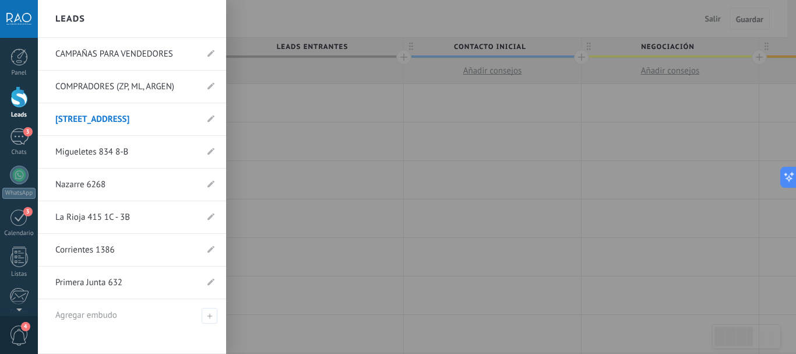
click at [130, 82] on link "COMPRADORES (ZP, ML, ARGEN)" at bounding box center [126, 87] width 142 height 33
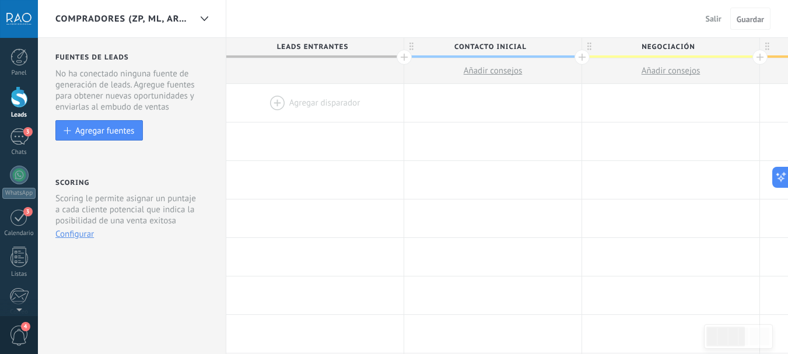
click at [273, 100] on div at bounding box center [314, 103] width 177 height 38
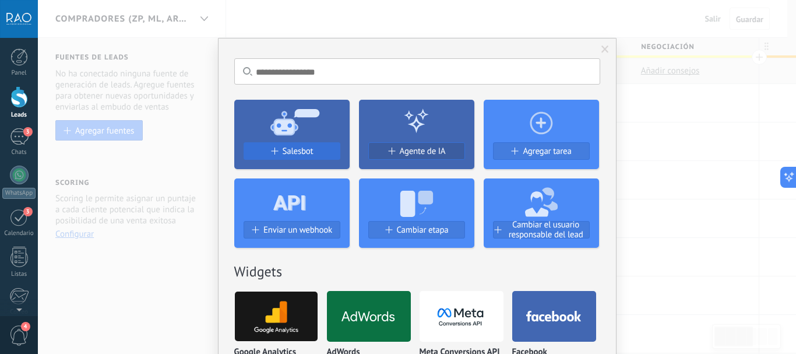
click at [307, 152] on span "Salesbot" at bounding box center [298, 151] width 31 height 10
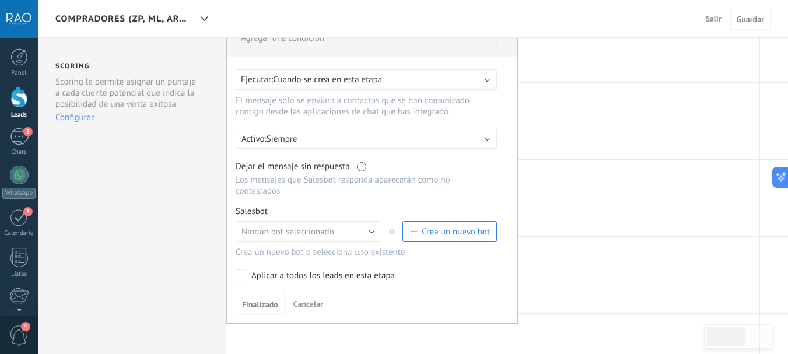
scroll to position [58, 0]
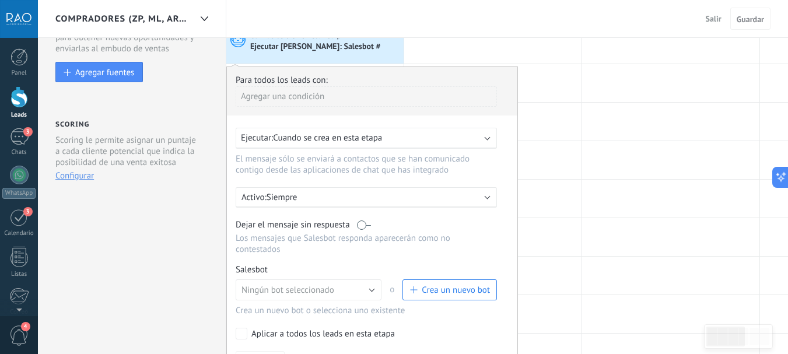
click at [352, 139] on span "Cuando se crea en esta etapa" at bounding box center [327, 137] width 109 height 11
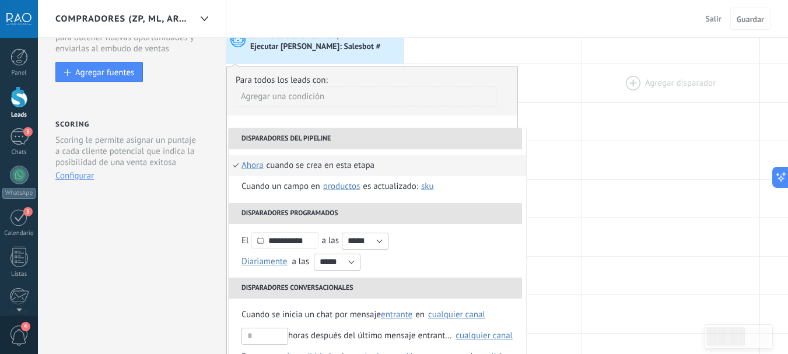
click at [592, 92] on div at bounding box center [670, 83] width 177 height 38
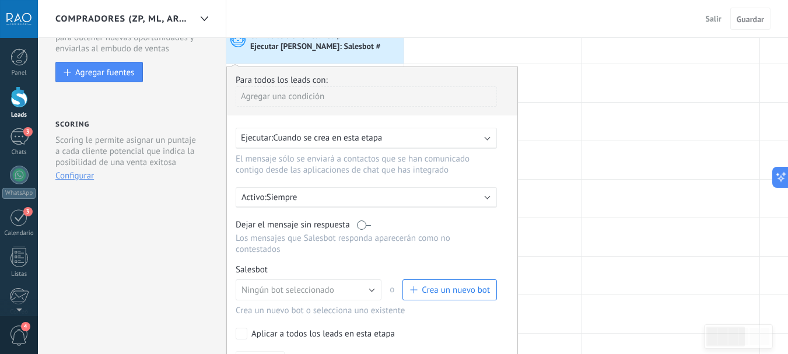
scroll to position [117, 0]
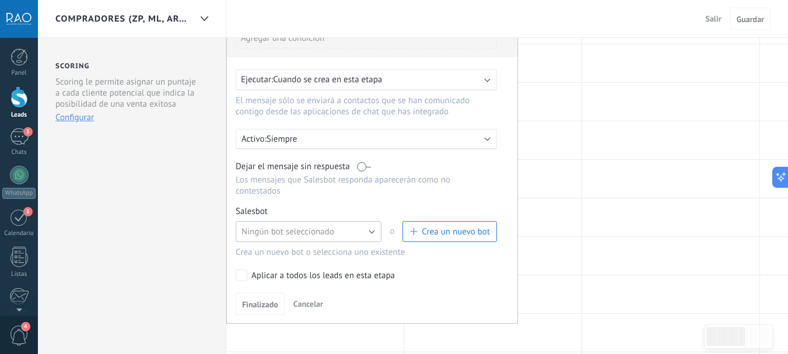
click at [317, 229] on span "Ningún bot seleccionado" at bounding box center [287, 231] width 93 height 11
click at [329, 203] on div "Para todos los leads con: Agregar una condición Ejecutar: Cuando se crea en est…" at bounding box center [372, 165] width 292 height 315
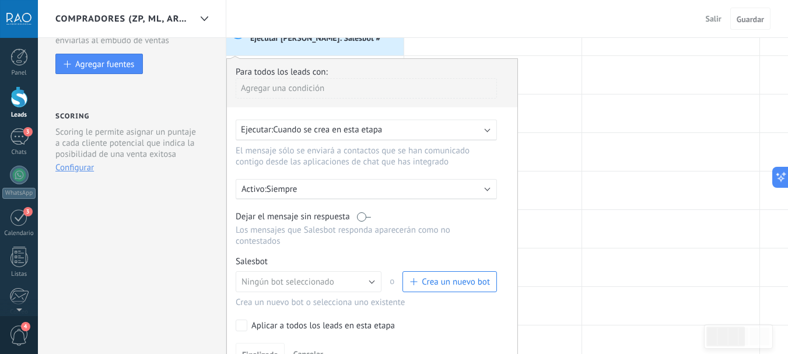
scroll to position [0, 0]
